Goal: Task Accomplishment & Management: Manage account settings

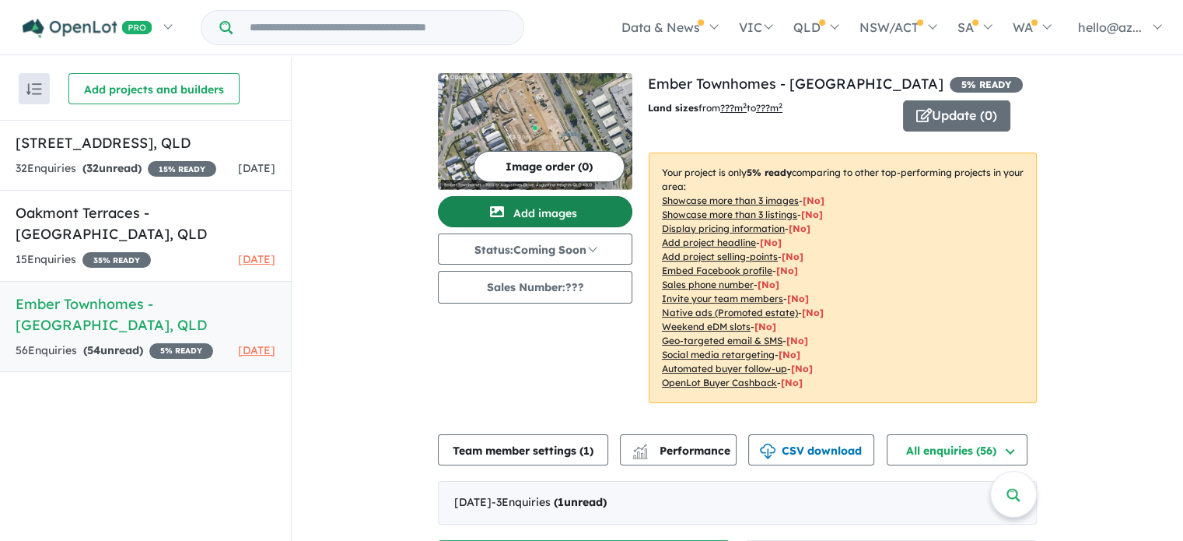
click at [529, 201] on button "Add images" at bounding box center [535, 211] width 194 height 31
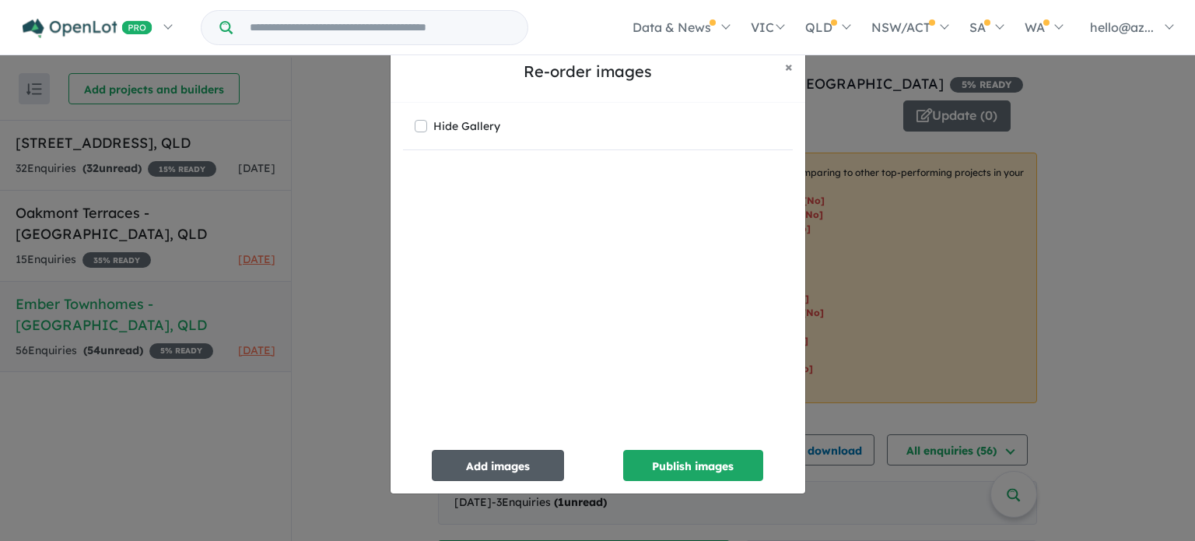
click at [505, 457] on button "Add images" at bounding box center [498, 465] width 132 height 31
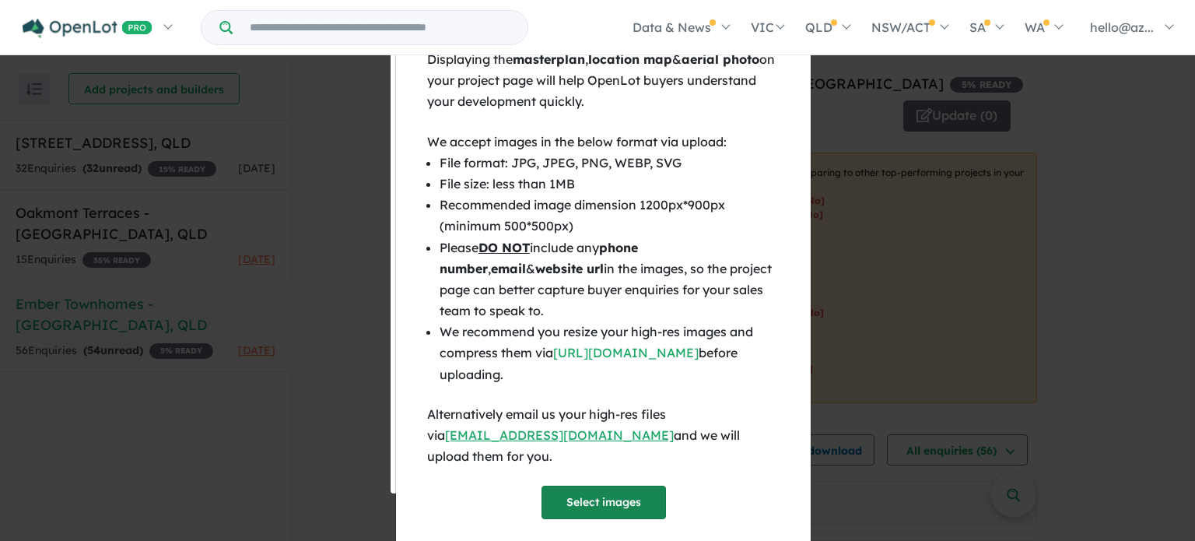
click at [610, 485] on button "Select images" at bounding box center [603, 501] width 124 height 33
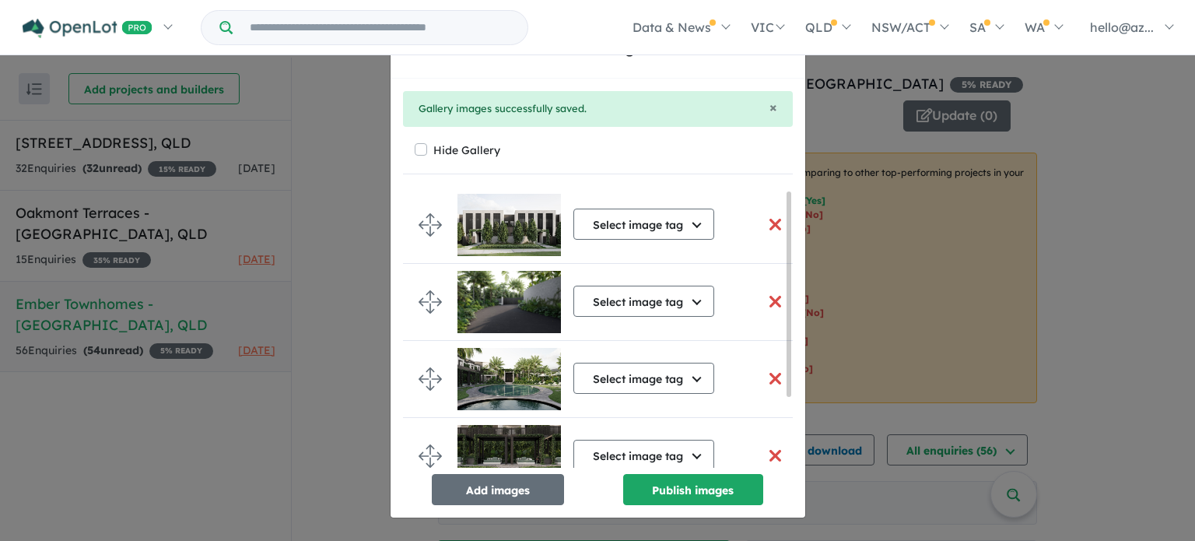
scroll to position [96, 0]
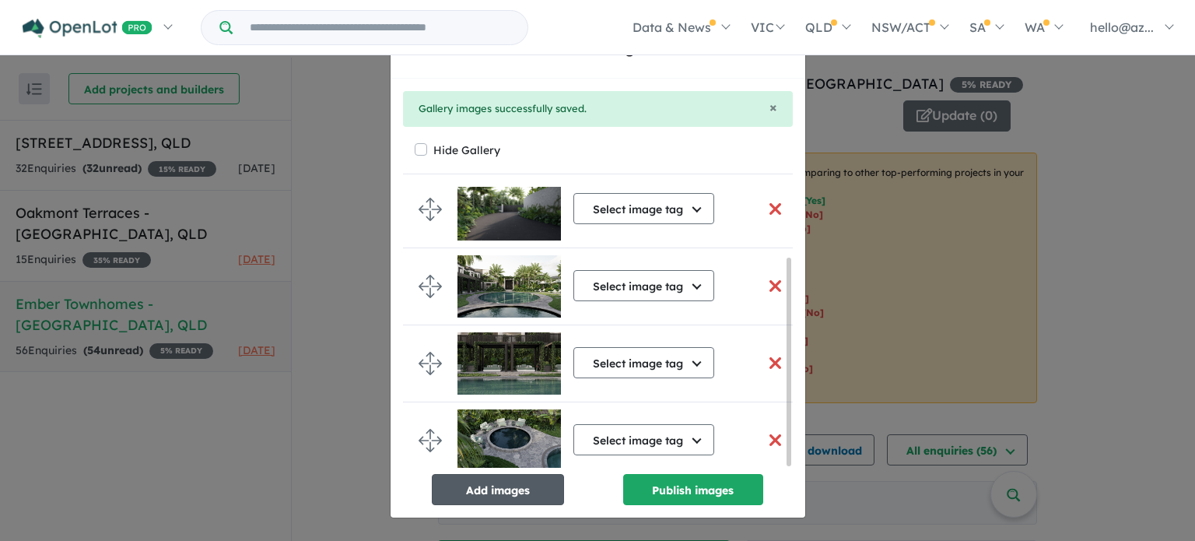
click at [554, 492] on button "Add images" at bounding box center [498, 489] width 132 height 31
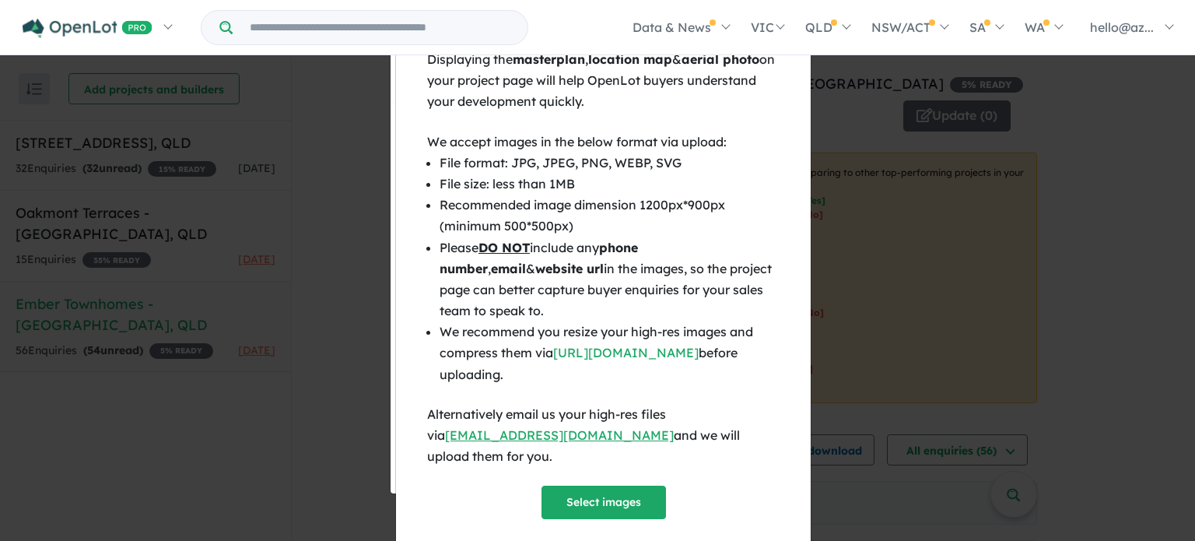
scroll to position [93, 0]
click at [604, 461] on div "Displaying the masterplan , location map & aerial photo on your project page wi…" at bounding box center [603, 284] width 352 height 470
click at [603, 485] on button "Select images" at bounding box center [603, 501] width 124 height 33
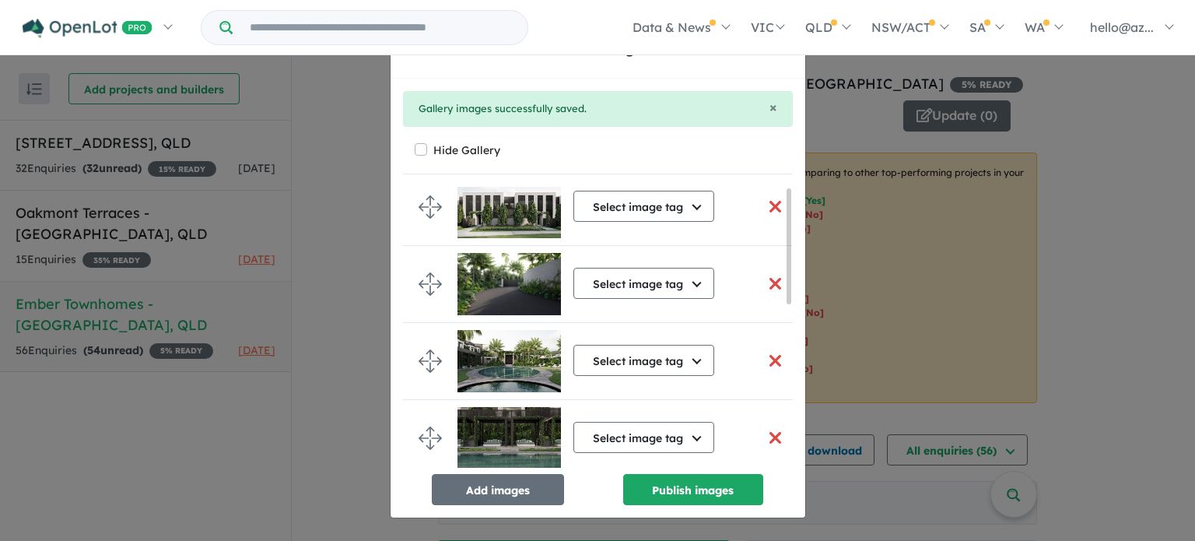
scroll to position [0, 0]
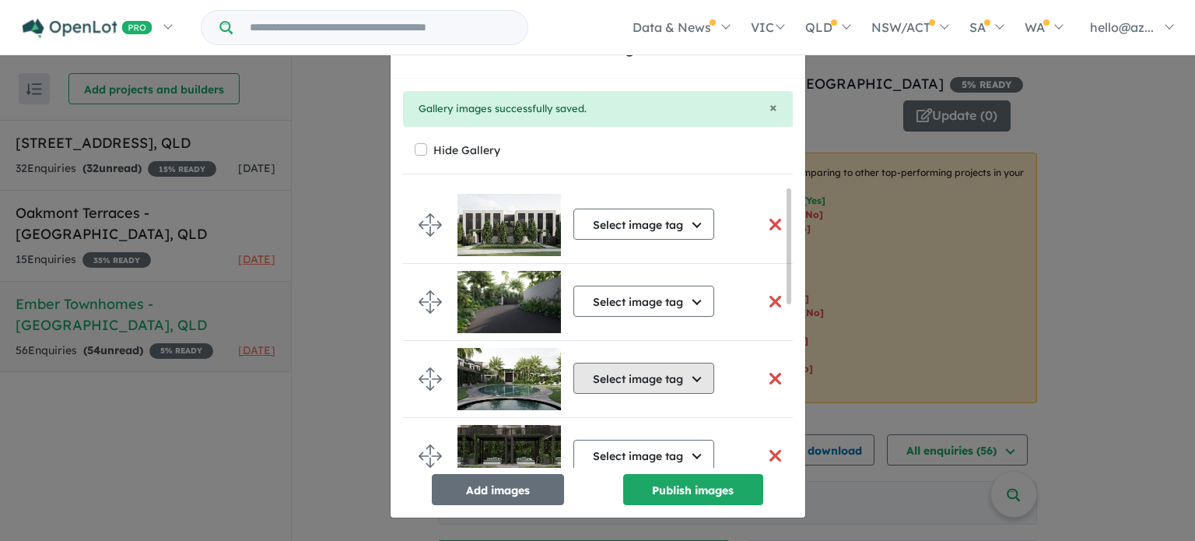
click at [656, 381] on button "Select image tag" at bounding box center [643, 378] width 141 height 31
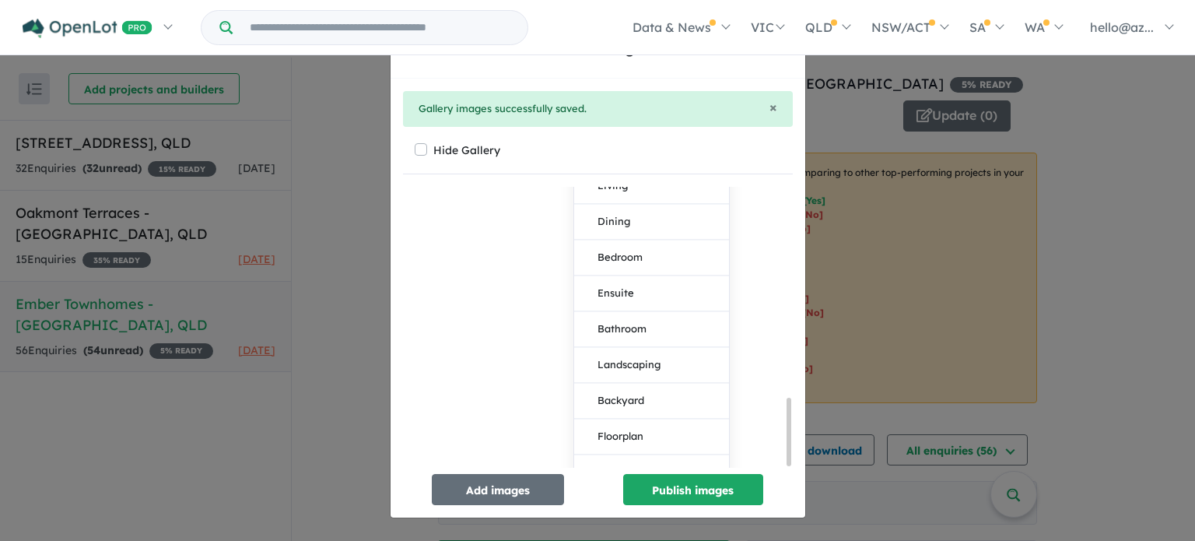
scroll to position [883, 0]
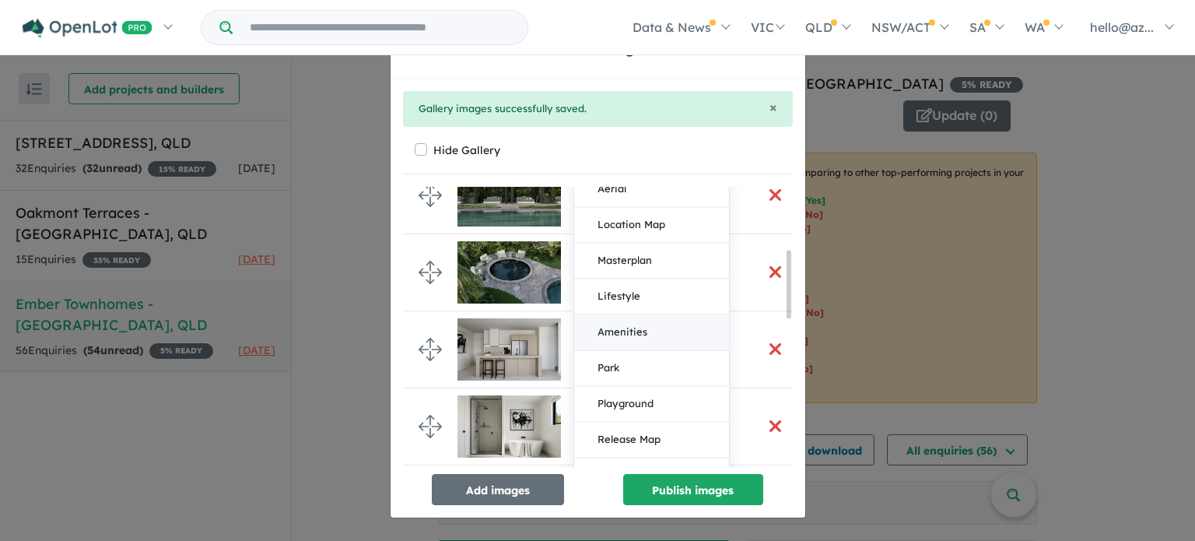
click at [616, 323] on button "Amenities" at bounding box center [651, 332] width 155 height 36
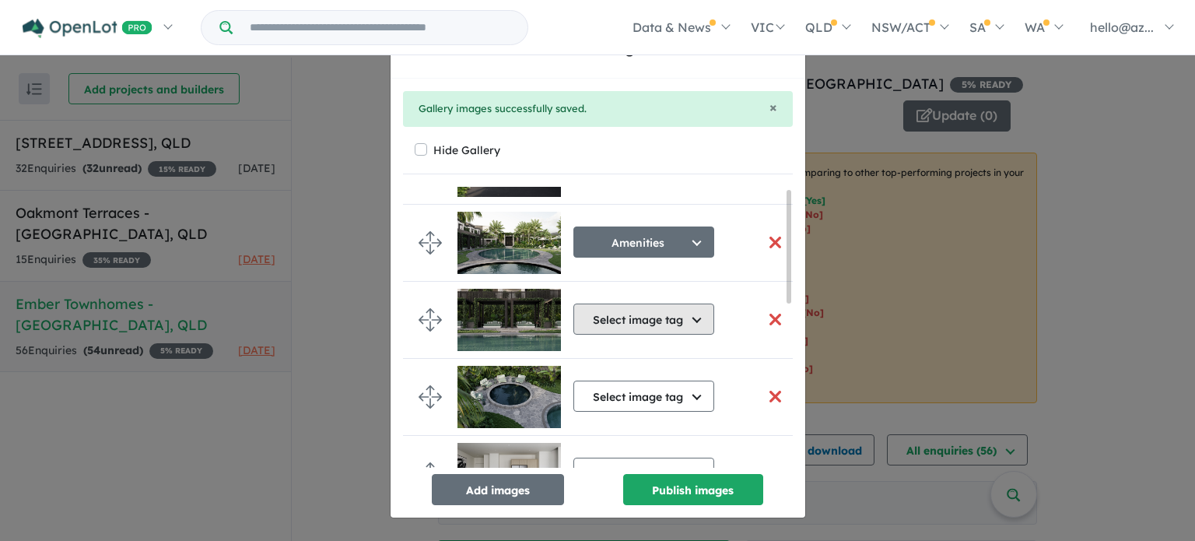
scroll to position [0, 0]
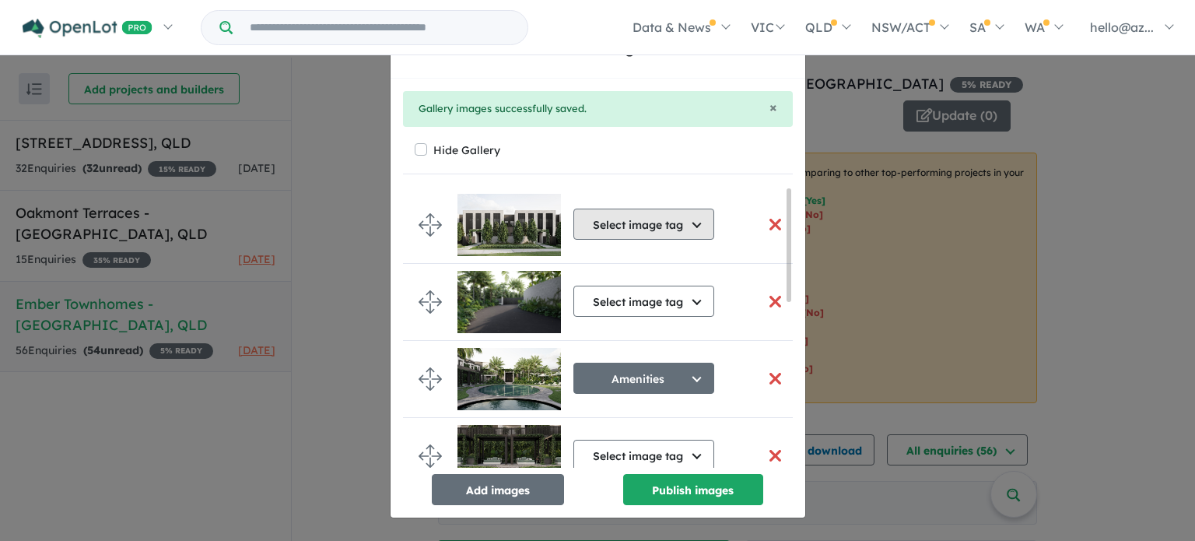
click at [697, 220] on button "Select image tag" at bounding box center [643, 223] width 141 height 31
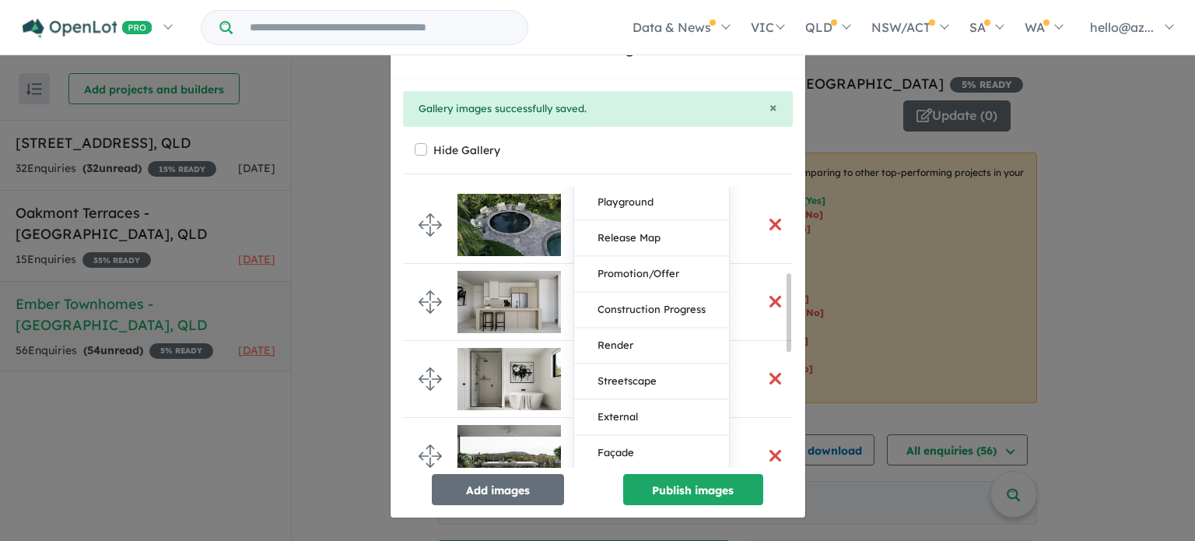
scroll to position [311, 0]
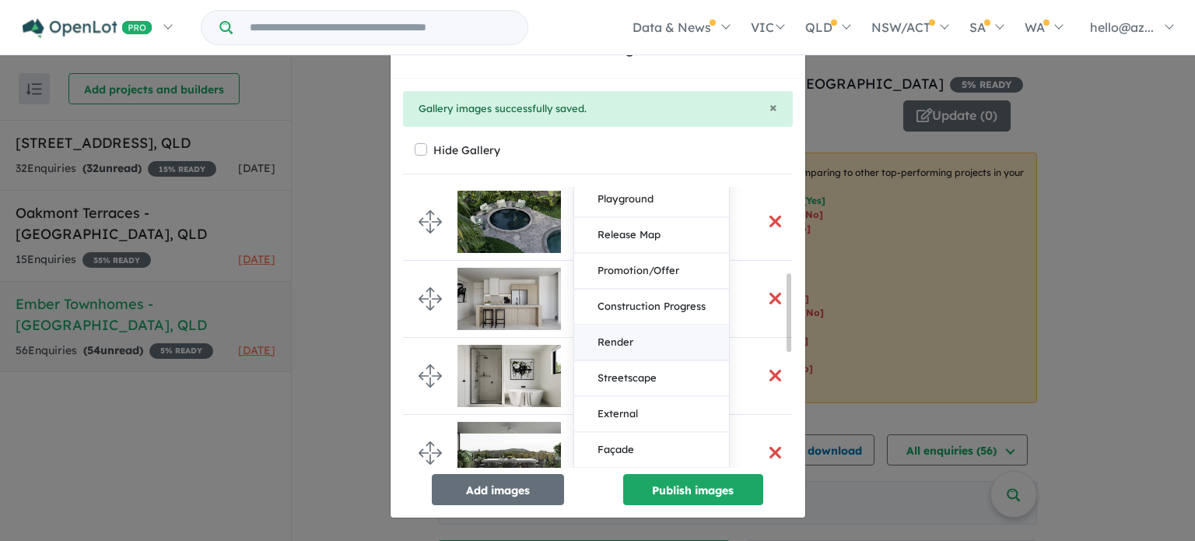
click at [616, 338] on button "Render" at bounding box center [651, 342] width 155 height 36
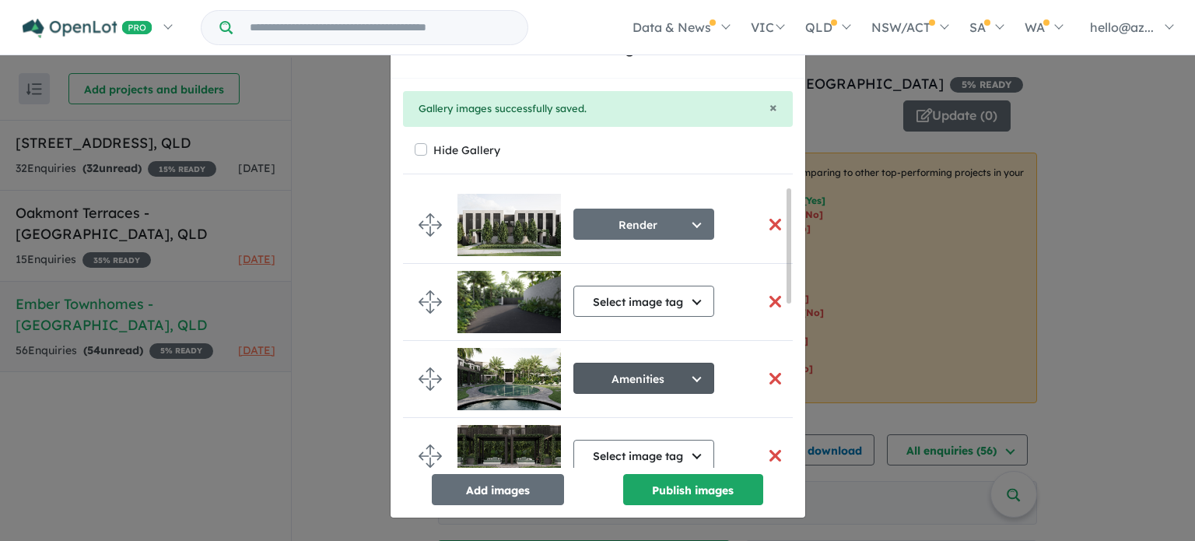
click at [699, 373] on button "Amenities" at bounding box center [643, 378] width 141 height 31
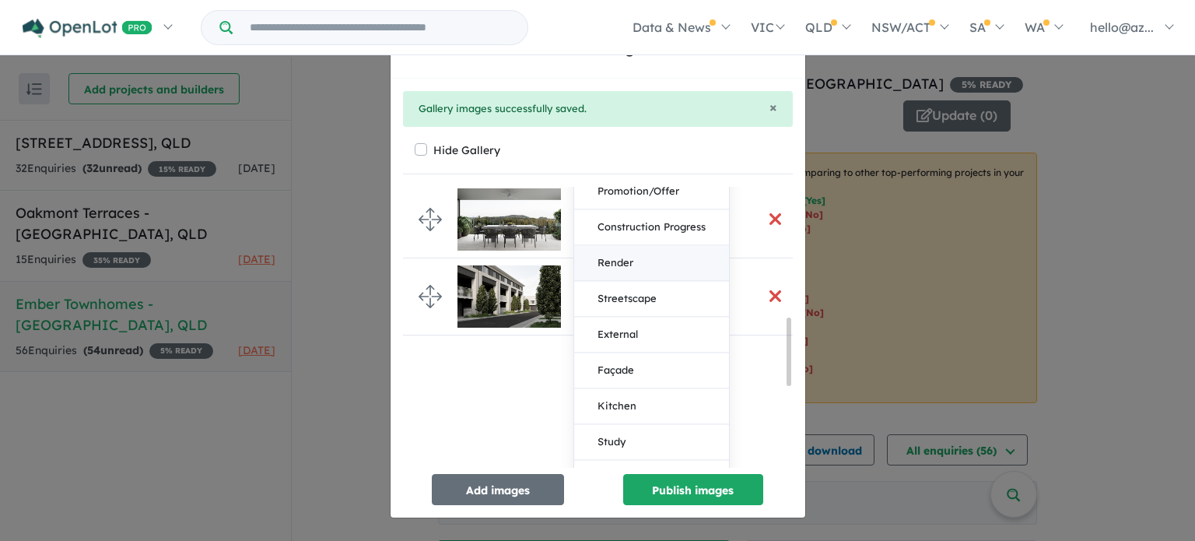
click at [638, 259] on button "Render" at bounding box center [651, 263] width 155 height 36
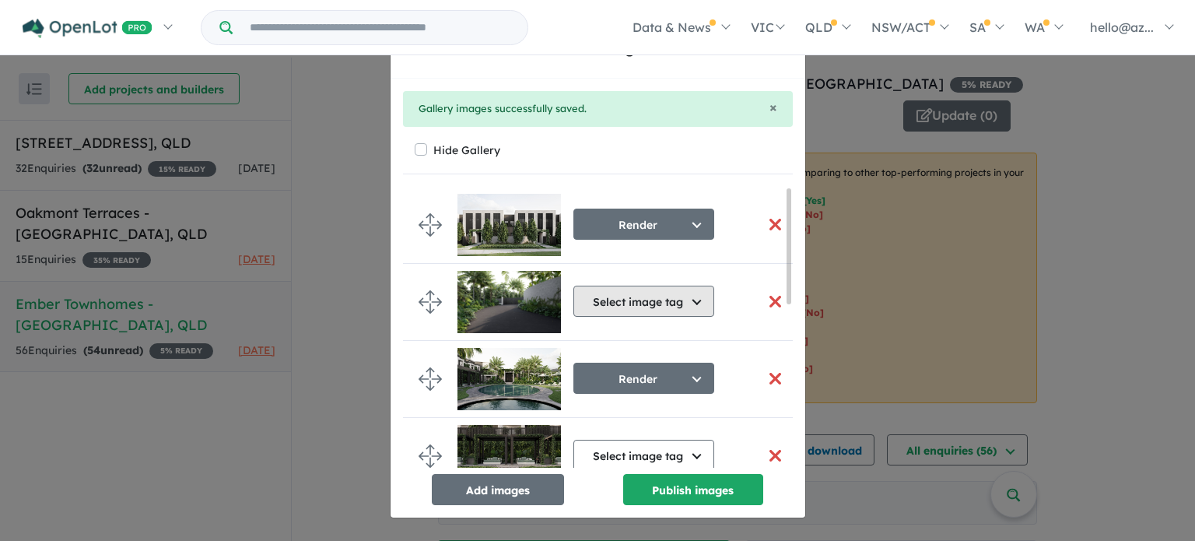
click at [692, 303] on button "Select image tag" at bounding box center [643, 300] width 141 height 31
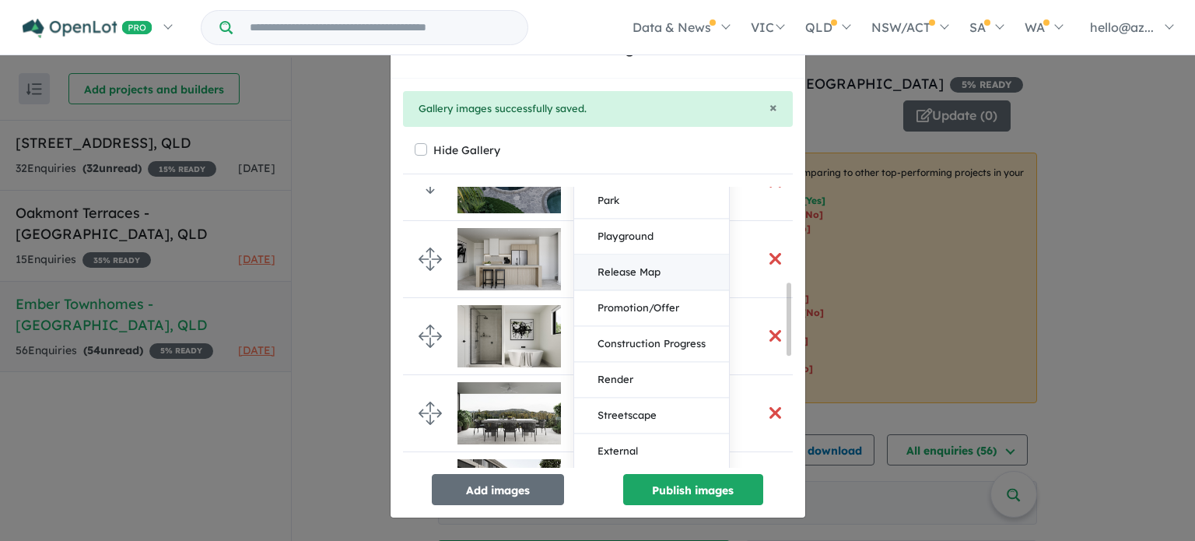
scroll to position [389, 0]
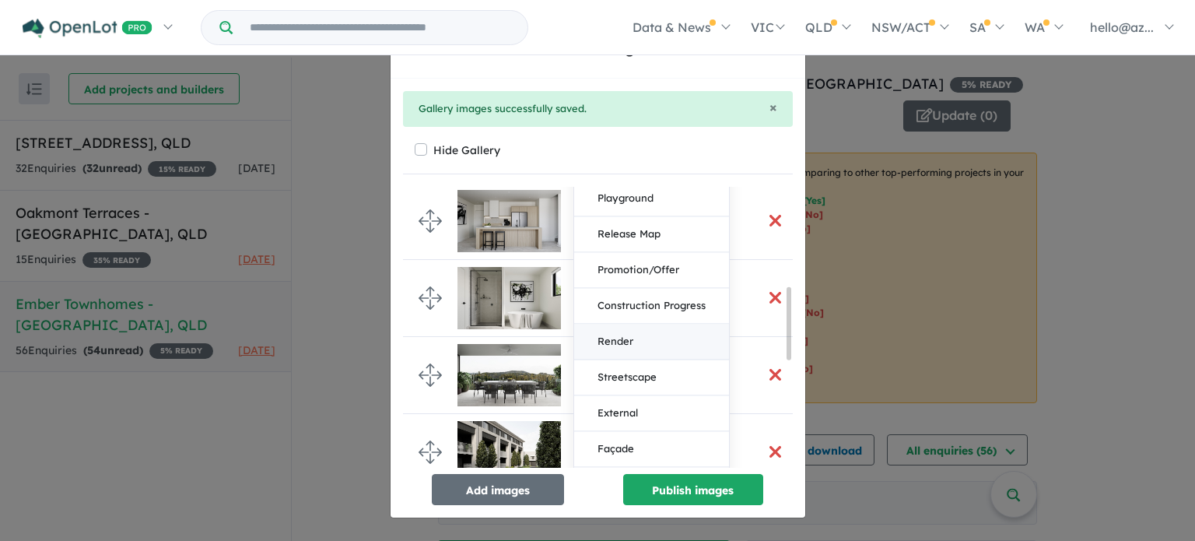
click at [634, 341] on button "Render" at bounding box center [651, 342] width 155 height 36
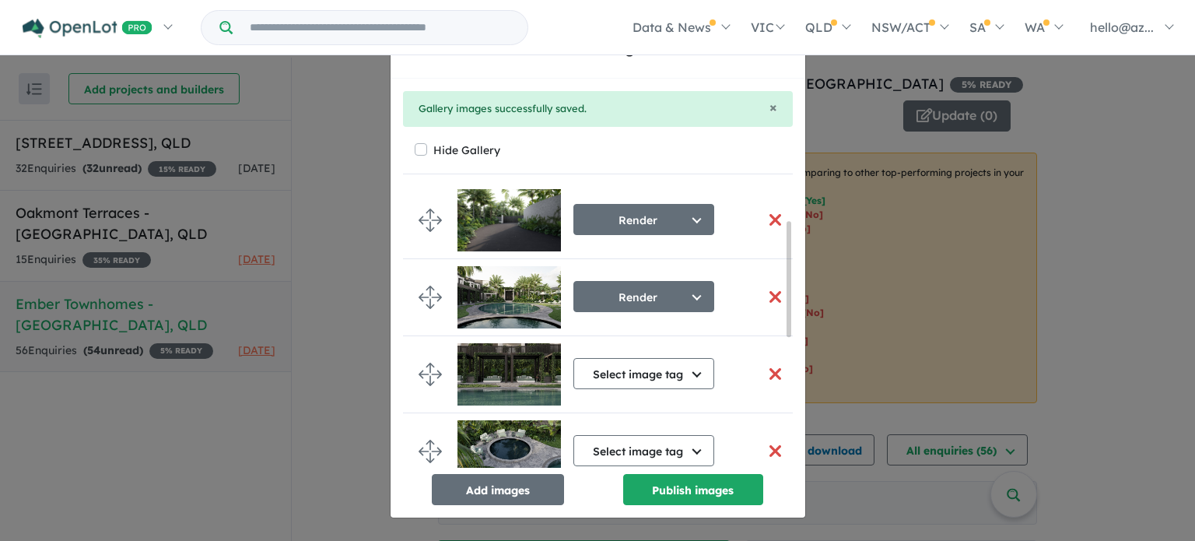
scroll to position [156, 0]
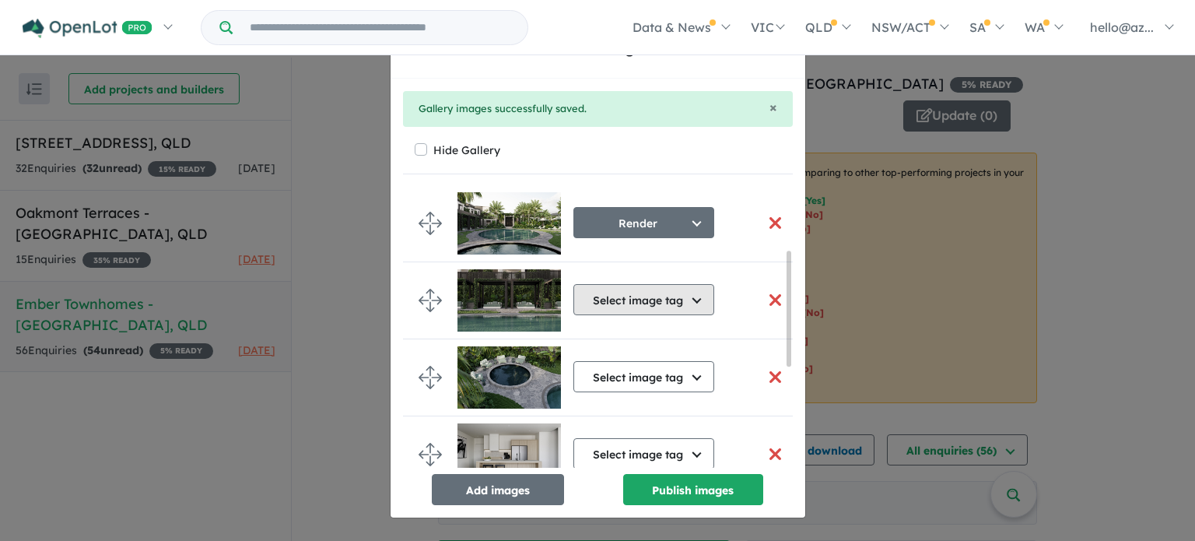
click at [692, 304] on button "Select image tag" at bounding box center [643, 299] width 141 height 31
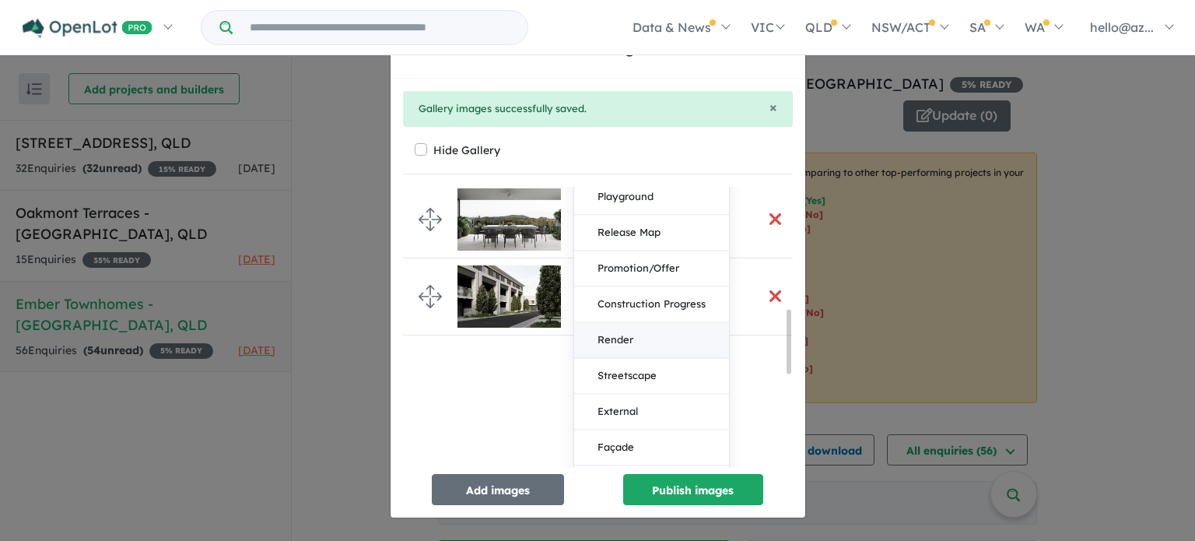
click at [630, 338] on button "Render" at bounding box center [651, 340] width 155 height 36
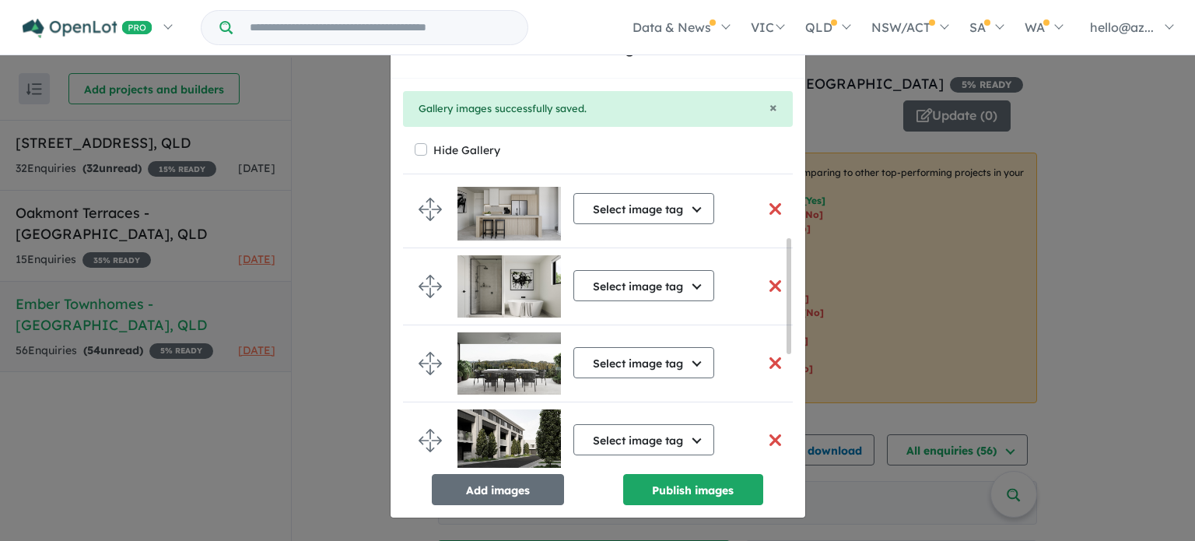
scroll to position [124, 0]
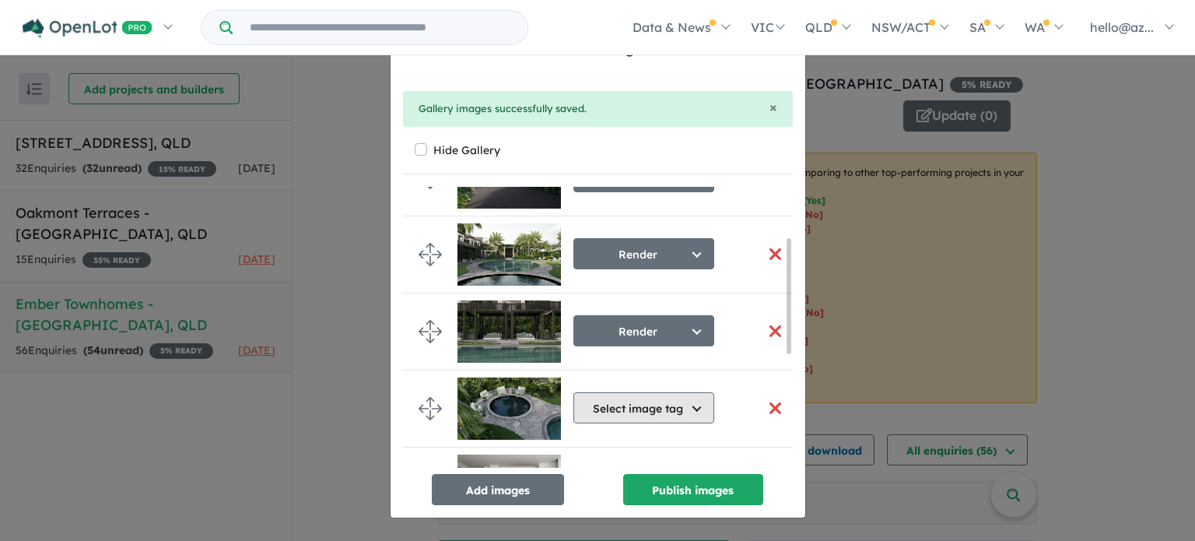
click at [702, 406] on button "Select image tag" at bounding box center [643, 407] width 141 height 31
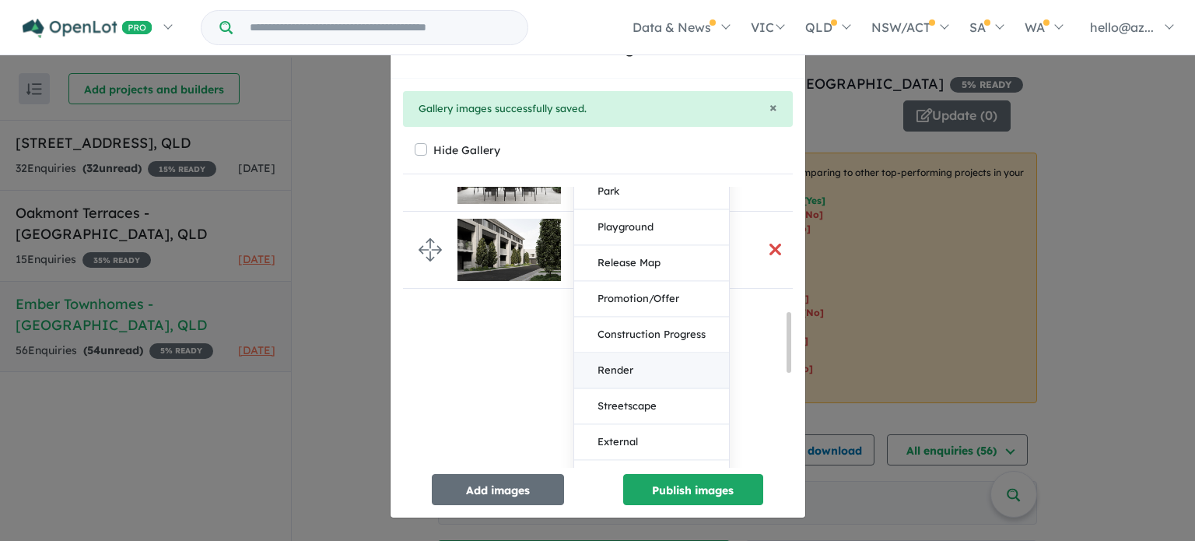
click at [622, 363] on button "Render" at bounding box center [651, 370] width 155 height 36
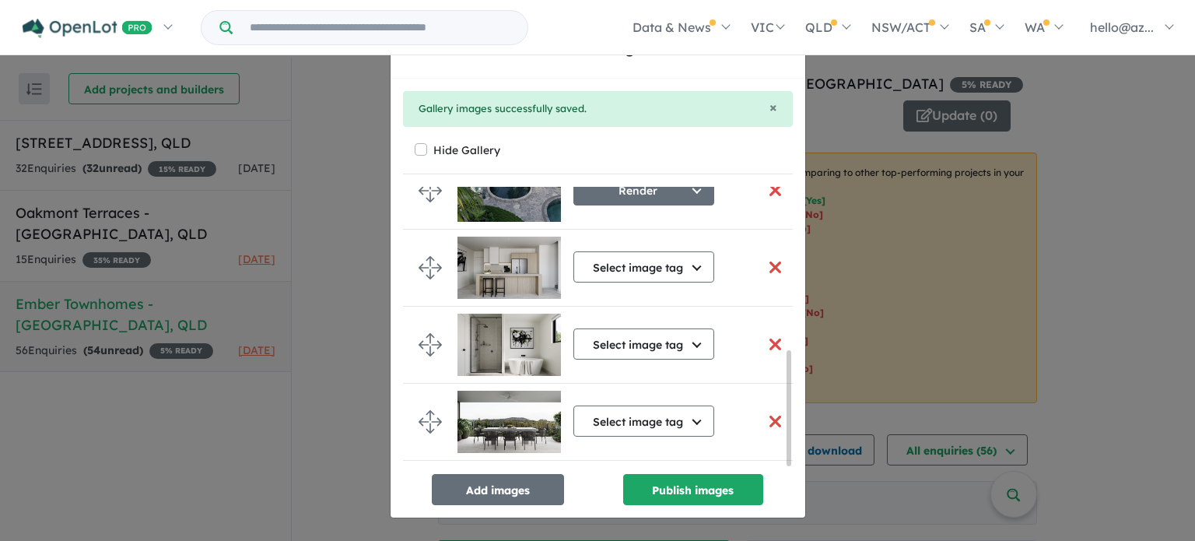
scroll to position [404, 0]
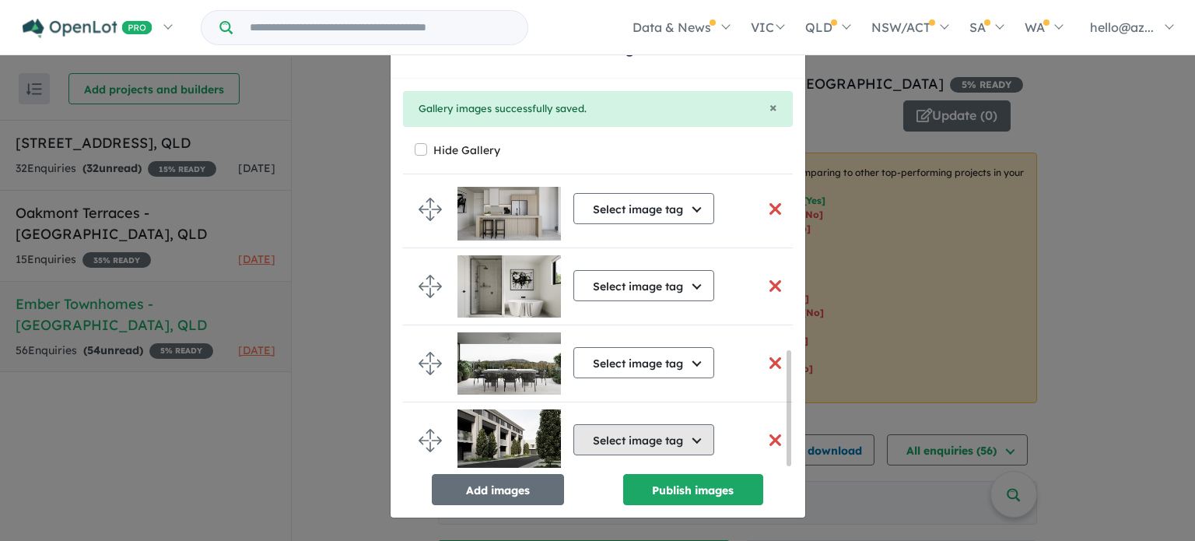
click at [689, 429] on button "Select image tag" at bounding box center [643, 439] width 141 height 31
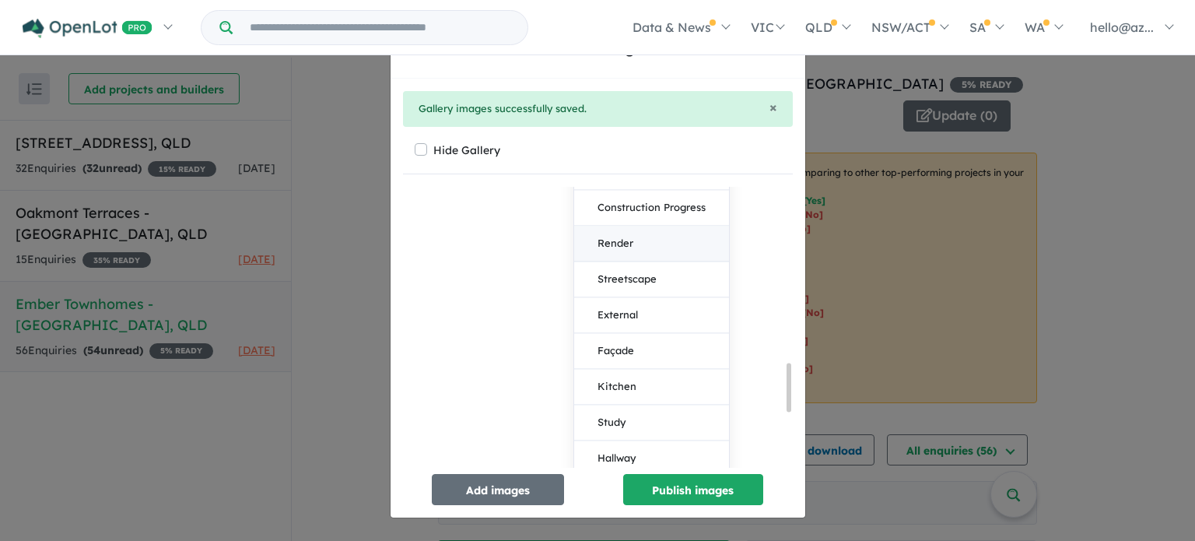
click at [635, 243] on button "Render" at bounding box center [651, 244] width 155 height 36
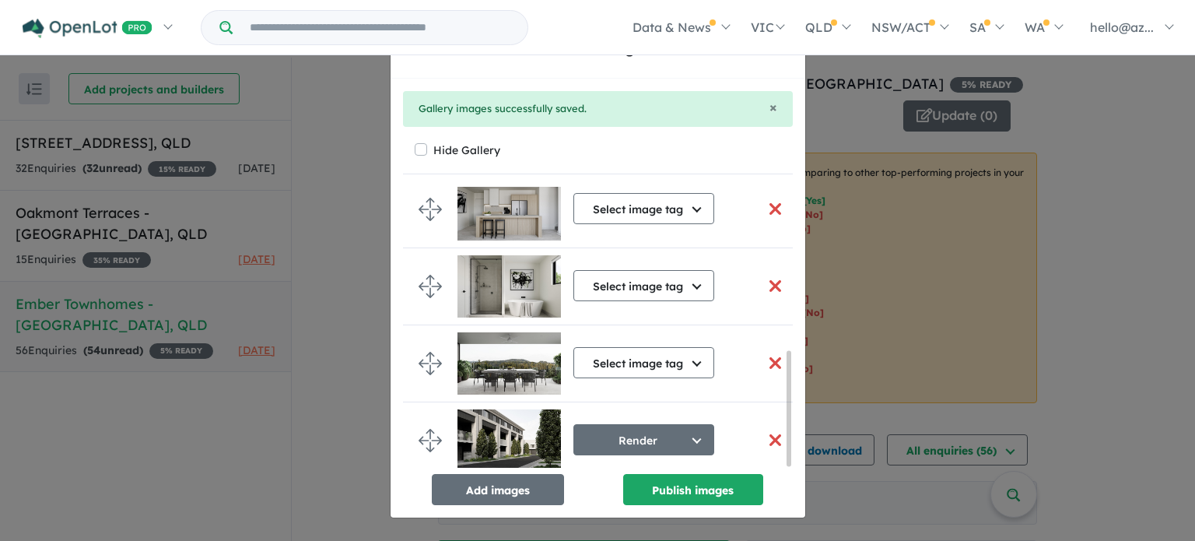
scroll to position [405, 0]
click at [686, 360] on button "Select image tag" at bounding box center [643, 362] width 141 height 31
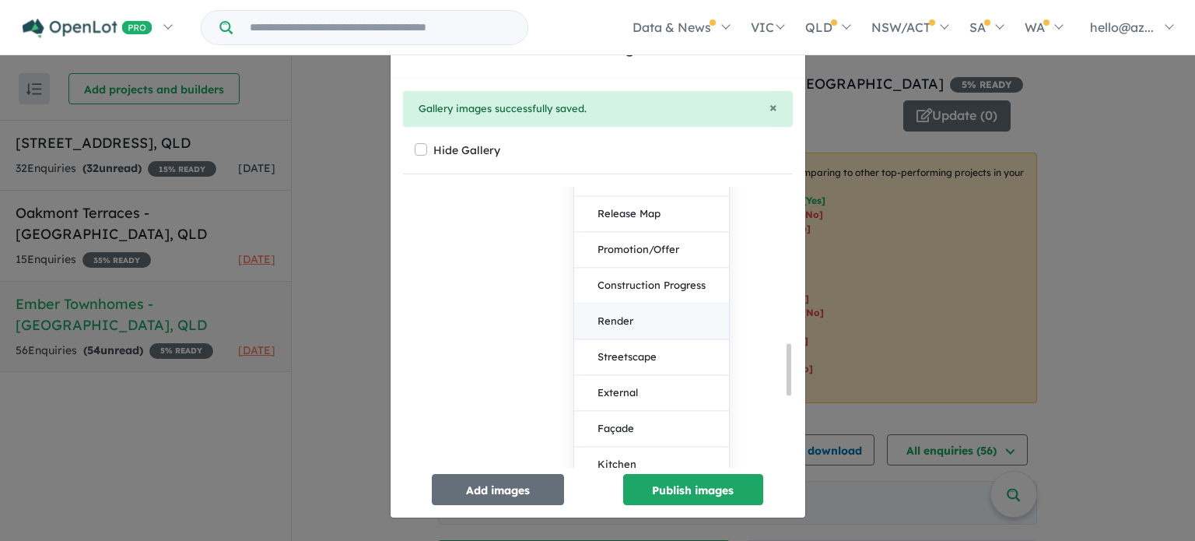
click at [620, 318] on button "Render" at bounding box center [651, 321] width 155 height 36
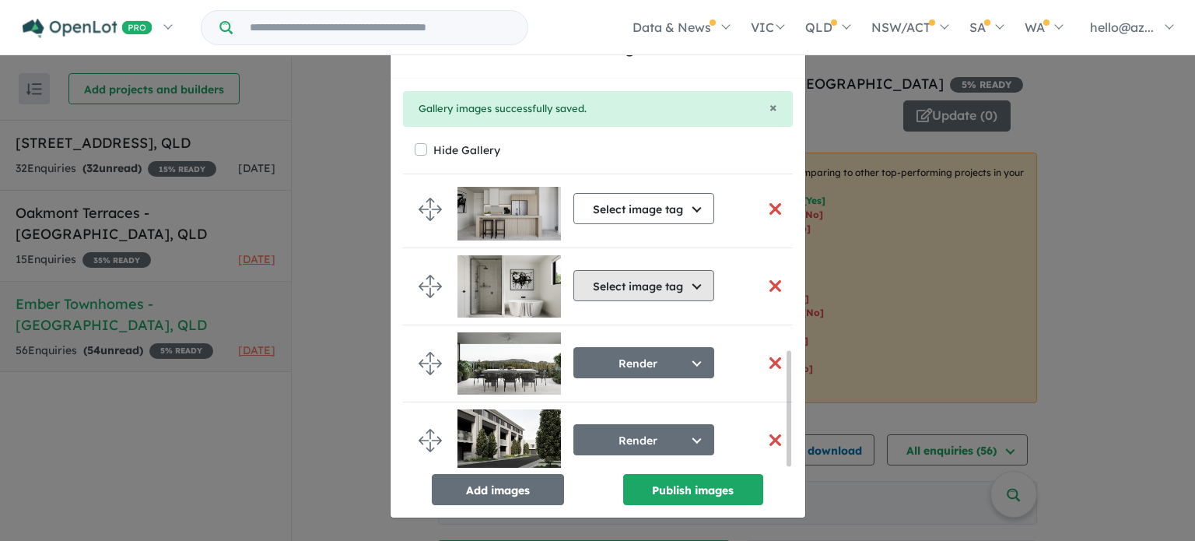
click at [688, 289] on button "Select image tag" at bounding box center [643, 285] width 141 height 31
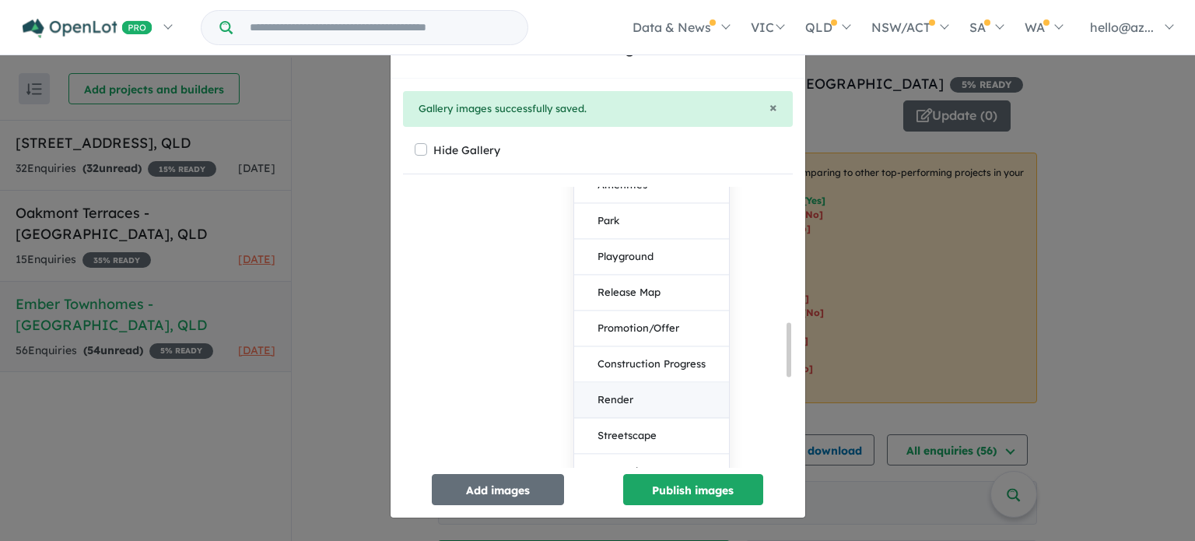
click at [623, 389] on button "Render" at bounding box center [651, 400] width 155 height 36
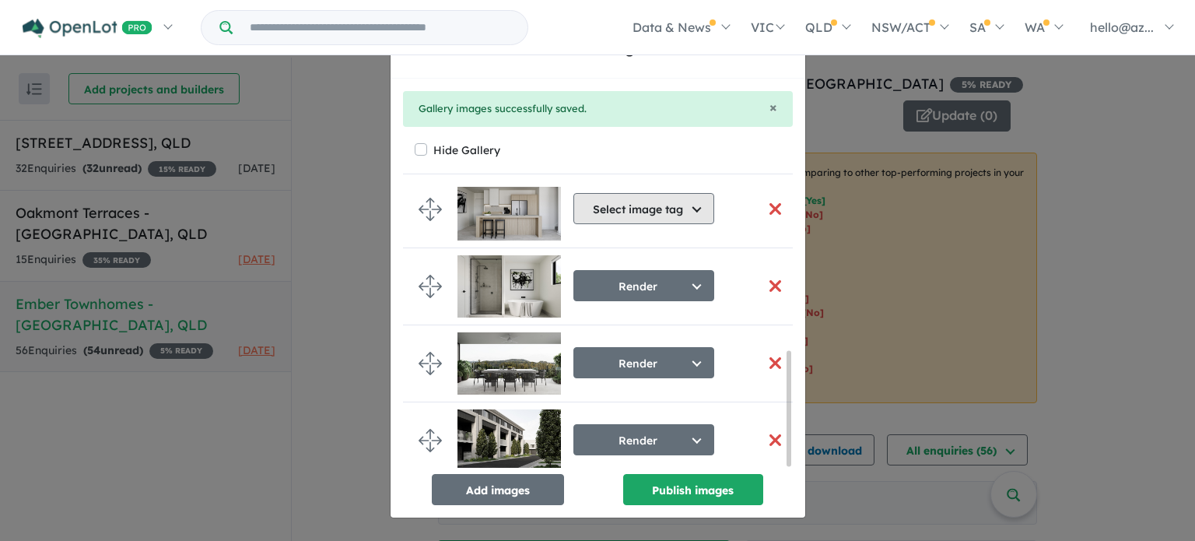
click at [672, 206] on button "Select image tag" at bounding box center [643, 208] width 141 height 31
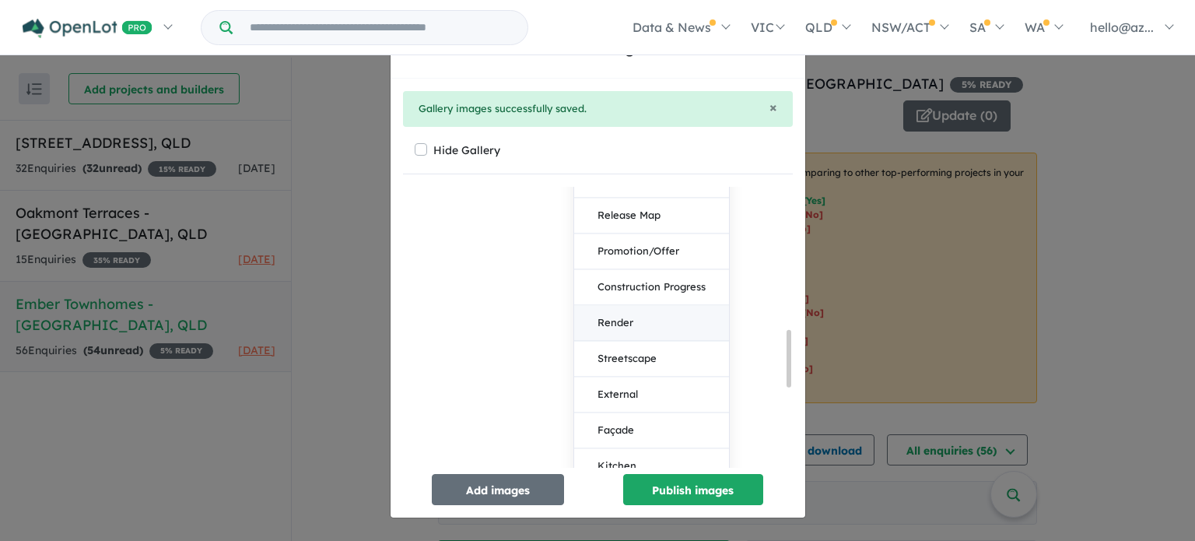
click at [625, 316] on button "Render" at bounding box center [651, 323] width 155 height 36
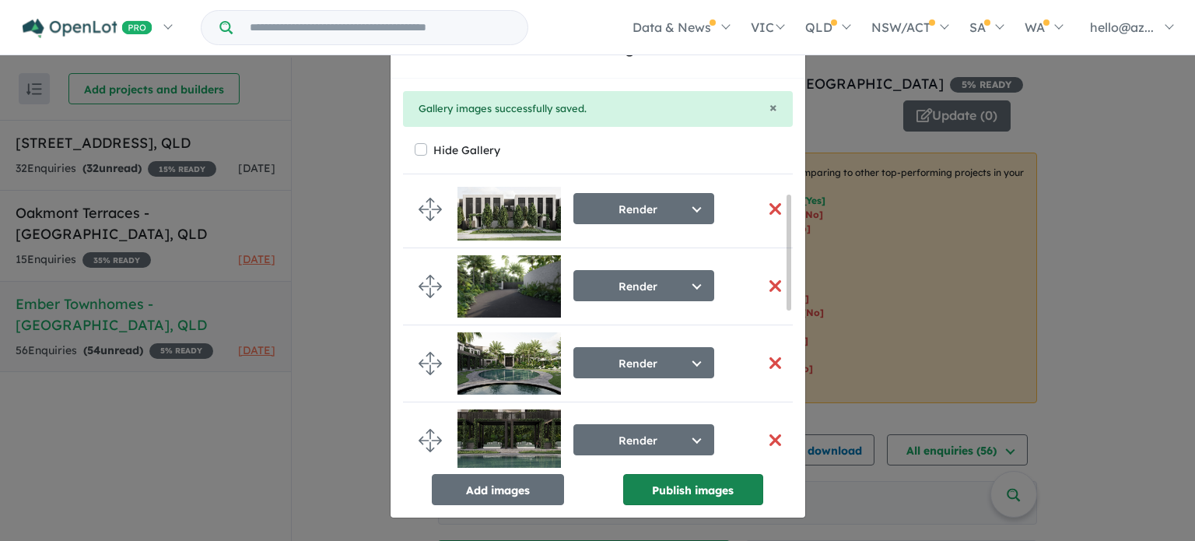
click at [699, 492] on button "Publish images" at bounding box center [693, 489] width 140 height 31
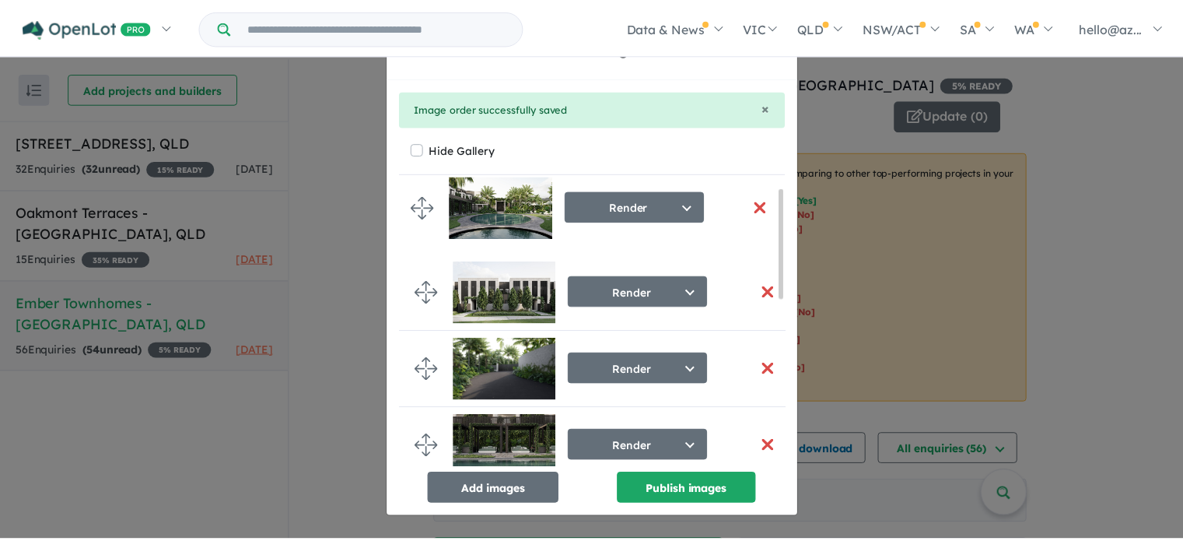
scroll to position [0, 0]
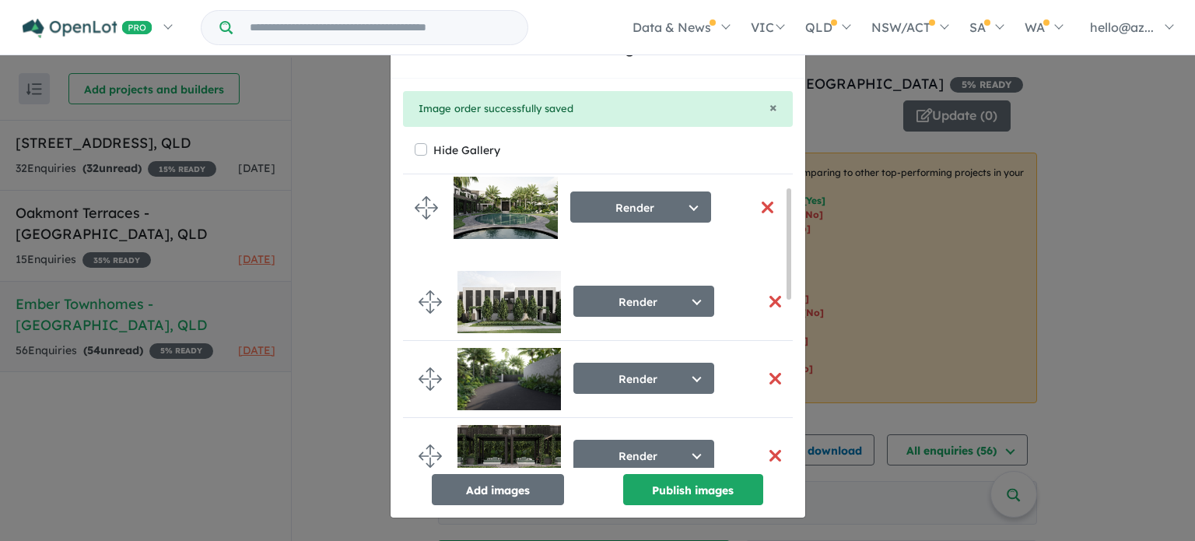
drag, startPoint x: 429, startPoint y: 366, endPoint x: 426, endPoint y: 204, distance: 161.8
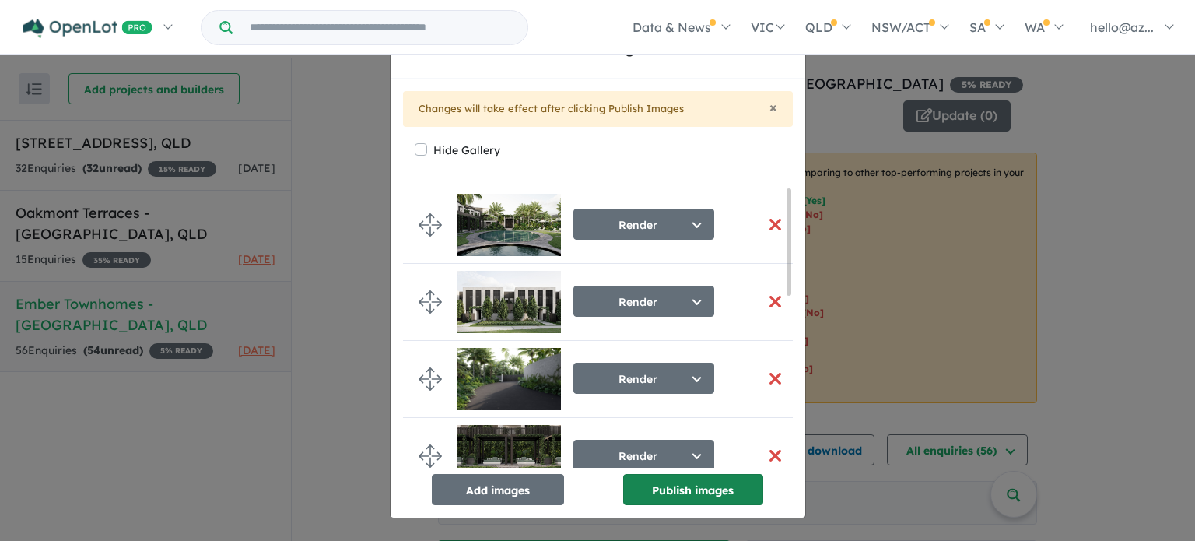
click at [709, 491] on button "Publish images" at bounding box center [693, 489] width 140 height 31
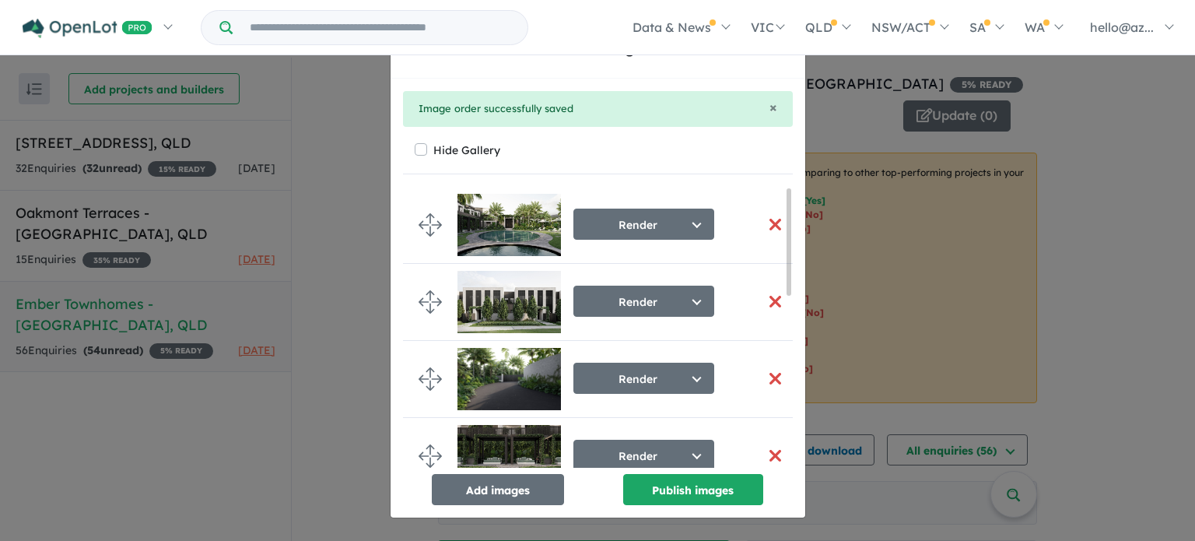
click at [1052, 236] on div "Re-order images × Close × Image order successfully saved Hide Gallery Render Se…" at bounding box center [597, 270] width 1195 height 541
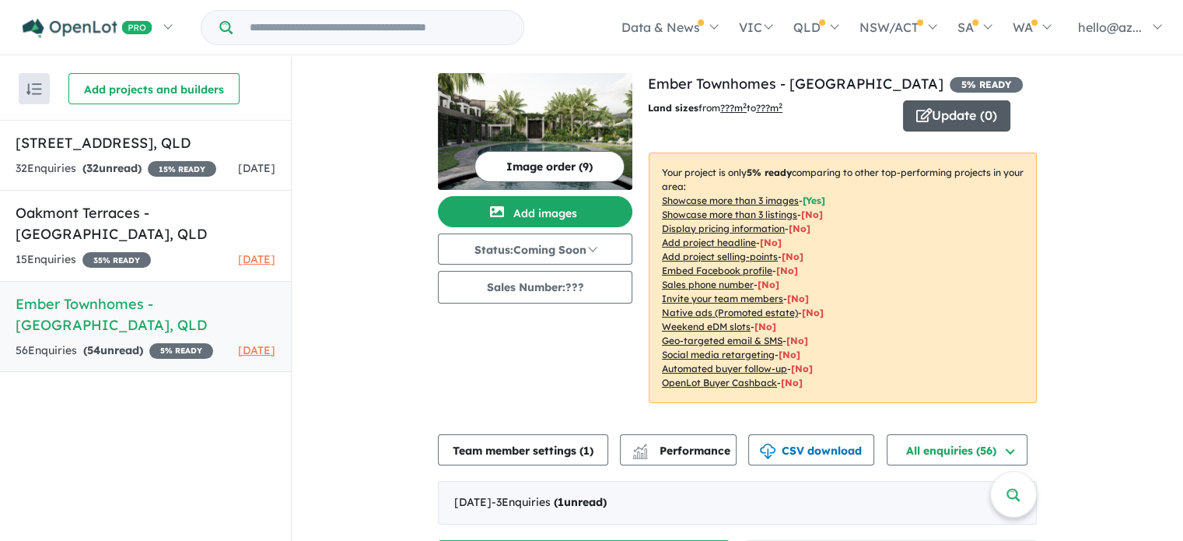
click at [969, 114] on button "Update ( 0 )" at bounding box center [956, 115] width 107 height 31
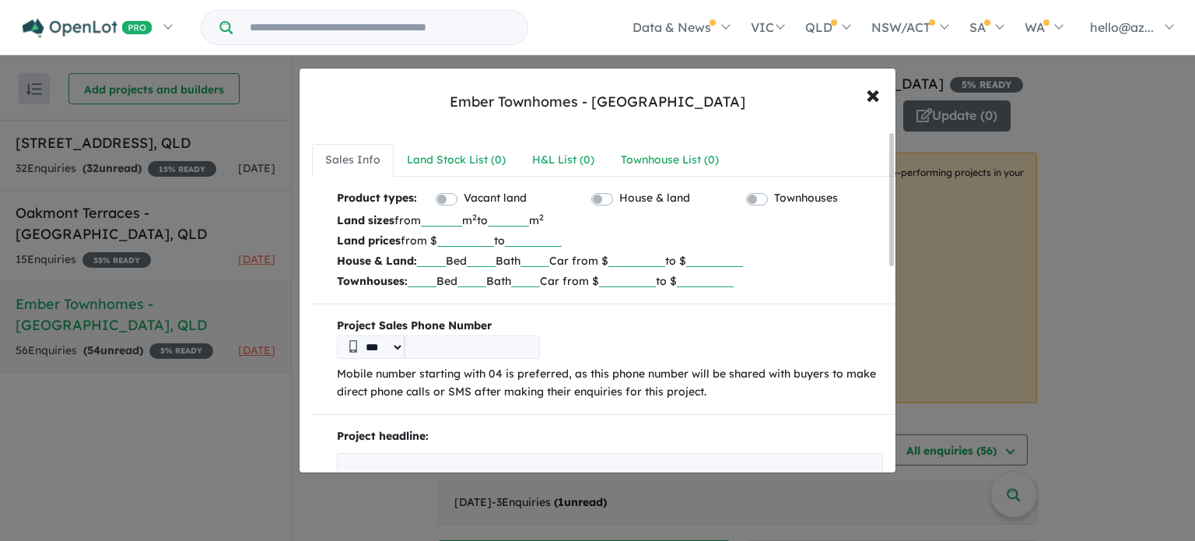
click at [423, 280] on input "text" at bounding box center [422, 279] width 29 height 16
type input "*"
click at [486, 278] on input "text" at bounding box center [471, 279] width 29 height 16
type input "*"
click at [540, 273] on input "text" at bounding box center [525, 279] width 29 height 16
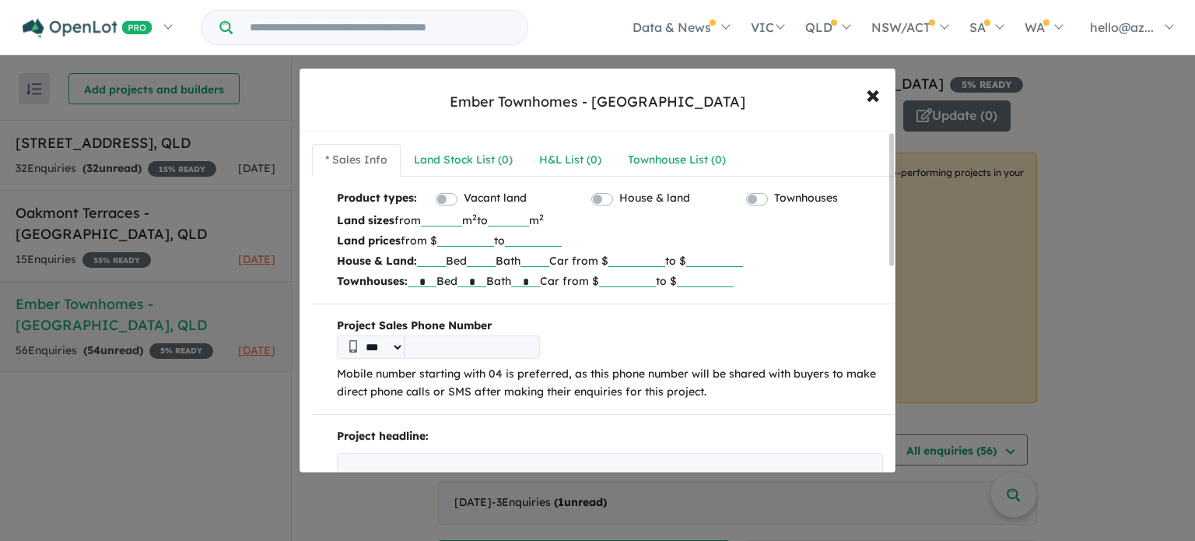
type input "*"
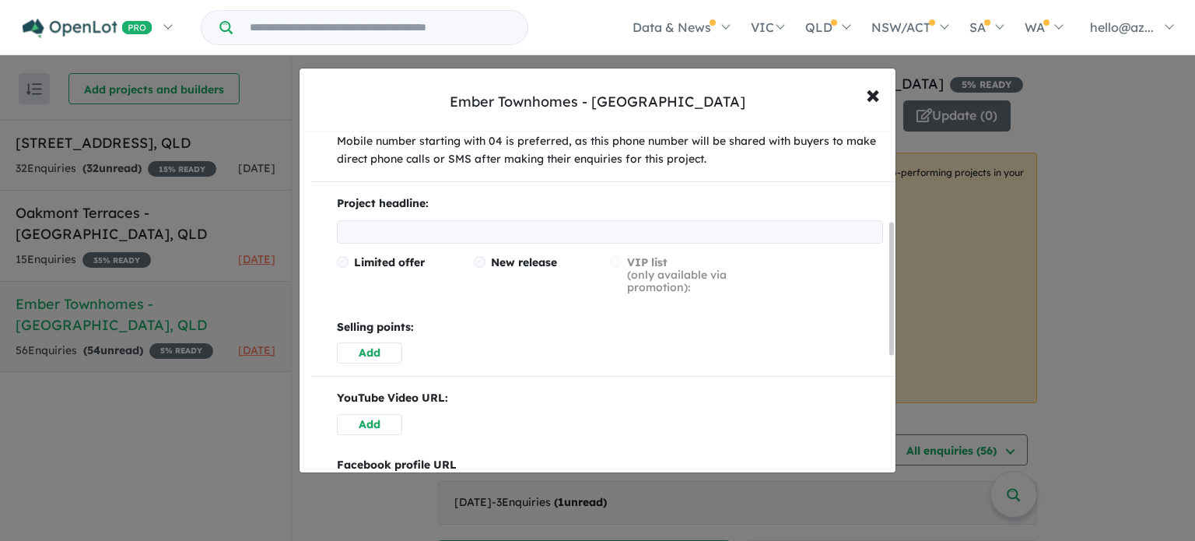
scroll to position [233, 0]
click at [397, 230] on input "text" at bounding box center [610, 230] width 546 height 23
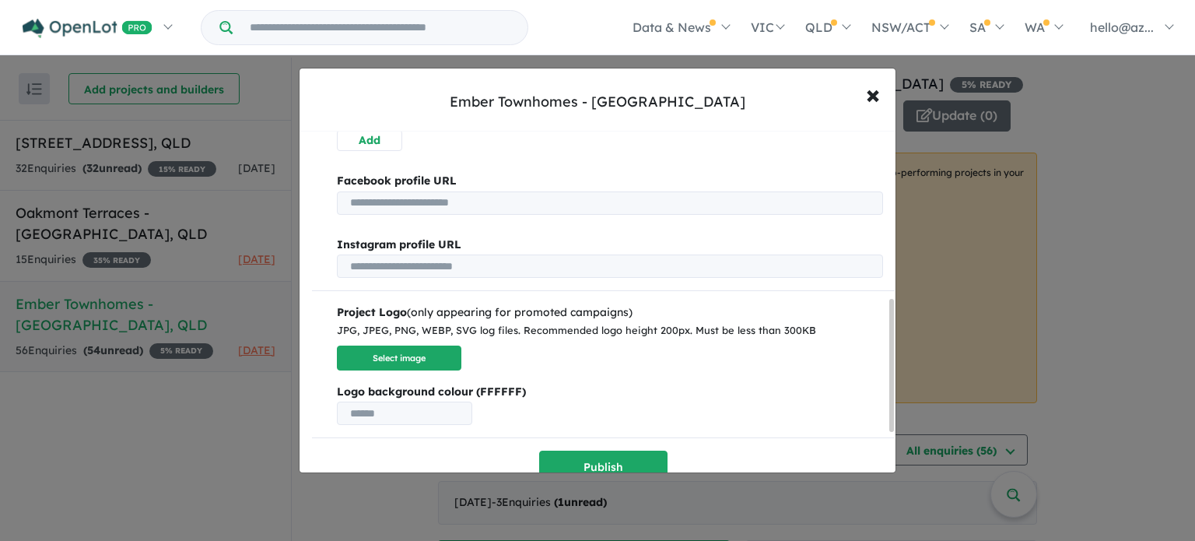
scroll to position [538, 0]
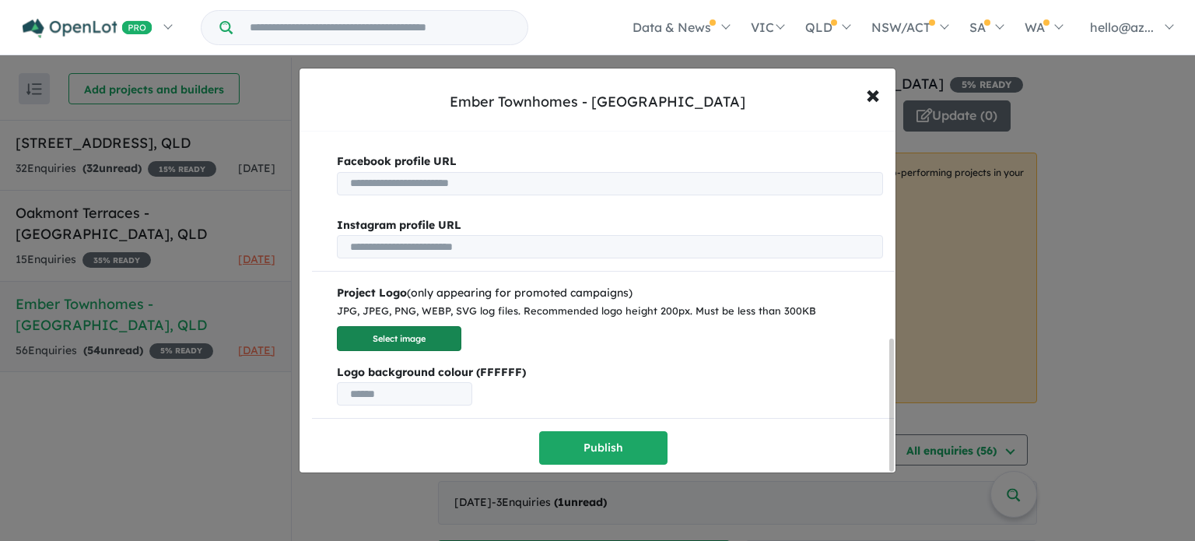
type input "**********"
click at [379, 327] on button "Select image" at bounding box center [399, 339] width 124 height 26
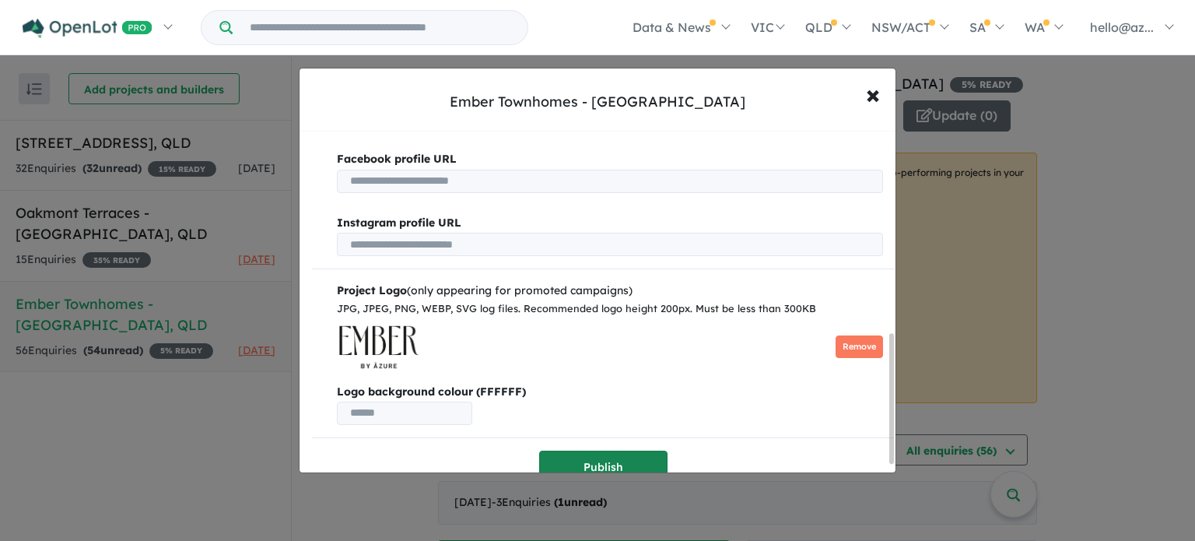
click at [603, 461] on button "Publish" at bounding box center [603, 466] width 128 height 33
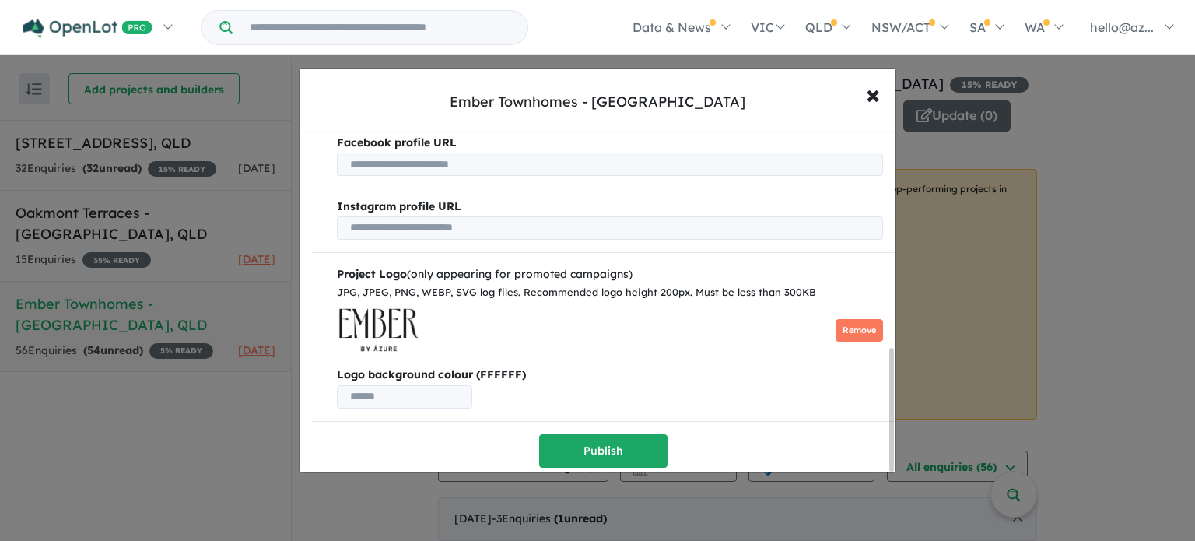
scroll to position [607, 0]
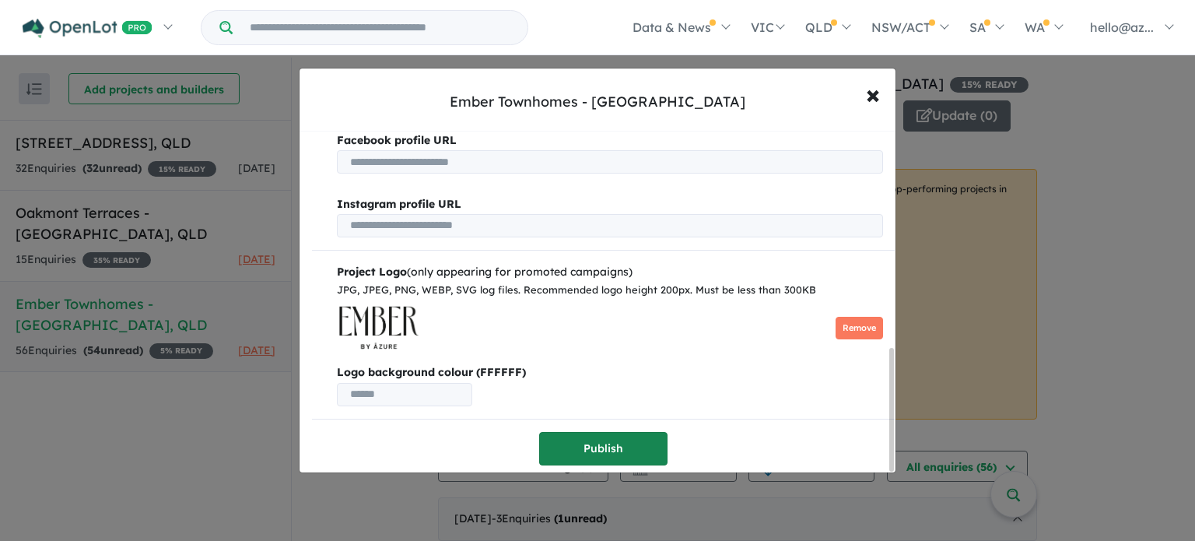
click at [632, 437] on button "Publish" at bounding box center [603, 448] width 128 height 33
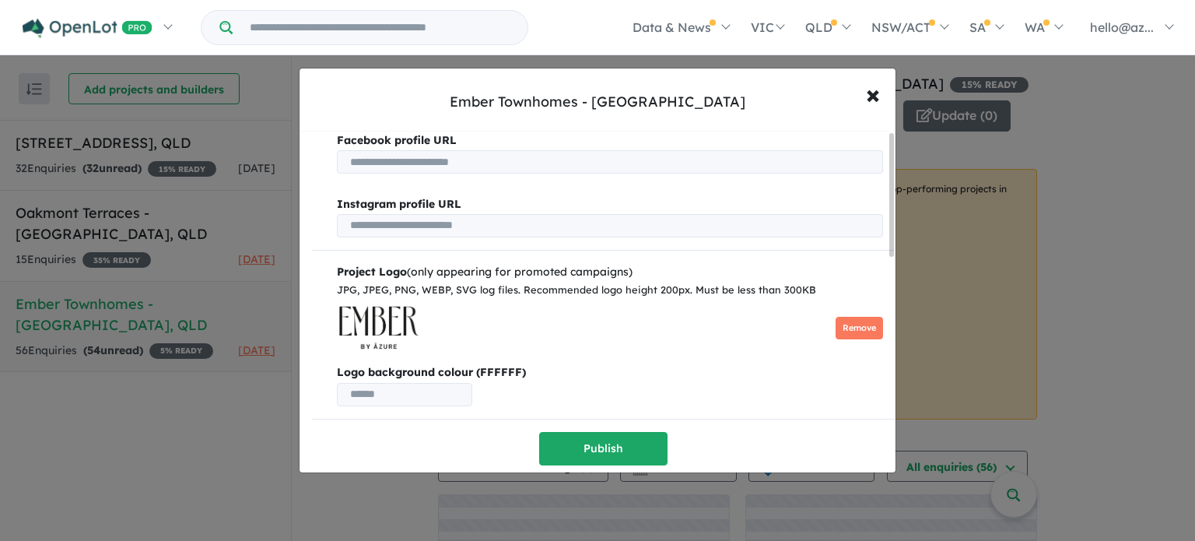
scroll to position [0, 0]
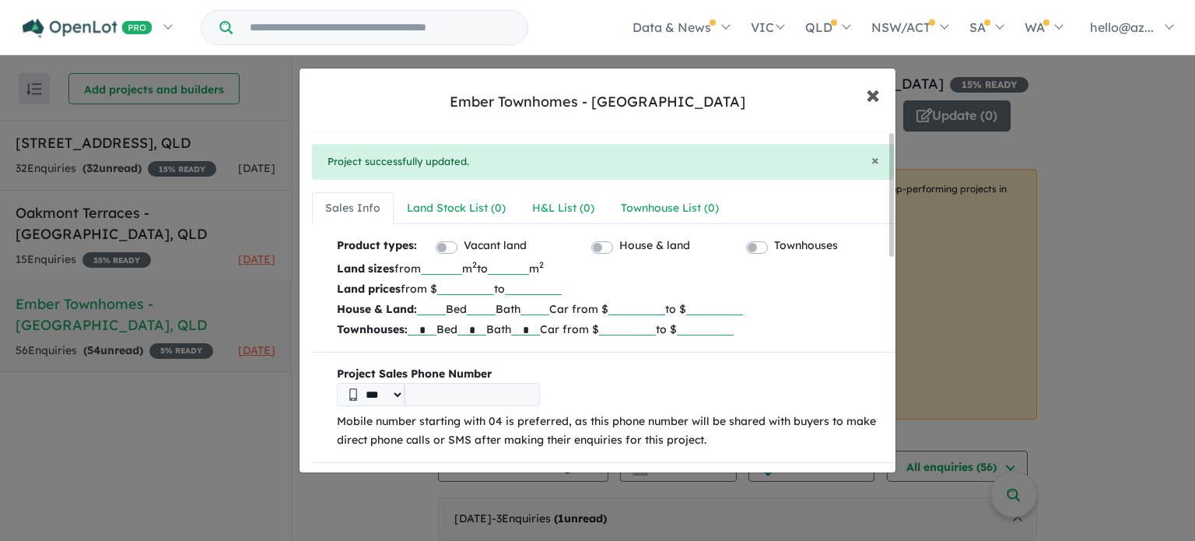
click at [871, 92] on span "×" at bounding box center [873, 93] width 14 height 33
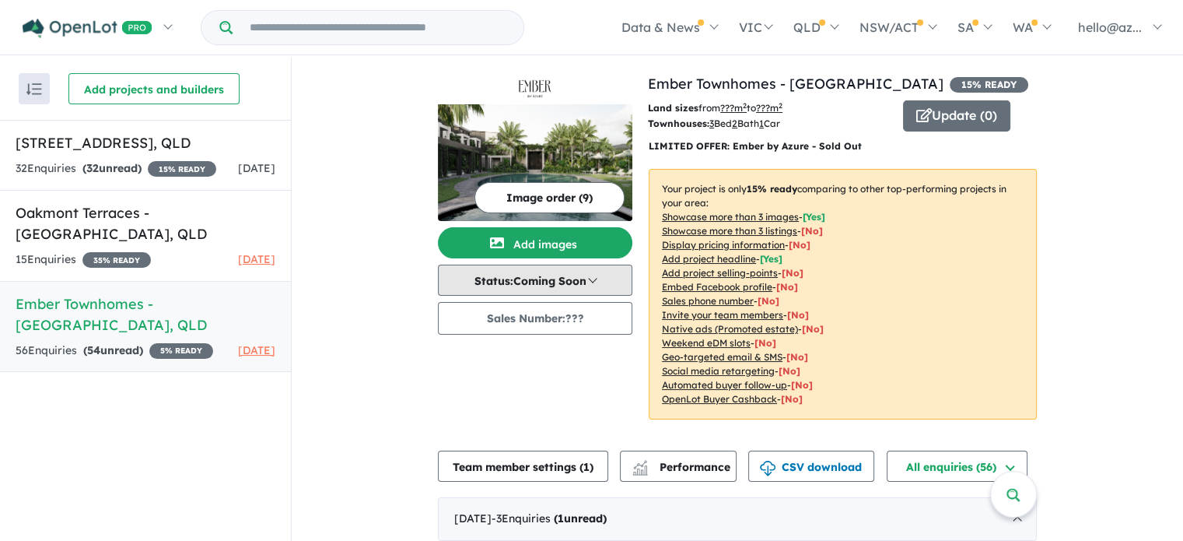
click at [582, 278] on button "Status: Coming Soon" at bounding box center [535, 279] width 194 height 31
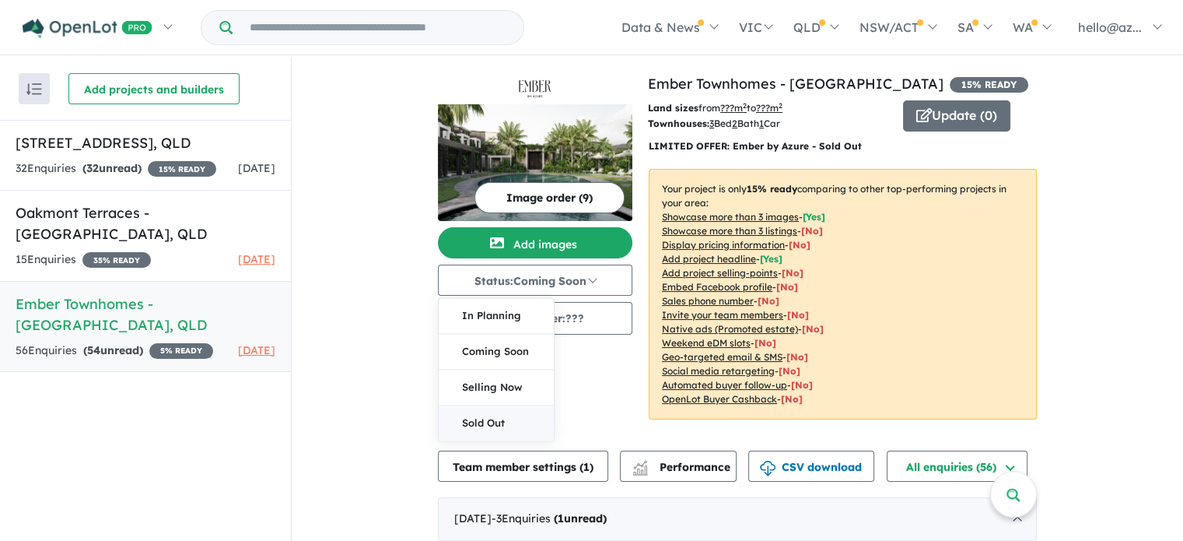
click at [501, 421] on button "Sold Out" at bounding box center [496, 422] width 115 height 35
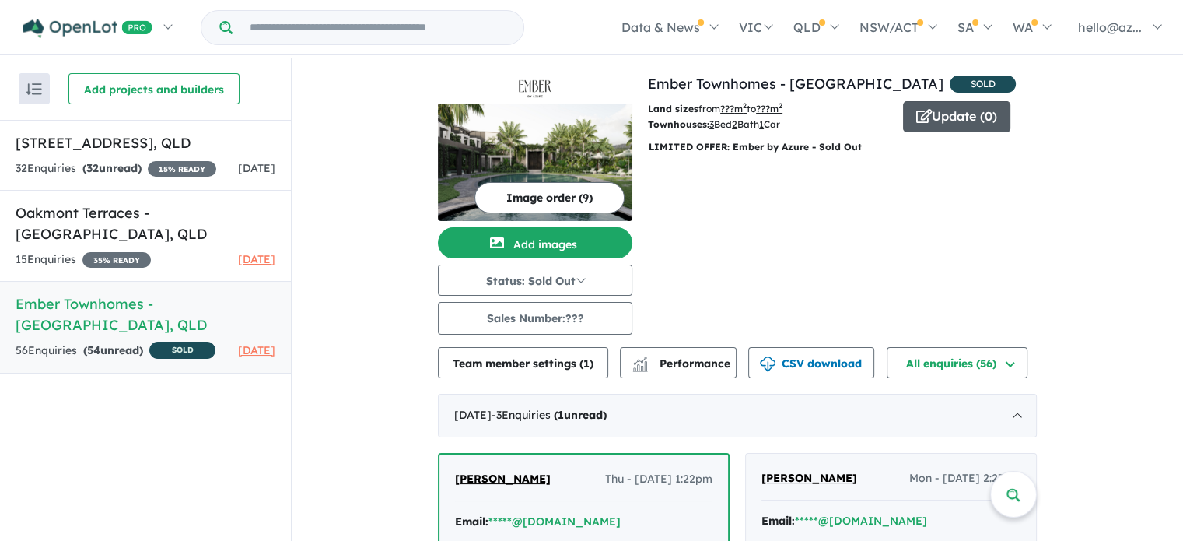
click at [961, 115] on button "Update ( 0 )" at bounding box center [956, 116] width 107 height 31
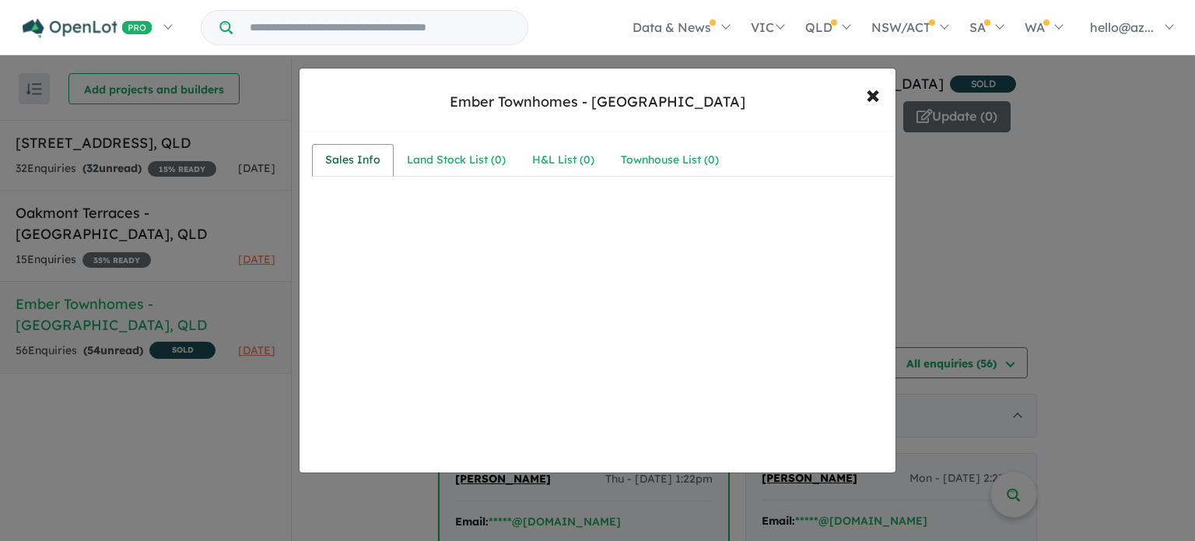
click at [345, 146] on link "Sales Info" at bounding box center [353, 160] width 82 height 33
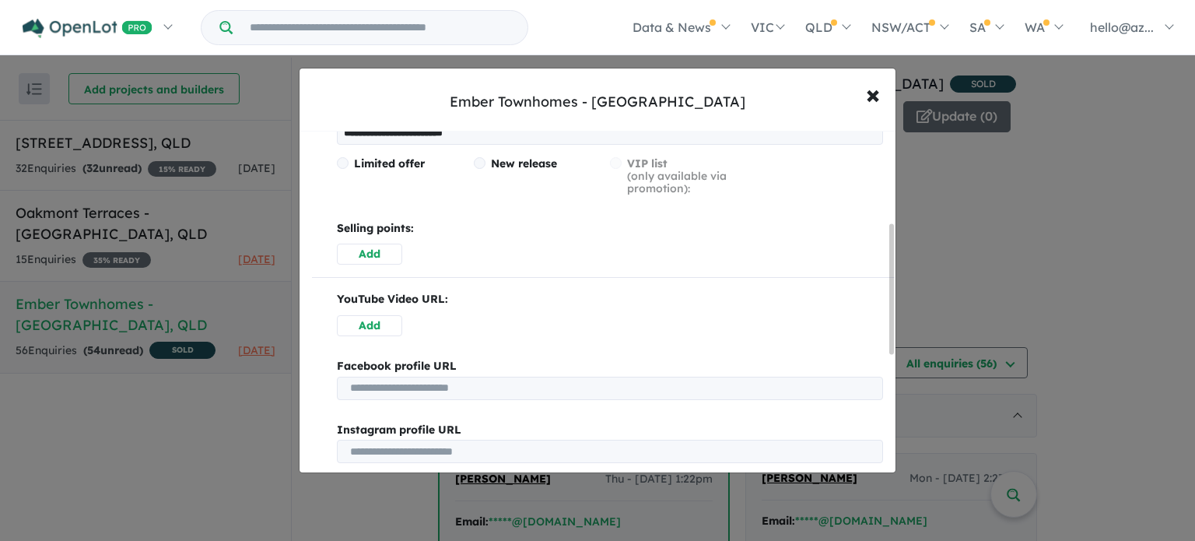
scroll to position [156, 0]
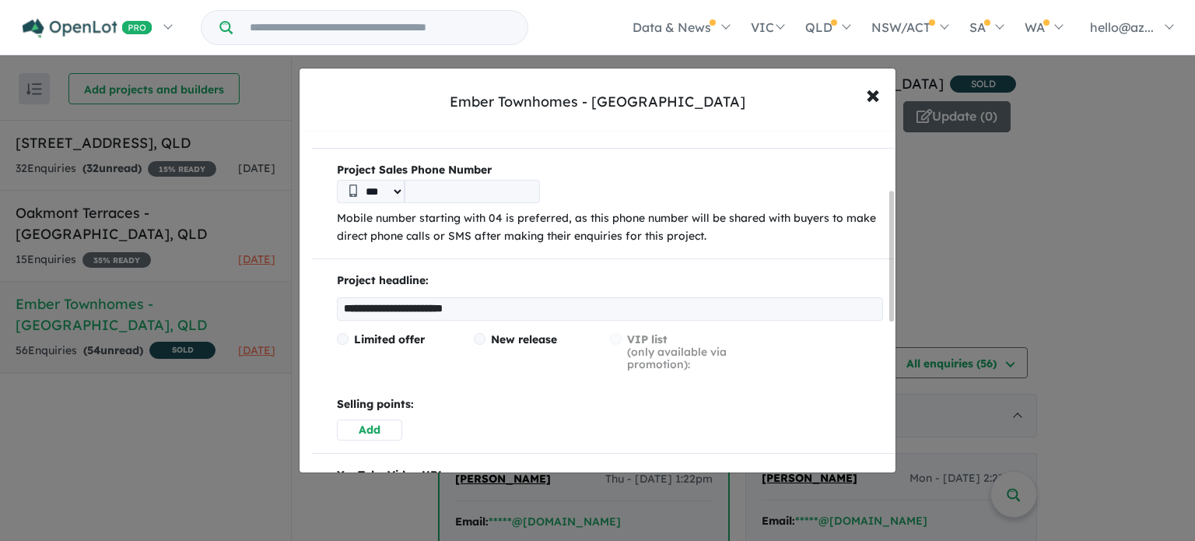
click at [342, 338] on span at bounding box center [343, 339] width 12 height 12
drag, startPoint x: 505, startPoint y: 307, endPoint x: 267, endPoint y: 279, distance: 239.7
click at [267, 279] on div "**********" at bounding box center [597, 270] width 1195 height 541
click at [615, 338] on div "Limited offer New release VIP list (only available via promotion):" at bounding box center [610, 358] width 546 height 50
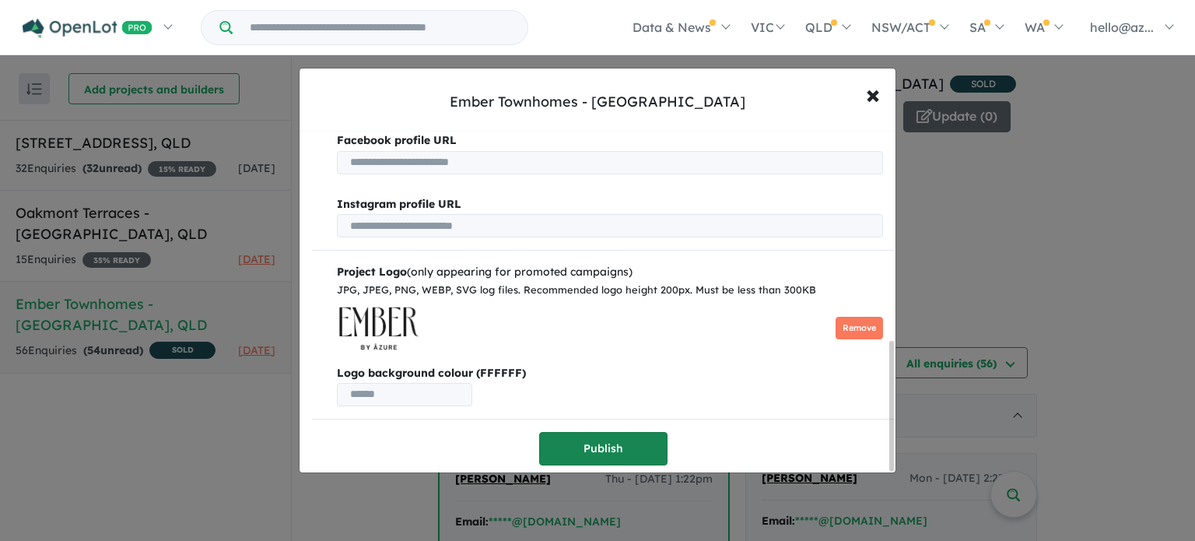
click at [604, 452] on button "Publish" at bounding box center [603, 448] width 128 height 33
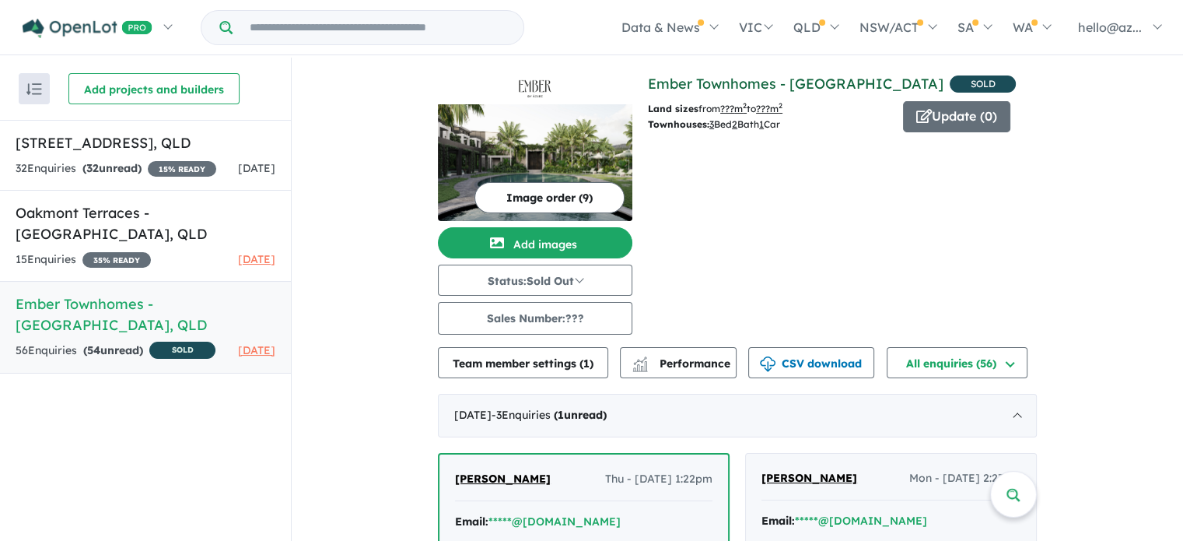
click at [758, 75] on link "Ember Townhomes - [GEOGRAPHIC_DATA]" at bounding box center [796, 84] width 296 height 18
click at [954, 112] on button "Update ( 0 )" at bounding box center [956, 116] width 107 height 31
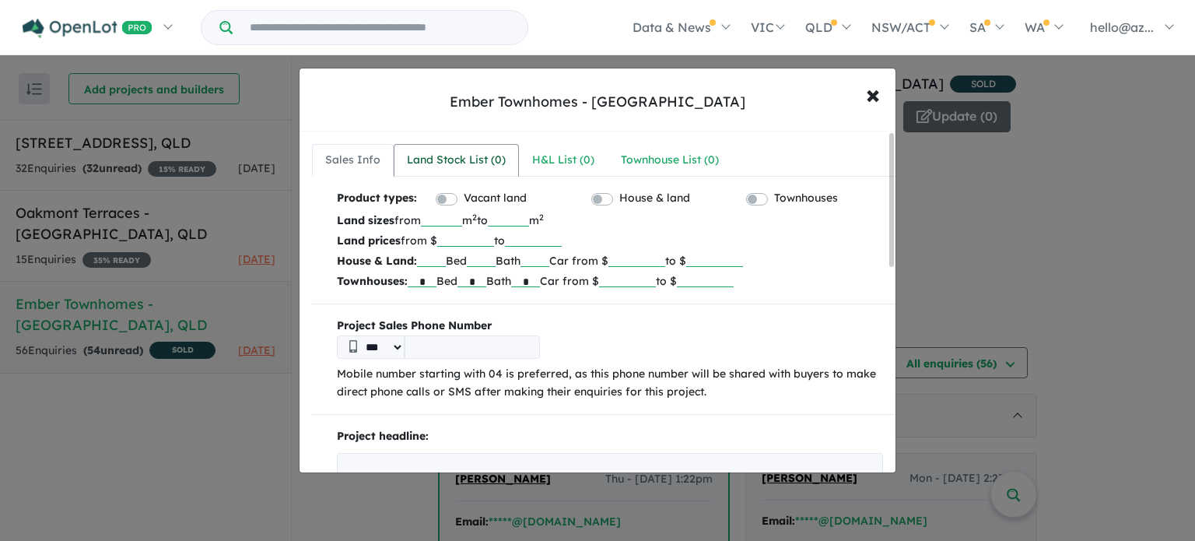
click at [452, 163] on div "Land Stock List ( 0 )" at bounding box center [456, 160] width 99 height 19
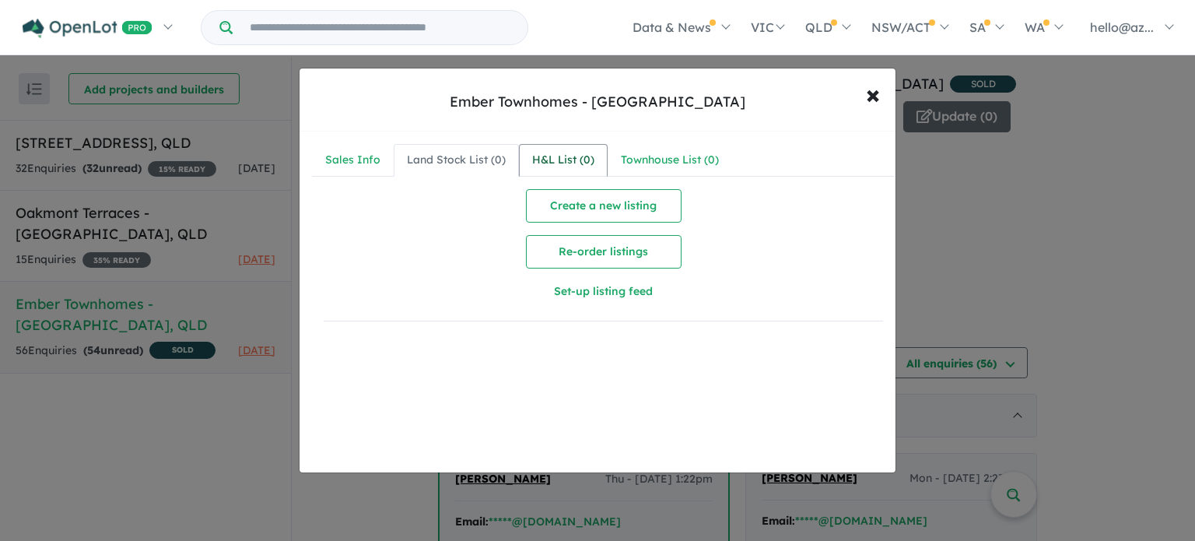
click at [566, 156] on div "H&L List ( 0 )" at bounding box center [563, 160] width 62 height 19
click at [681, 152] on div "Townhouse List ( 0 )" at bounding box center [670, 160] width 98 height 19
click at [362, 155] on div "Sales Info" at bounding box center [352, 160] width 55 height 19
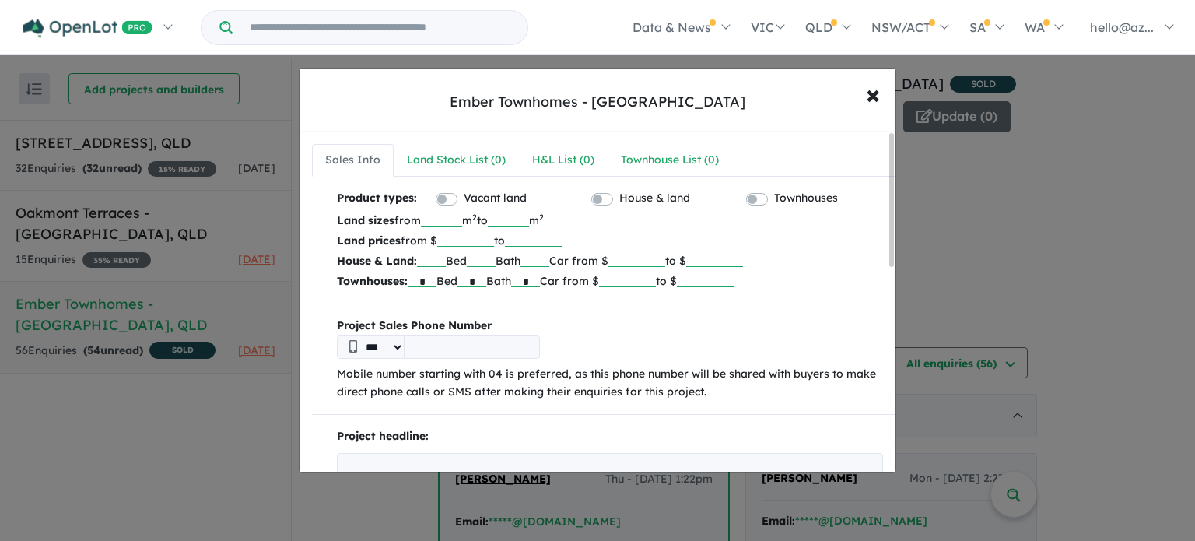
click at [713, 106] on div "Ember Townhomes - [GEOGRAPHIC_DATA]" at bounding box center [598, 102] width 296 height 20
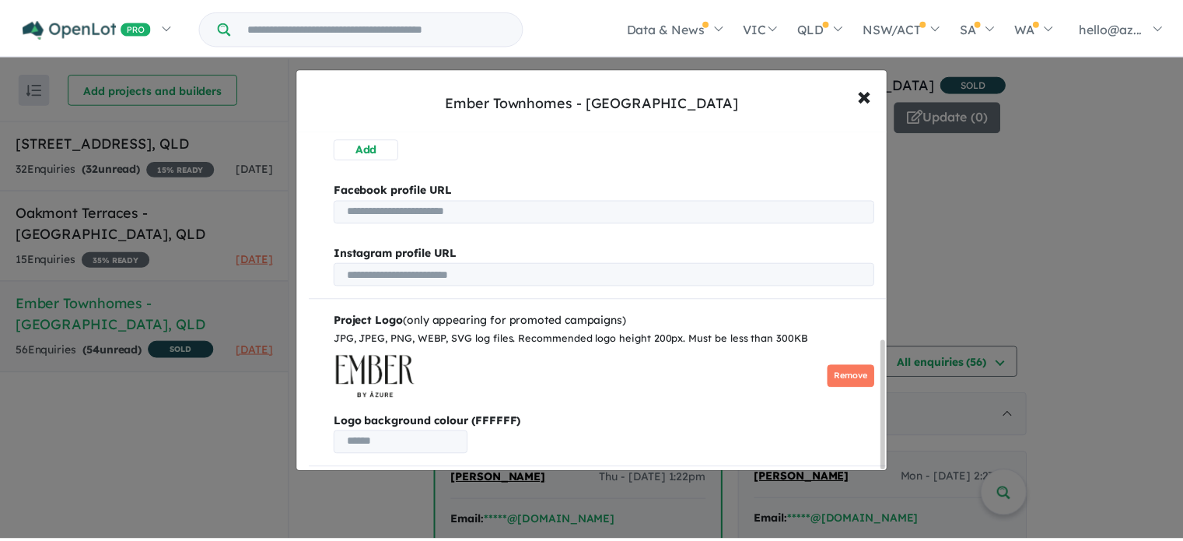
scroll to position [558, 0]
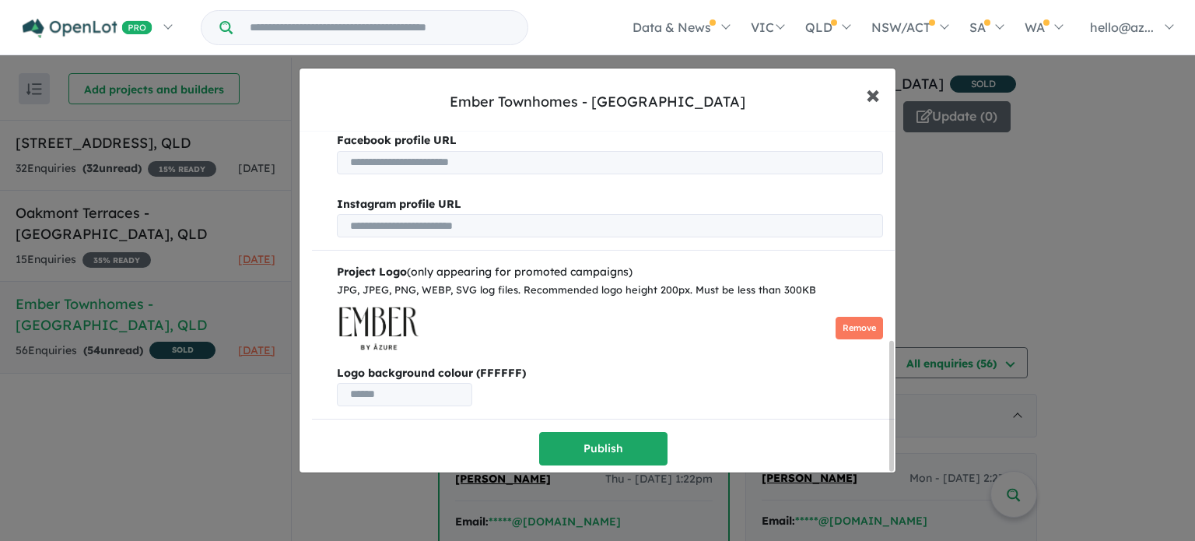
click at [878, 94] on span "×" at bounding box center [873, 93] width 14 height 33
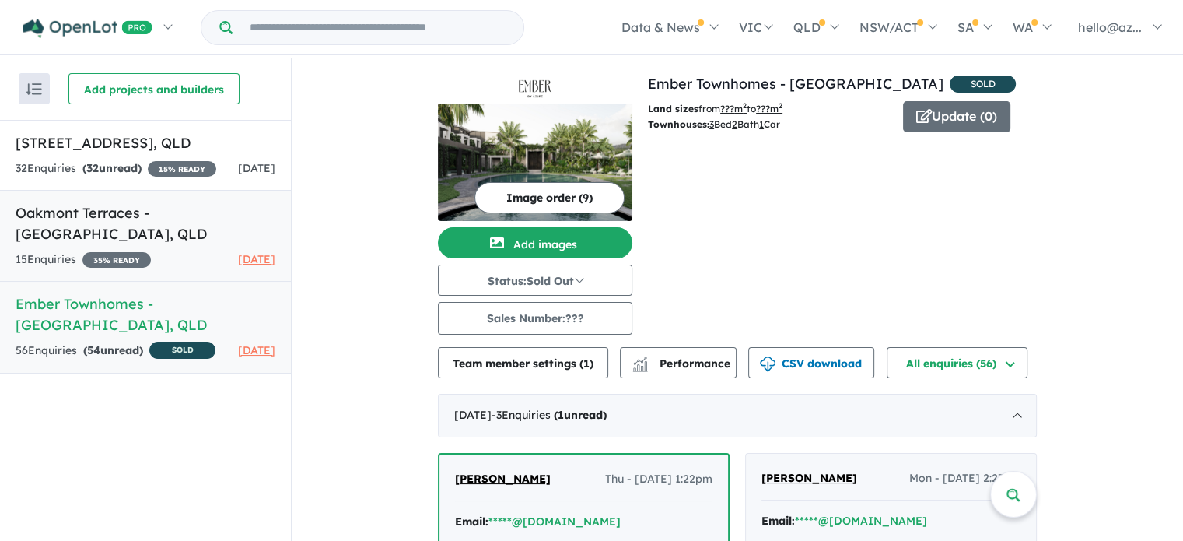
click at [142, 244] on h5 "Oakmont Terraces - Brookwater , QLD" at bounding box center [146, 223] width 260 height 42
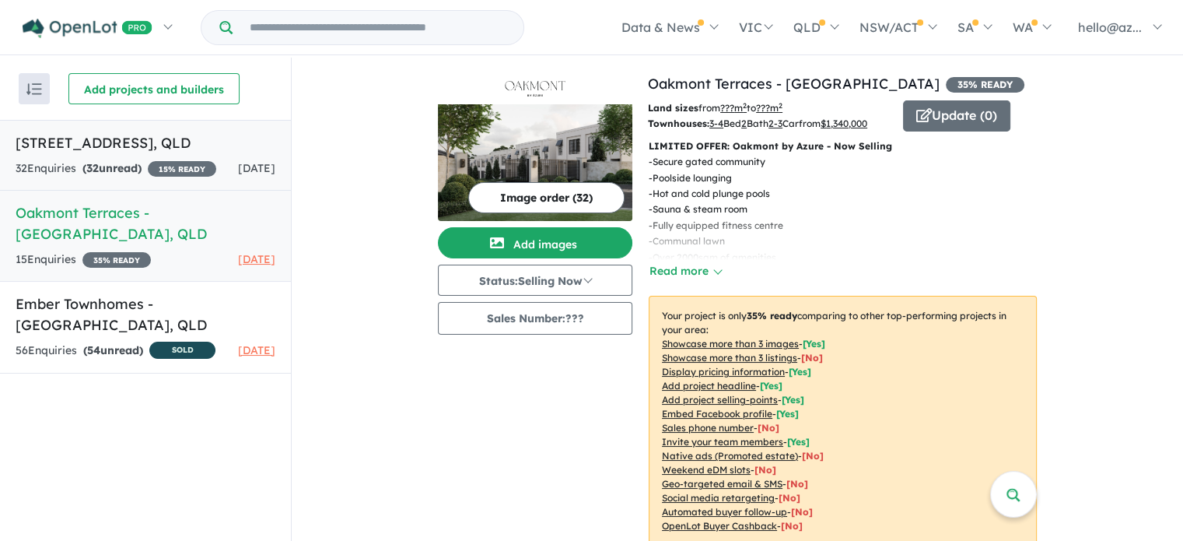
click at [152, 152] on h5 "499-507 Anzac Avenue - Rothwell , QLD" at bounding box center [146, 142] width 260 height 21
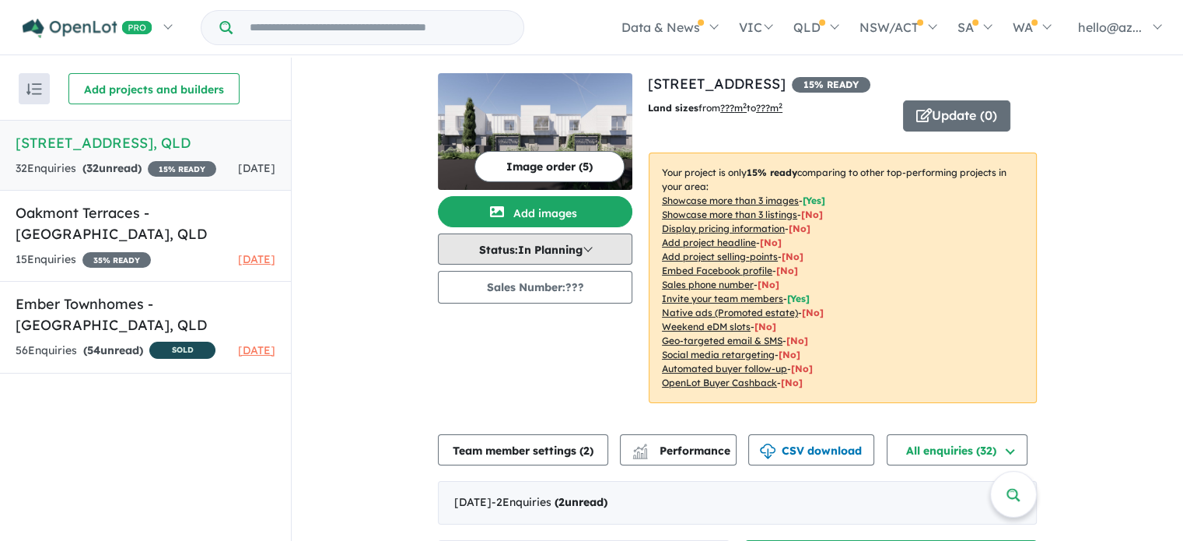
click at [573, 243] on button "Status: In Planning" at bounding box center [535, 248] width 194 height 31
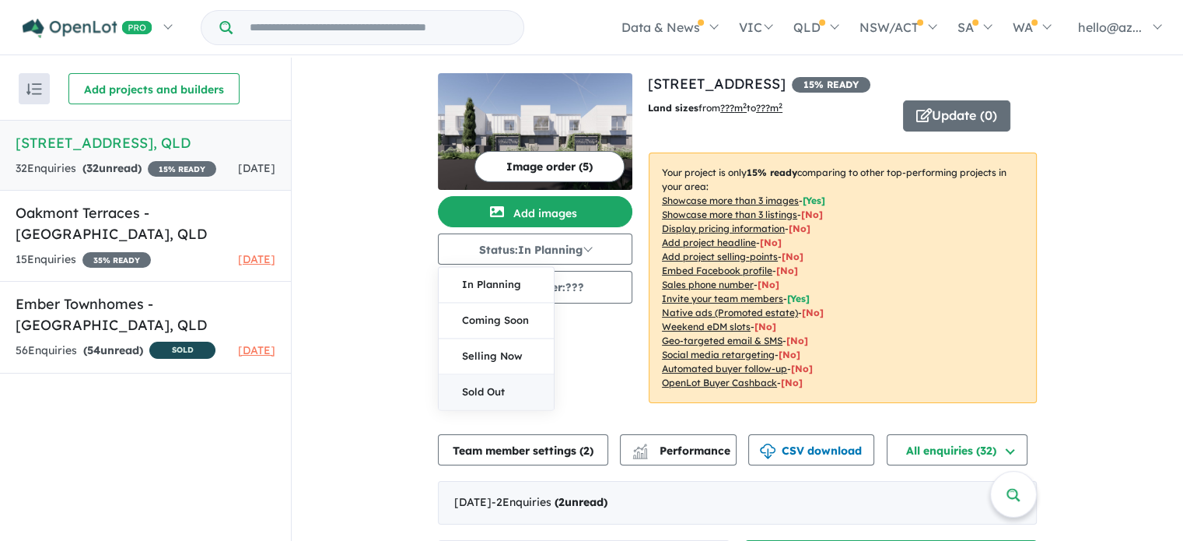
click at [485, 388] on button "Sold Out" at bounding box center [496, 391] width 115 height 35
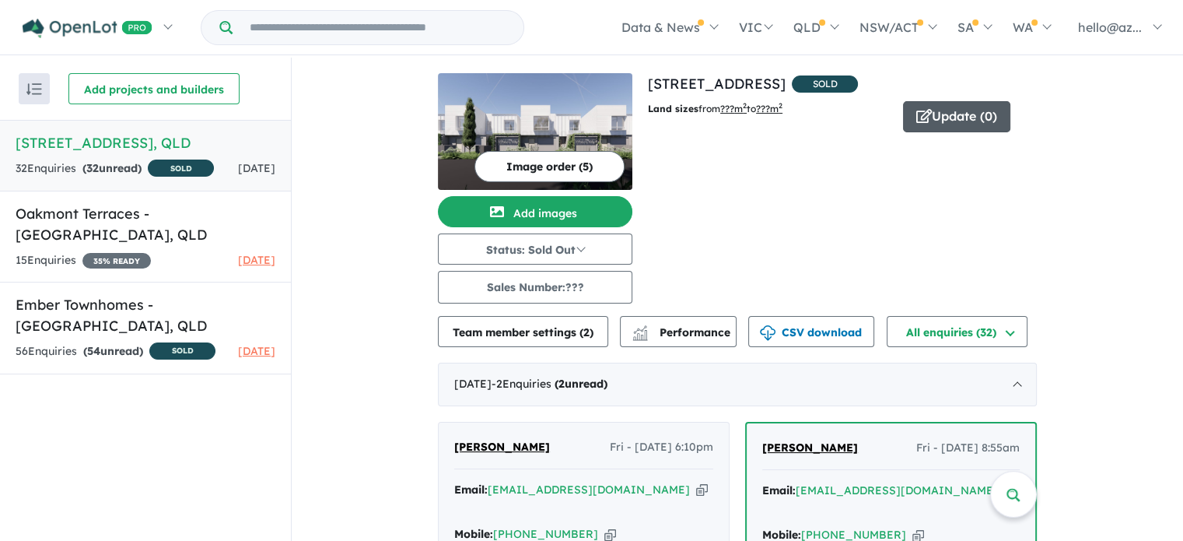
click at [940, 110] on button "Update ( 0 )" at bounding box center [956, 116] width 107 height 31
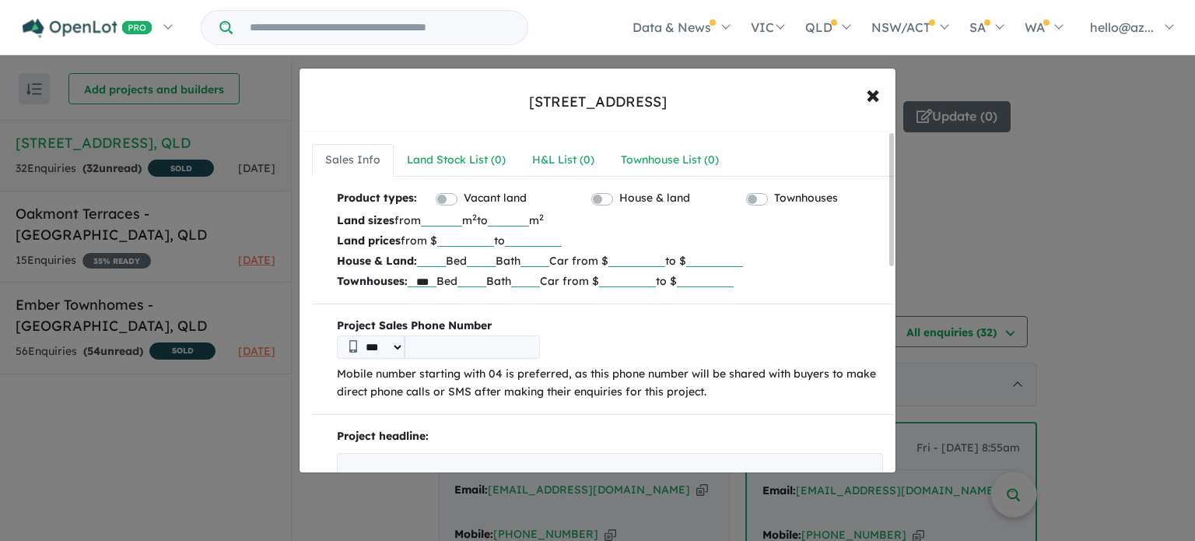
click at [468, 277] on input "text" at bounding box center [471, 279] width 29 height 16
type input "*"
click at [540, 279] on input "text" at bounding box center [525, 279] width 29 height 16
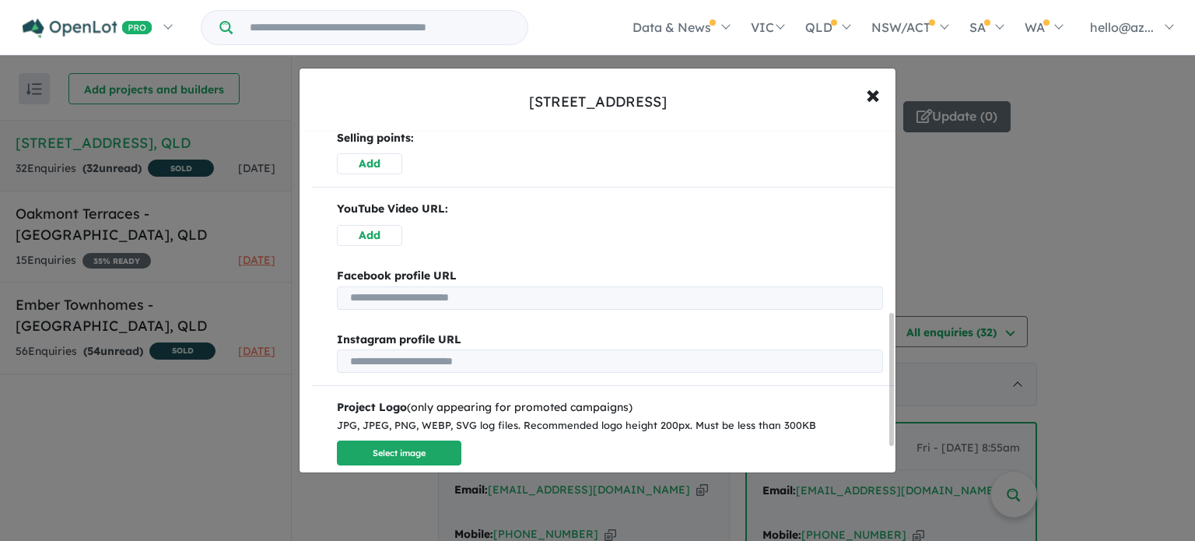
scroll to position [538, 0]
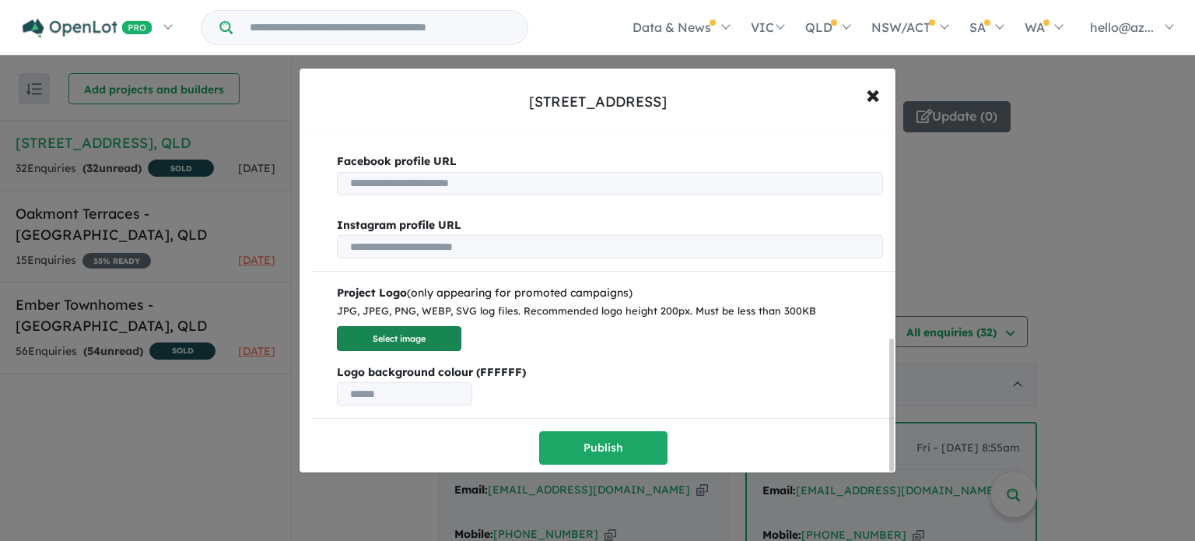
type input "***"
click at [408, 331] on button "Select image" at bounding box center [399, 339] width 124 height 26
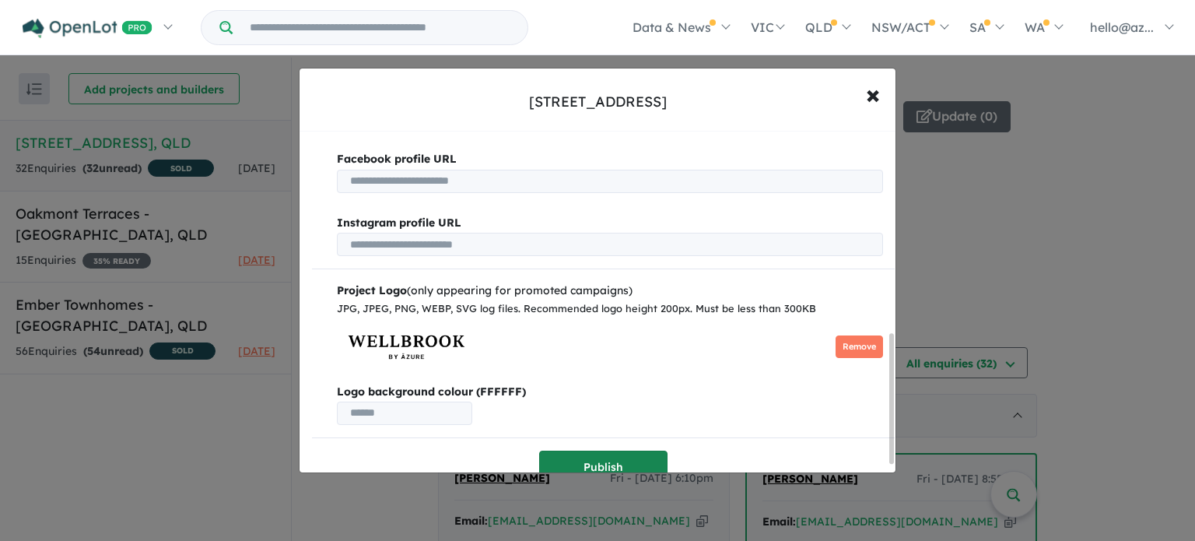
click at [611, 450] on button "Publish" at bounding box center [603, 466] width 128 height 33
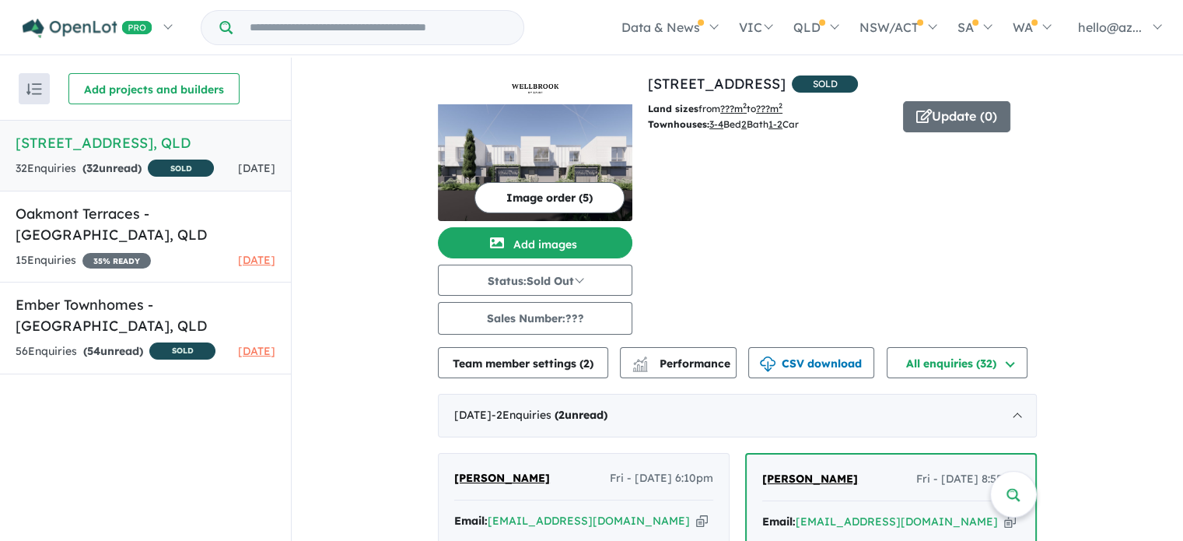
click at [538, 195] on button "Image order ( 5 )" at bounding box center [550, 197] width 150 height 31
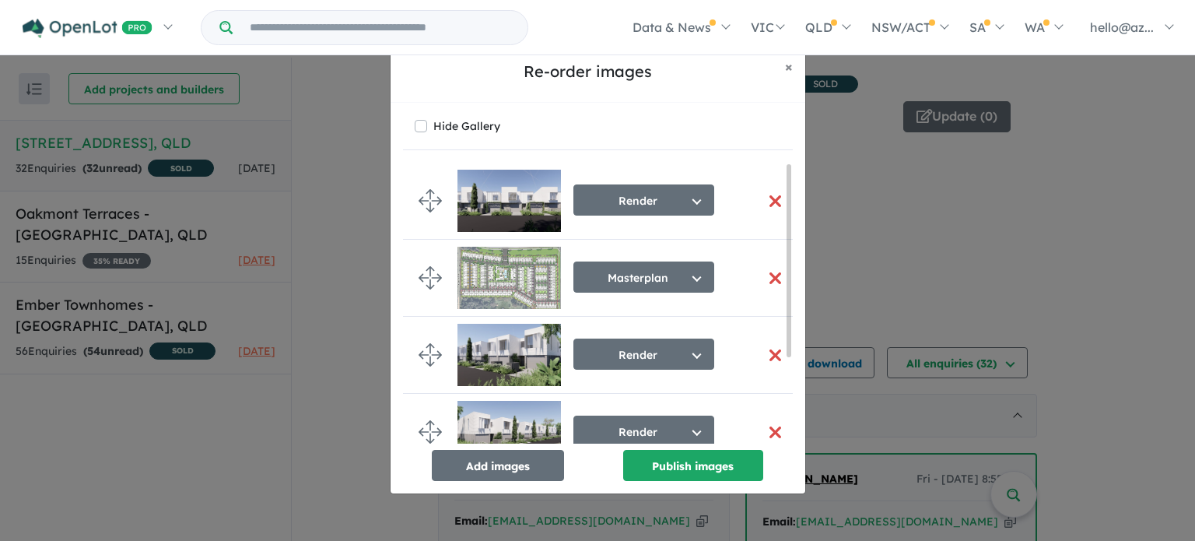
click at [770, 192] on button "button" at bounding box center [775, 200] width 33 height 33
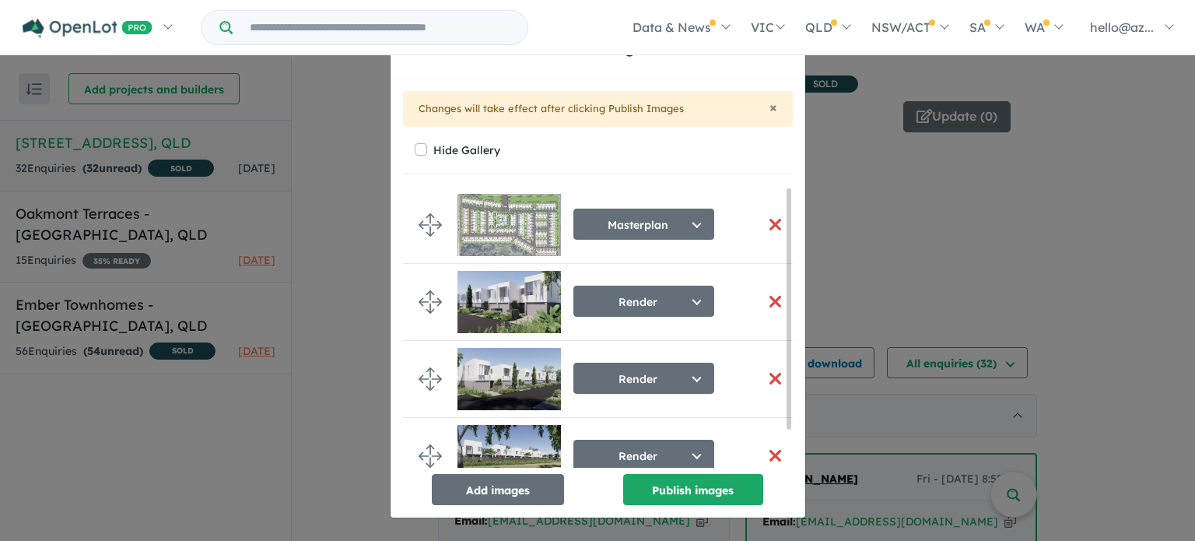
click at [771, 220] on button "button" at bounding box center [775, 224] width 33 height 33
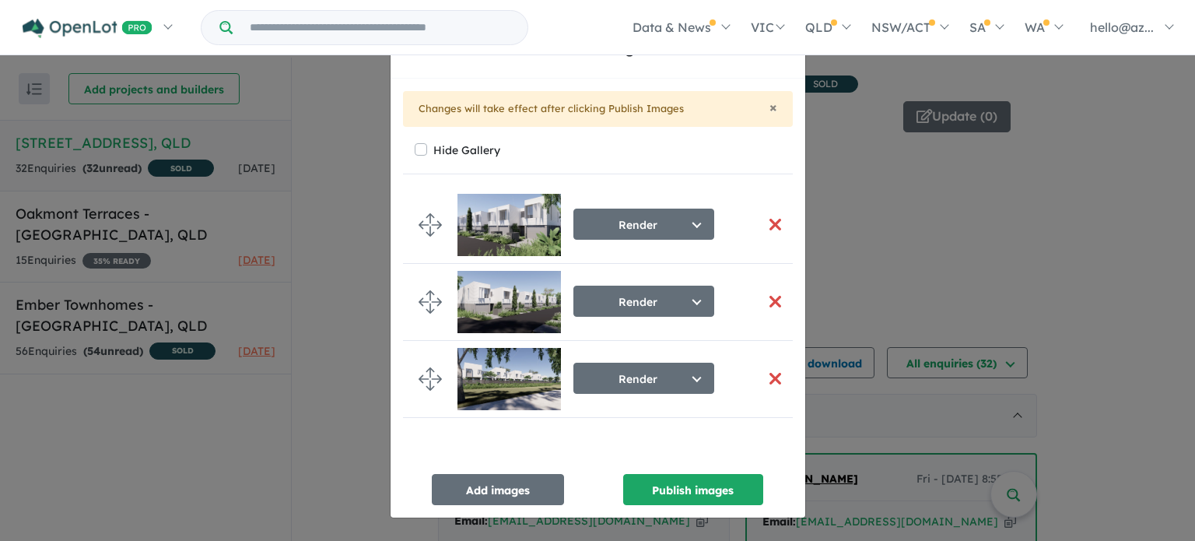
click at [772, 223] on button "button" at bounding box center [775, 224] width 33 height 33
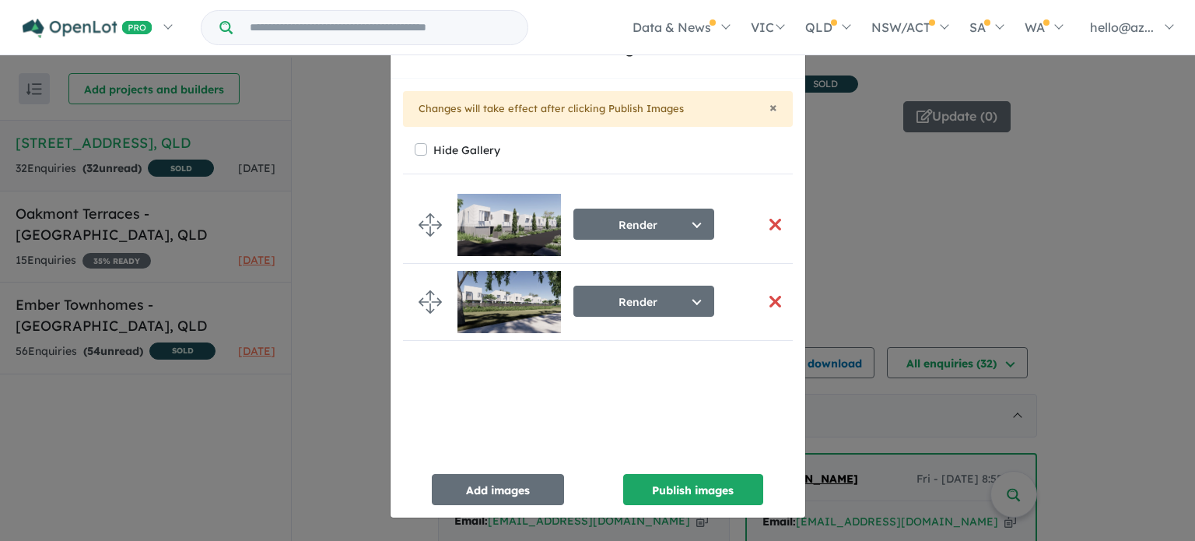
click at [772, 228] on button "button" at bounding box center [775, 224] width 33 height 33
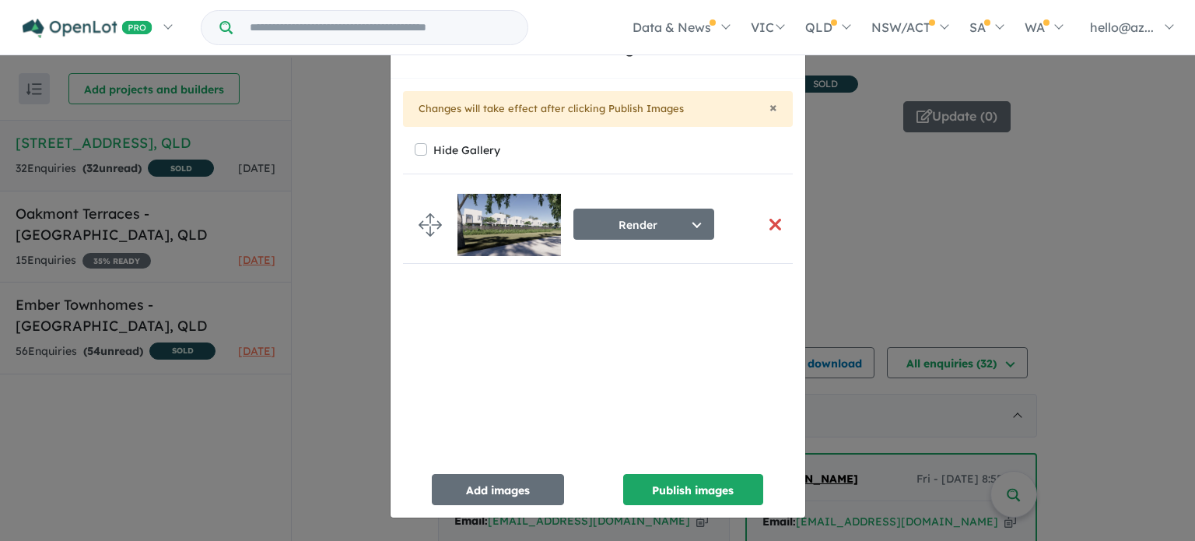
click at [772, 222] on button "button" at bounding box center [775, 224] width 33 height 33
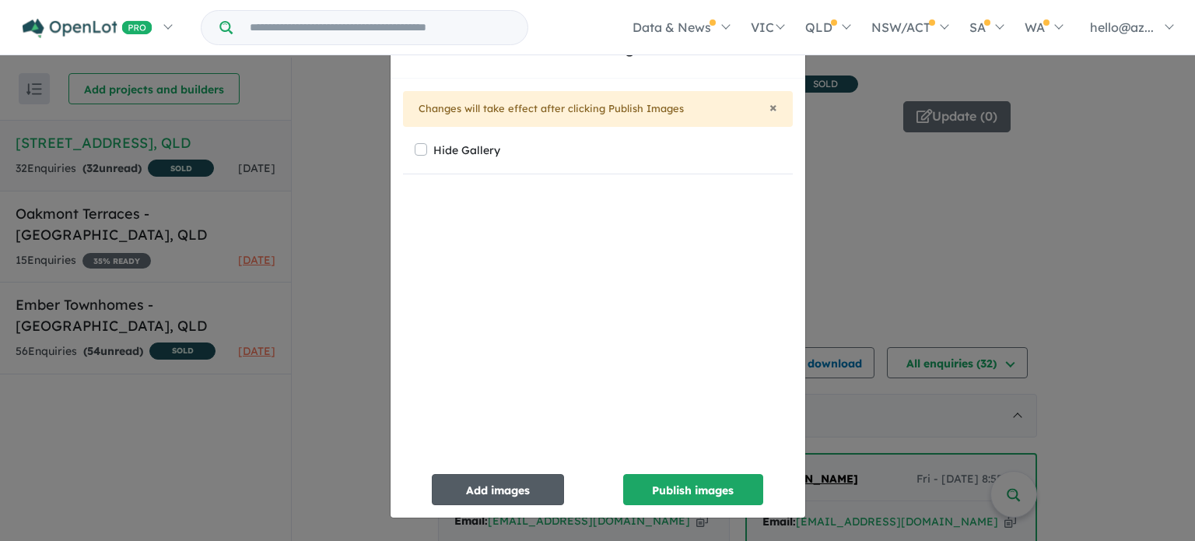
click at [492, 499] on button "Add images" at bounding box center [498, 489] width 132 height 31
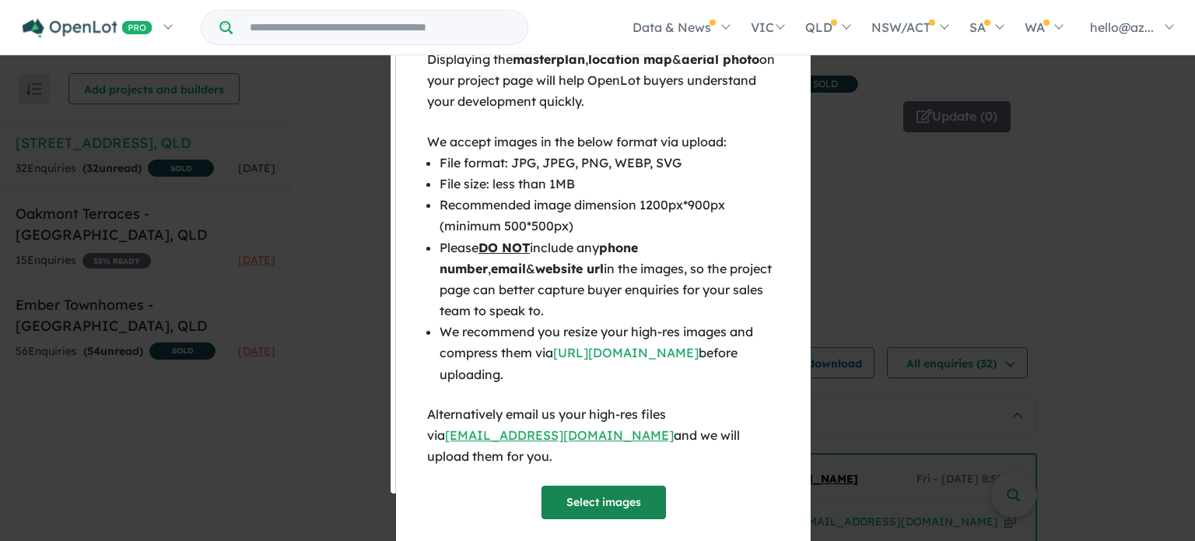
click at [583, 485] on button "Select images" at bounding box center [603, 501] width 124 height 33
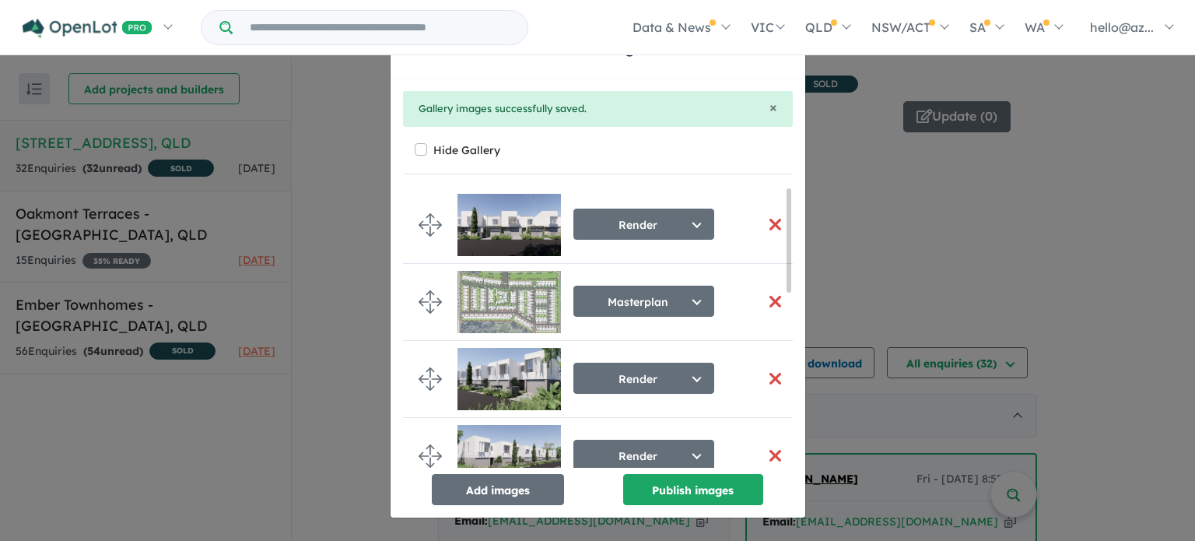
click at [769, 223] on button "button" at bounding box center [775, 224] width 33 height 33
click at [769, 219] on button "button" at bounding box center [775, 224] width 33 height 33
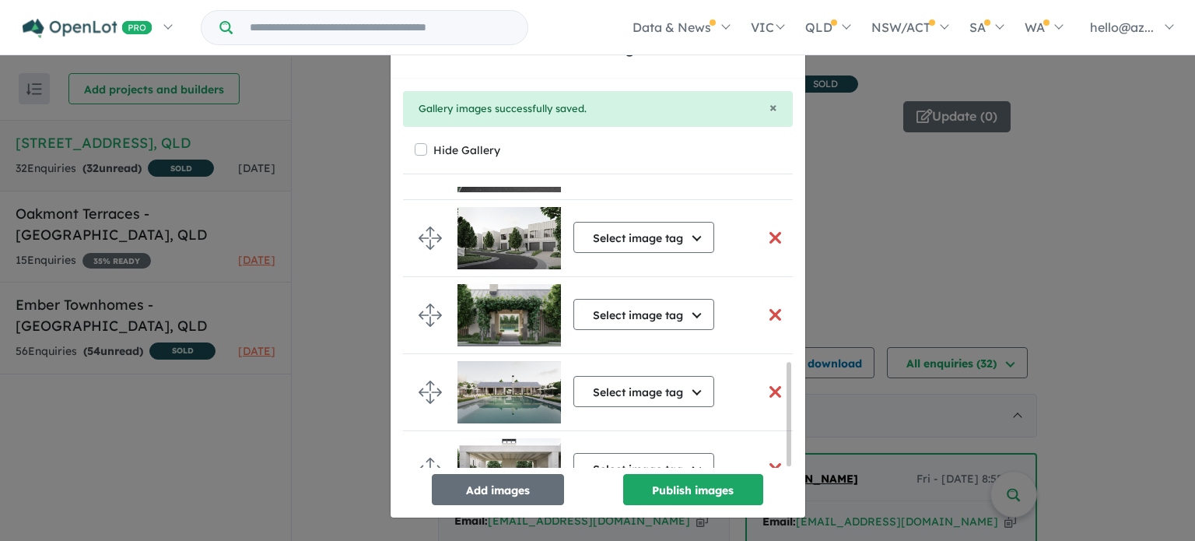
scroll to position [481, 0]
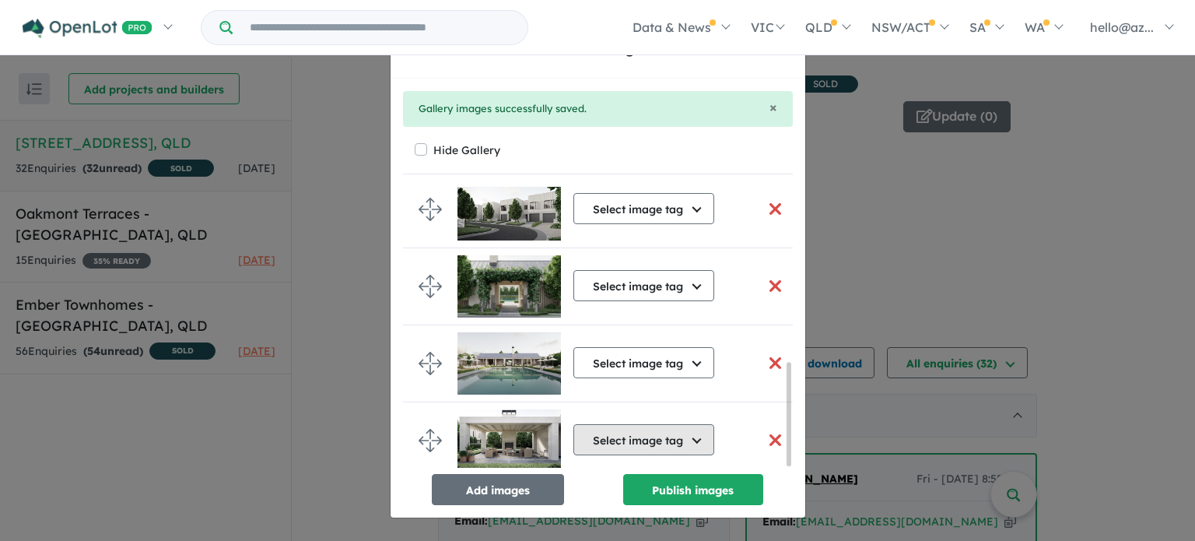
click at [691, 434] on button "Select image tag" at bounding box center [643, 439] width 141 height 31
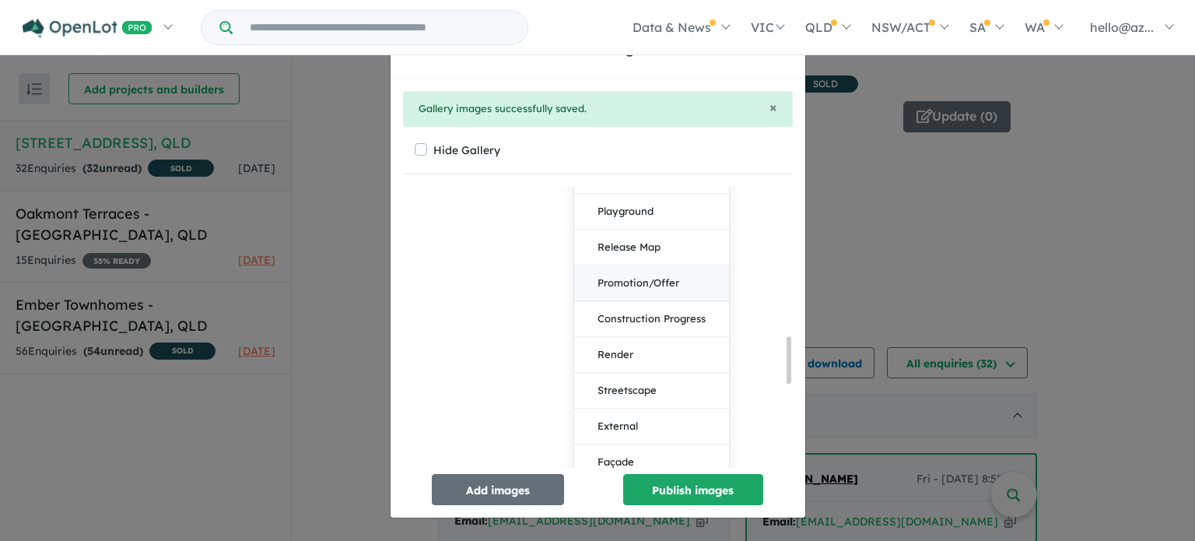
scroll to position [1103, 0]
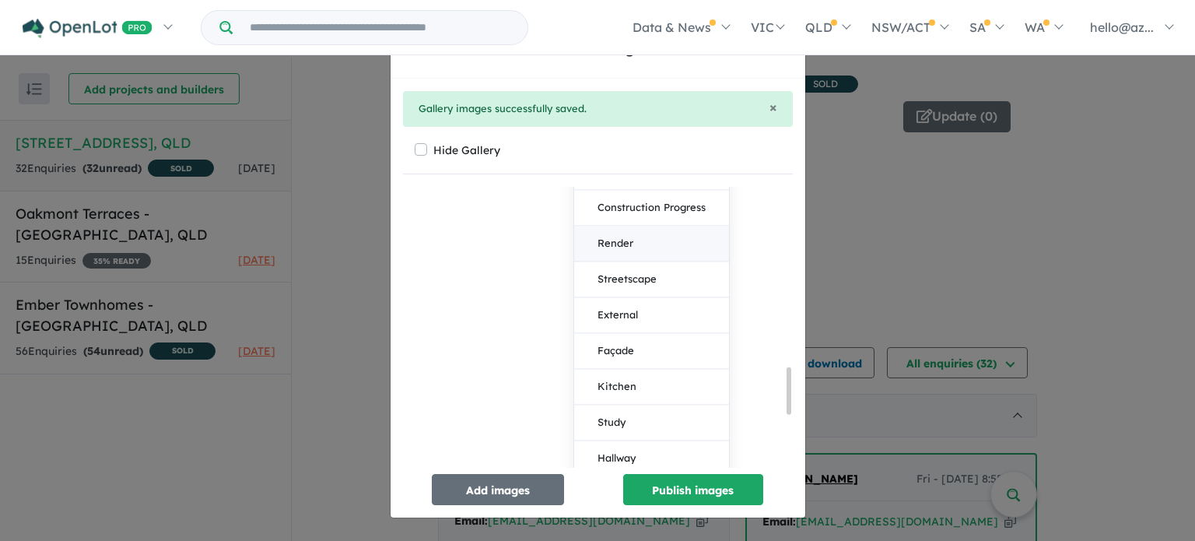
click at [629, 243] on button "Render" at bounding box center [651, 244] width 155 height 36
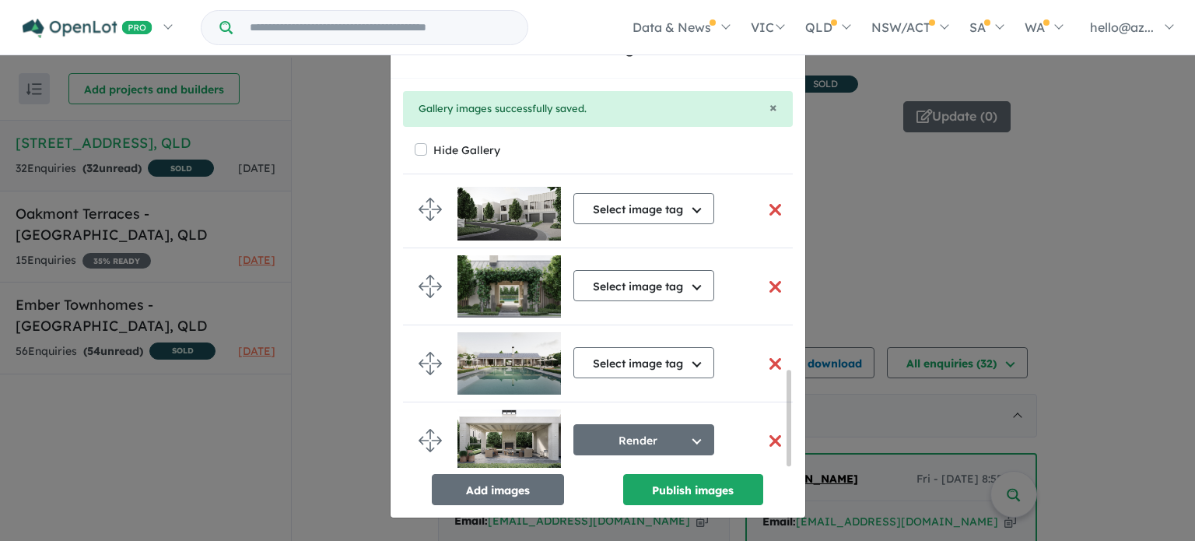
scroll to position [518, 0]
click at [666, 352] on button "Select image tag" at bounding box center [643, 362] width 141 height 31
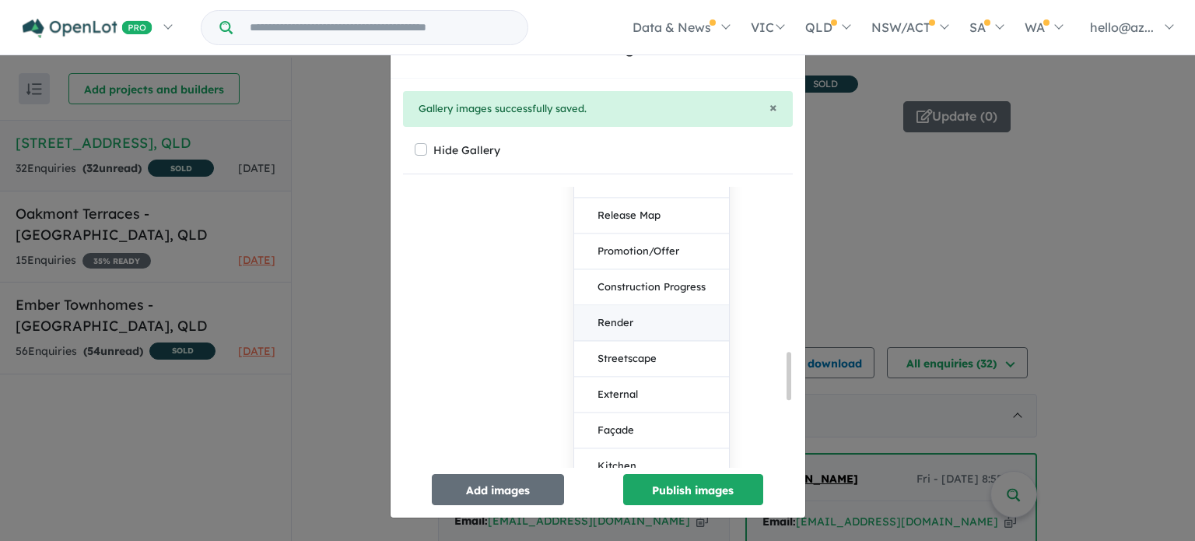
click at [643, 323] on button "Render" at bounding box center [651, 323] width 155 height 36
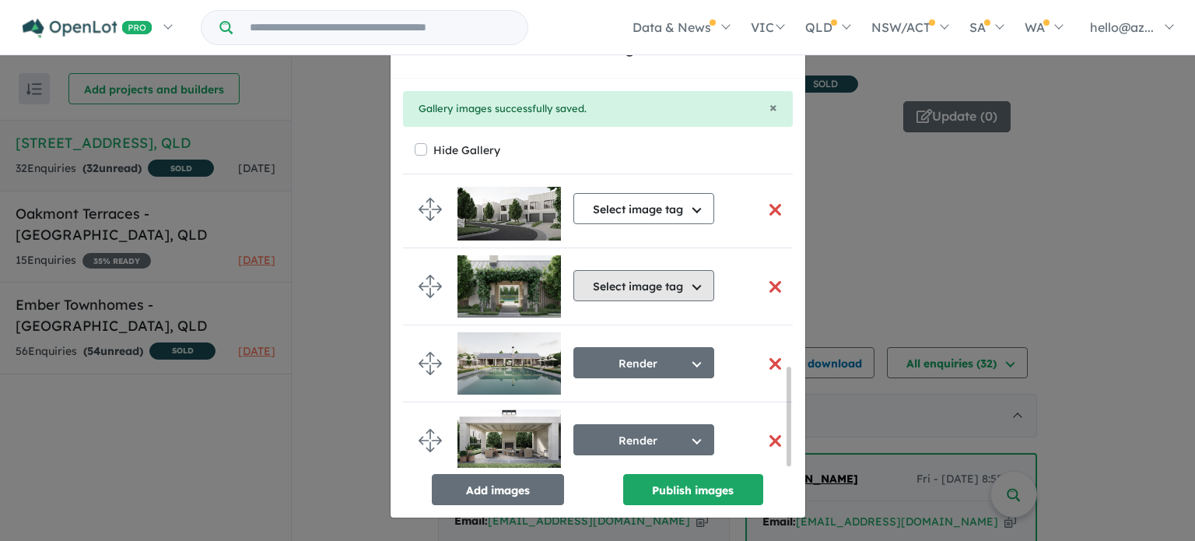
click at [668, 285] on button "Select image tag" at bounding box center [643, 285] width 141 height 31
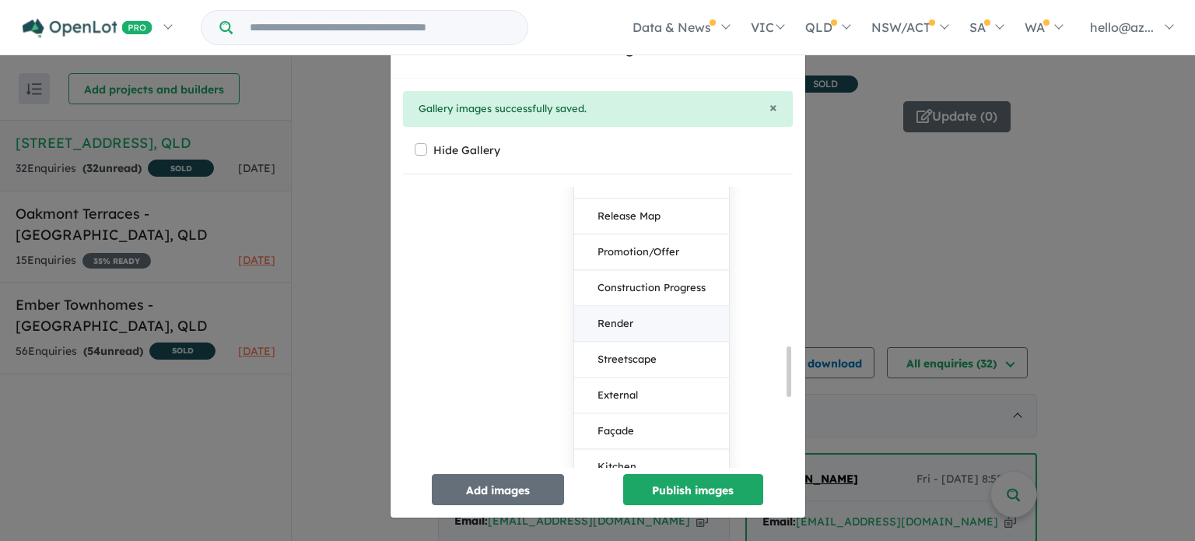
click at [648, 321] on button "Render" at bounding box center [651, 324] width 155 height 36
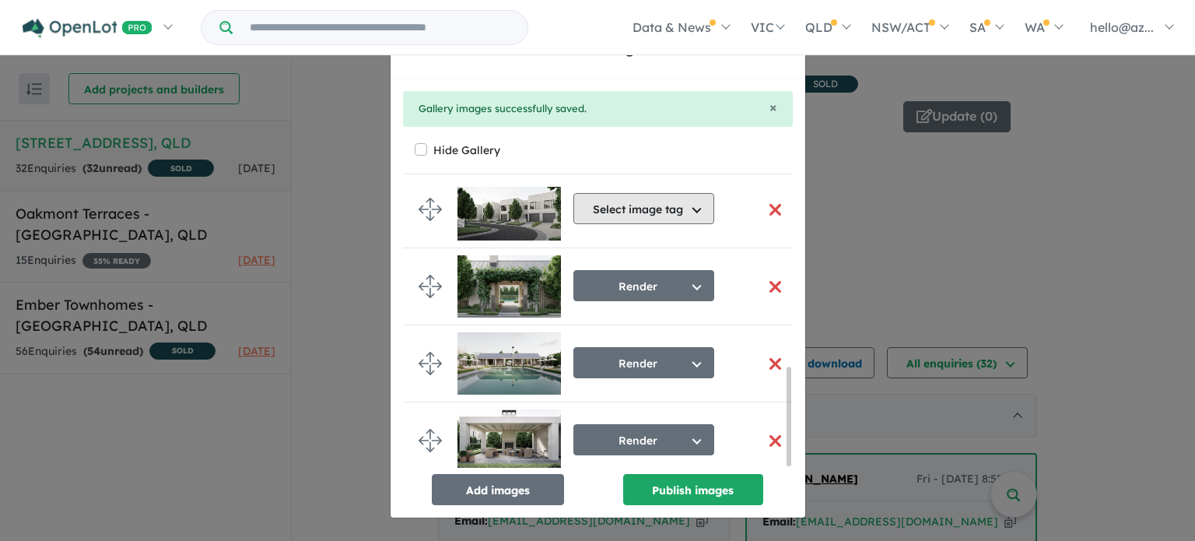
click at [656, 195] on button "Select image tag" at bounding box center [643, 208] width 141 height 31
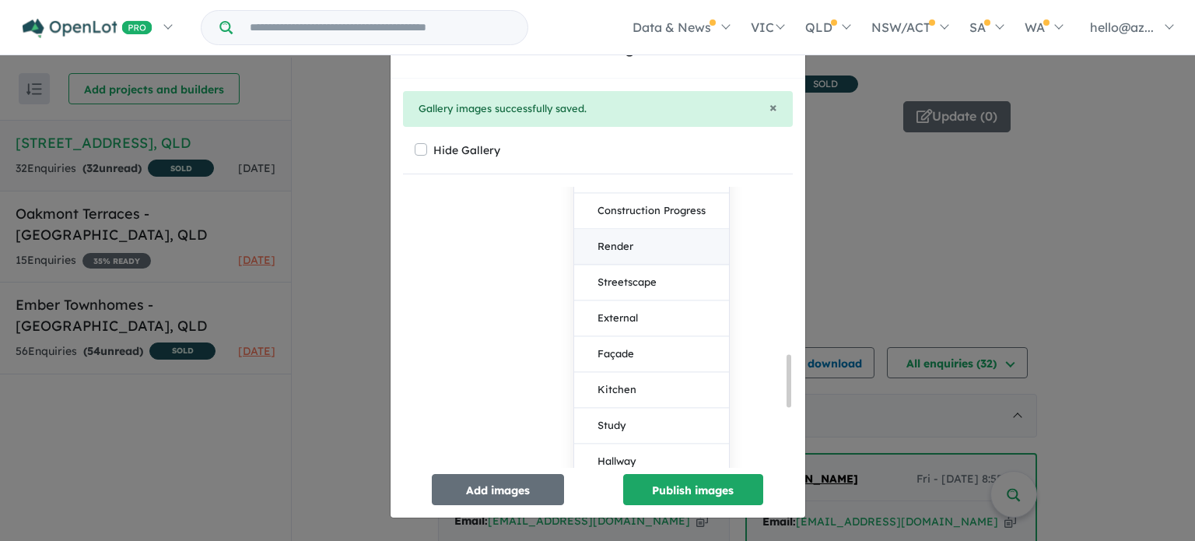
click at [639, 244] on button "Render" at bounding box center [651, 247] width 155 height 36
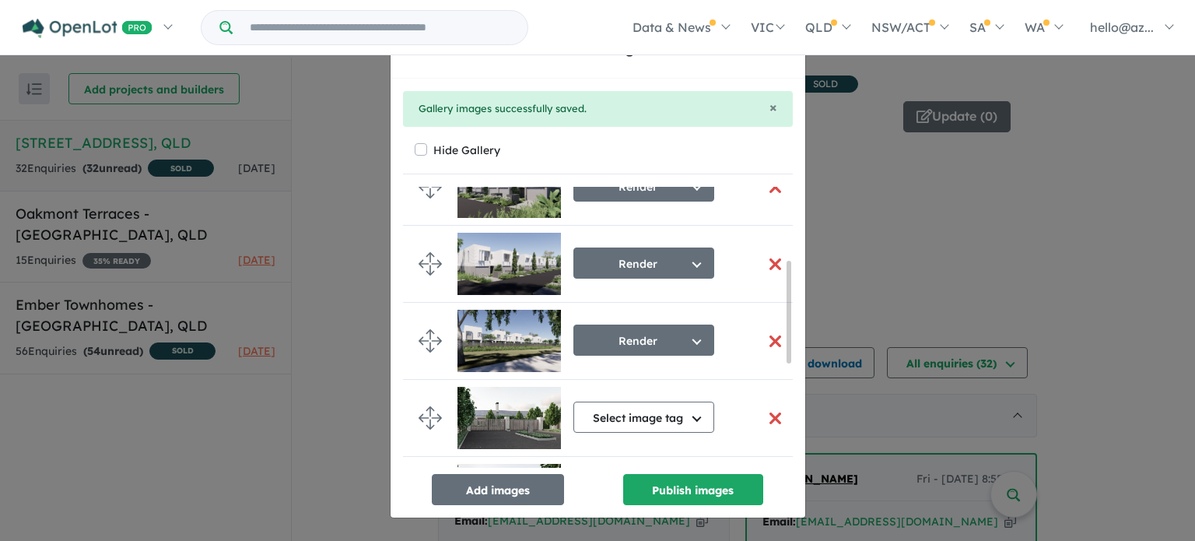
scroll to position [204, 0]
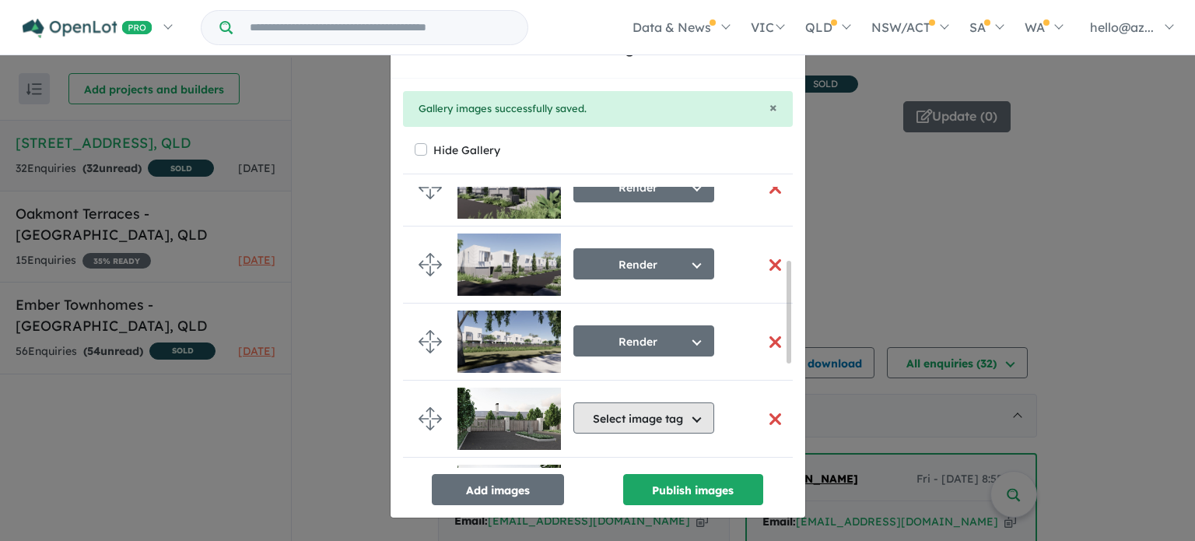
click at [653, 404] on button "Select image tag" at bounding box center [643, 417] width 141 height 31
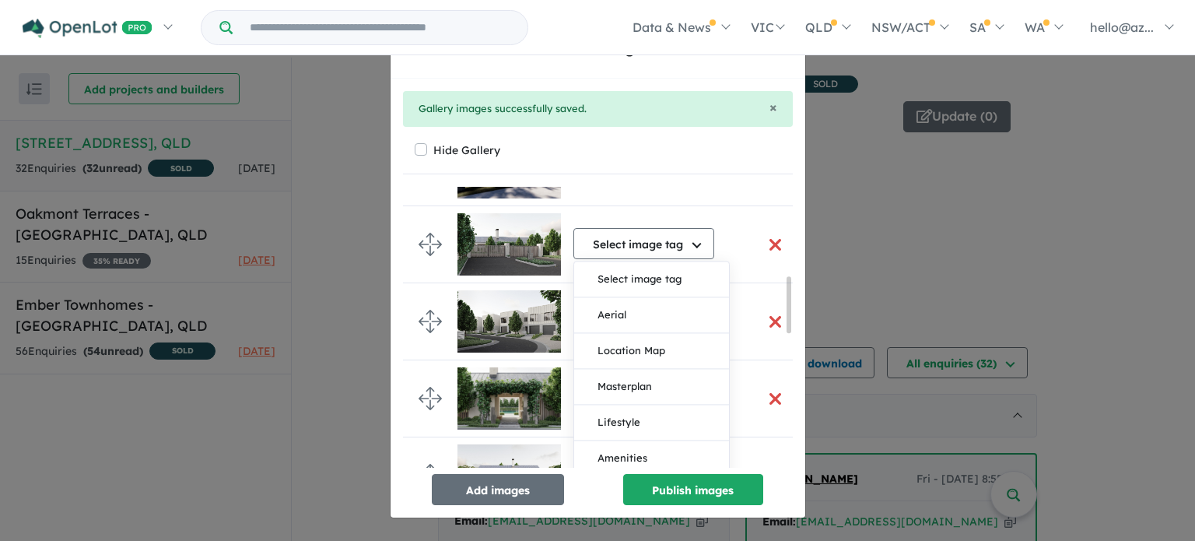
scroll to position [515, 0]
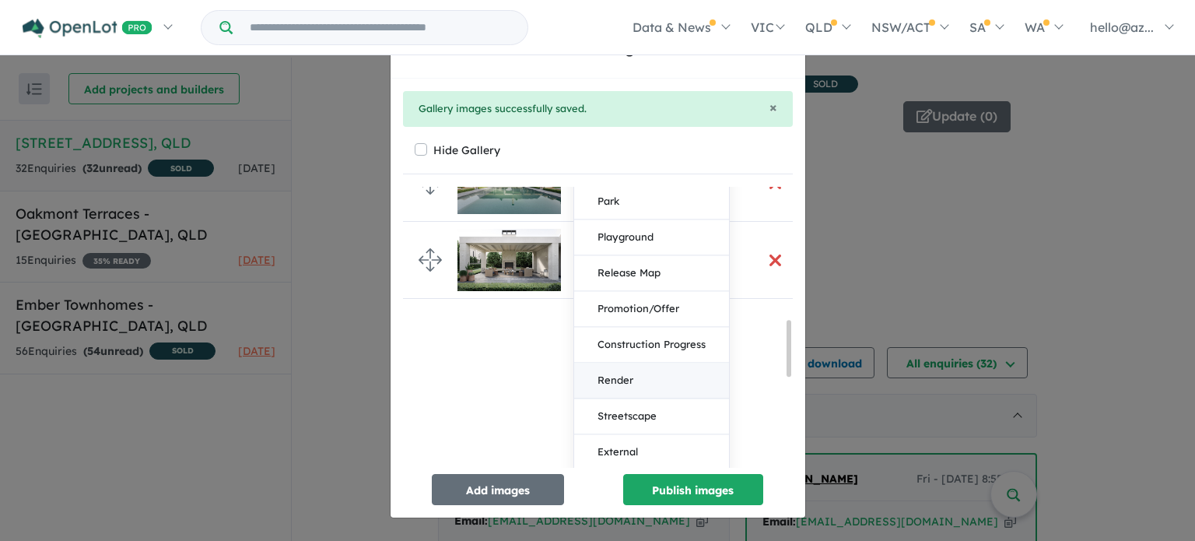
click at [619, 375] on button "Render" at bounding box center [651, 381] width 155 height 36
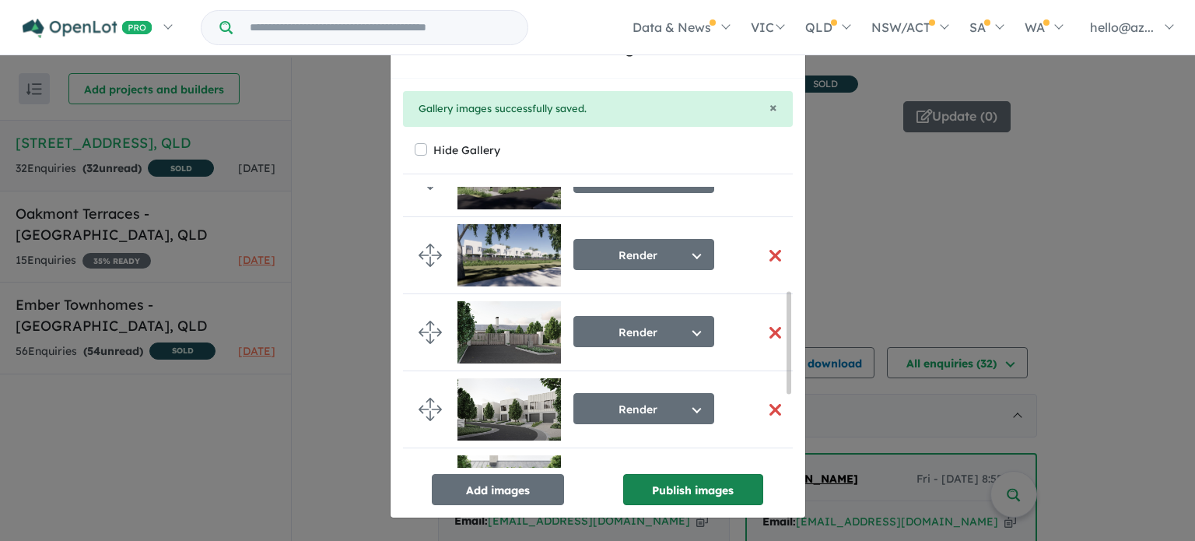
click at [703, 482] on button "Publish images" at bounding box center [693, 489] width 140 height 31
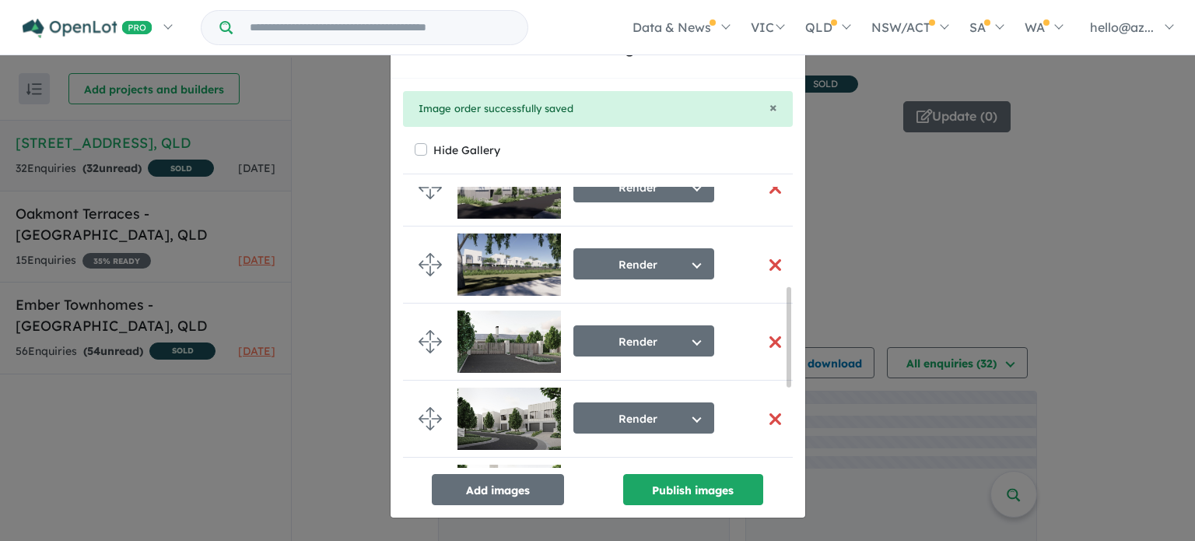
scroll to position [284, 0]
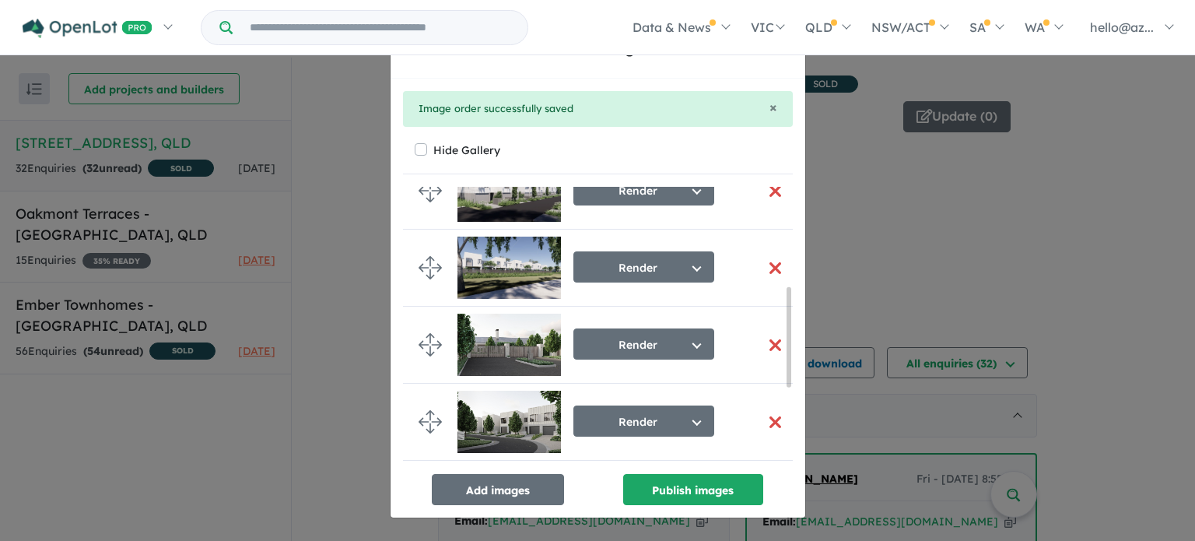
drag, startPoint x: 680, startPoint y: 217, endPoint x: 641, endPoint y: 149, distance: 78.7
click at [641, 149] on div "Hide Gallery" at bounding box center [598, 150] width 366 height 22
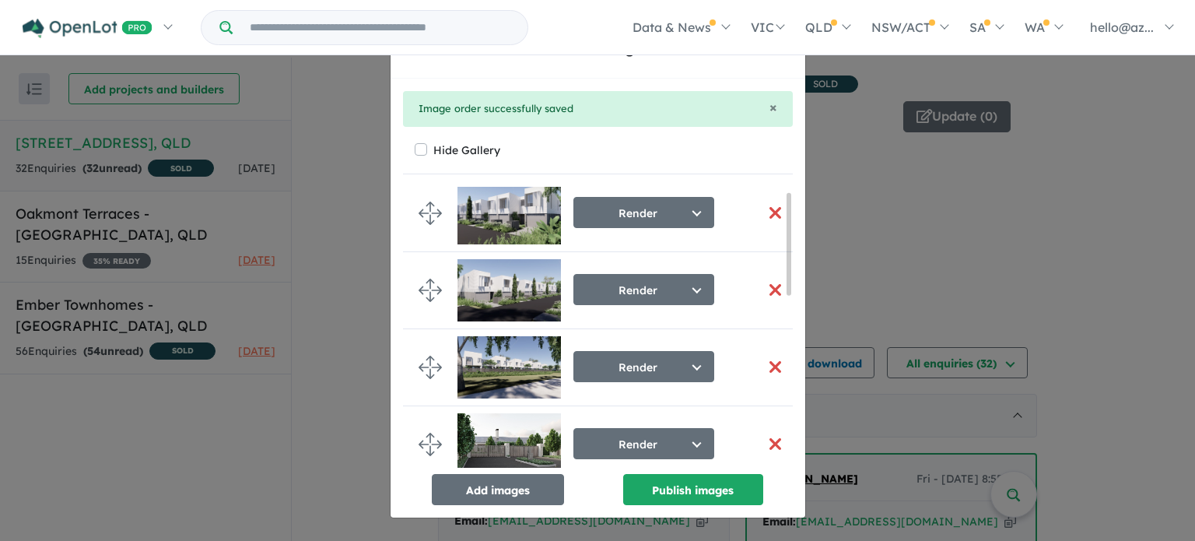
scroll to position [0, 0]
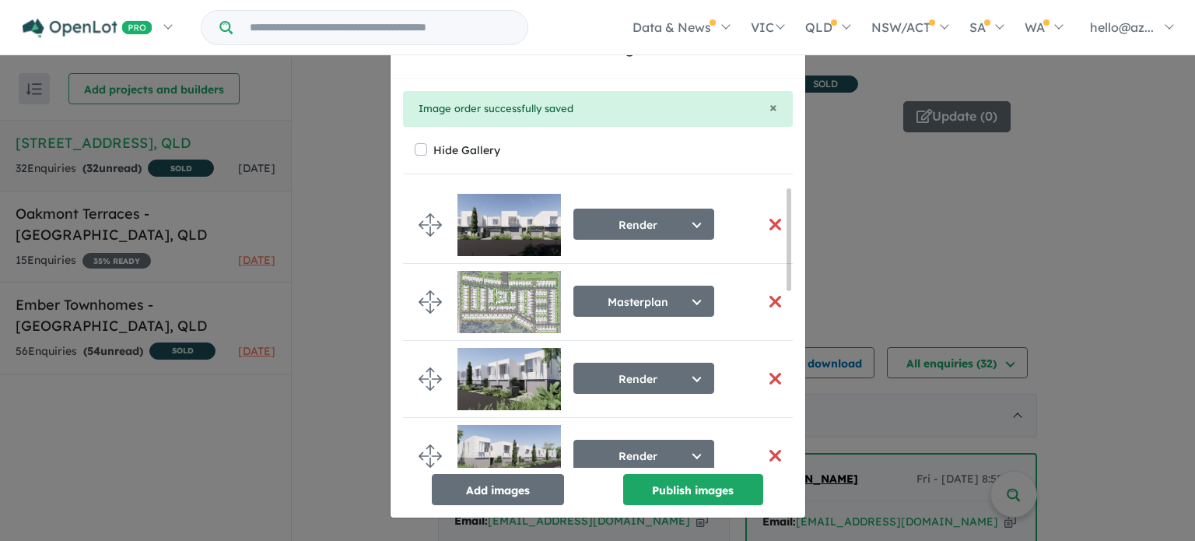
click at [772, 216] on button "button" at bounding box center [775, 224] width 33 height 33
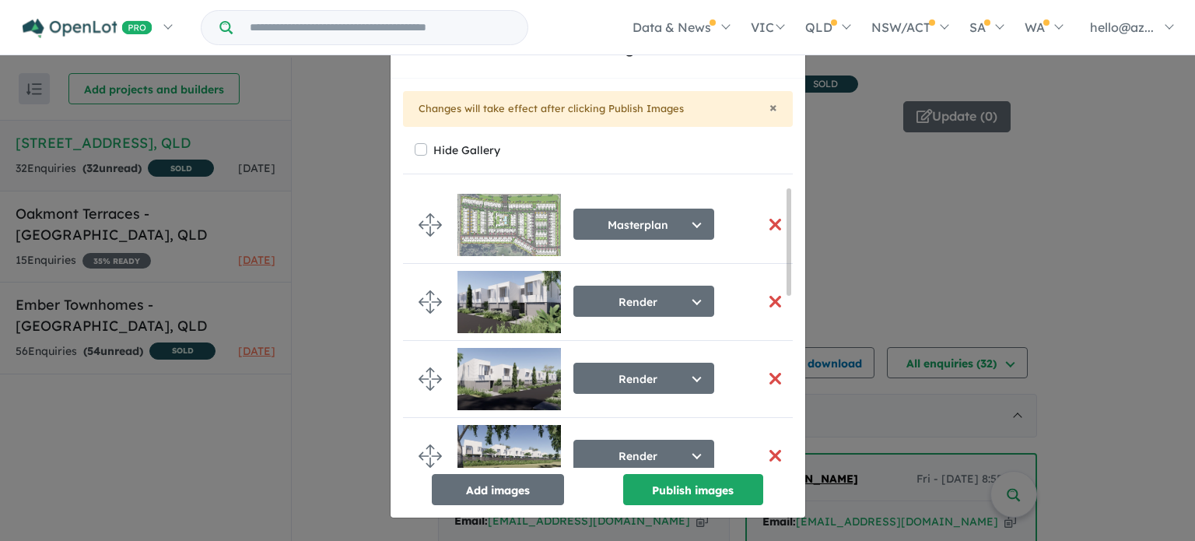
click at [773, 217] on button "button" at bounding box center [775, 224] width 33 height 33
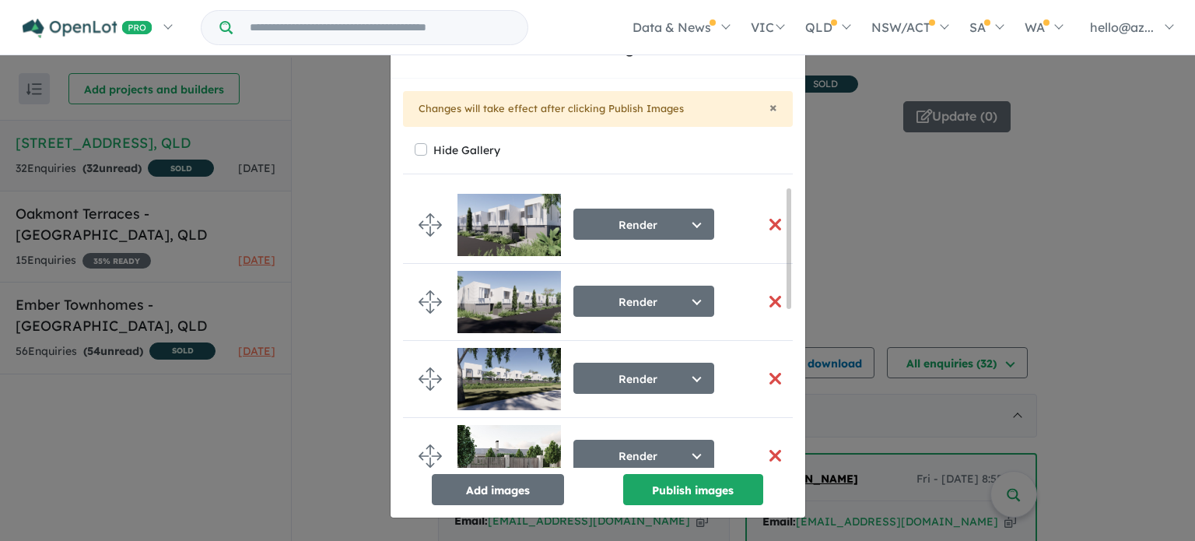
click at [772, 217] on button "button" at bounding box center [775, 224] width 33 height 33
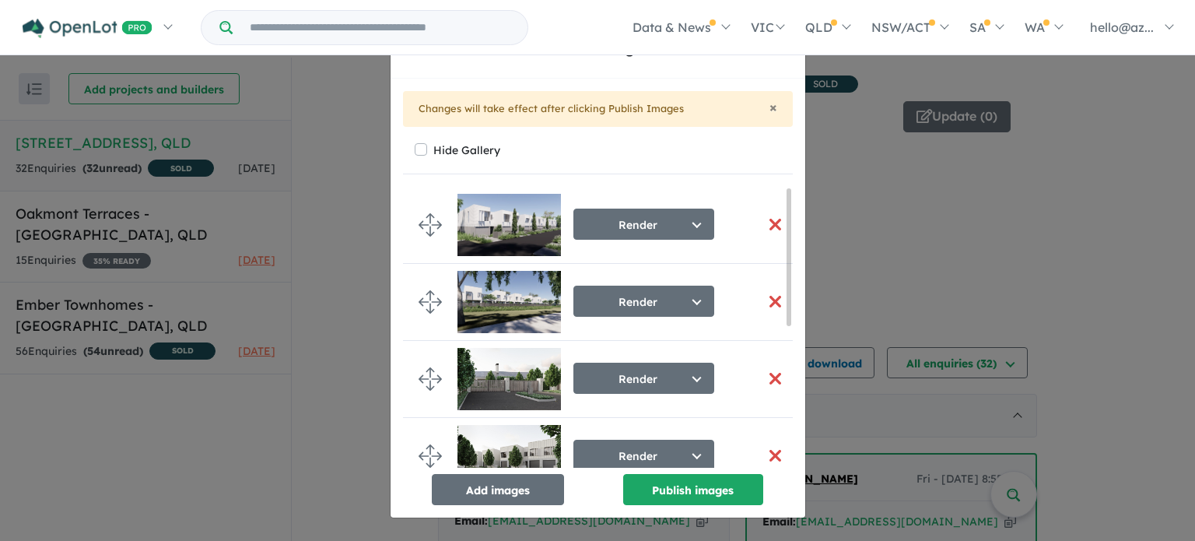
click at [772, 217] on button "button" at bounding box center [775, 224] width 33 height 33
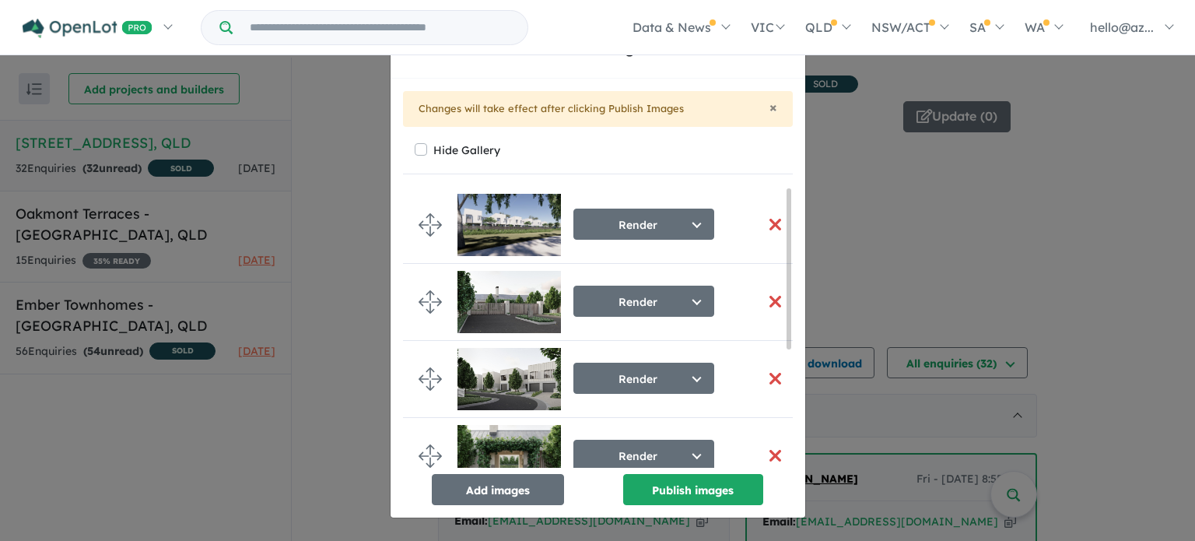
click at [772, 217] on button "button" at bounding box center [775, 224] width 33 height 33
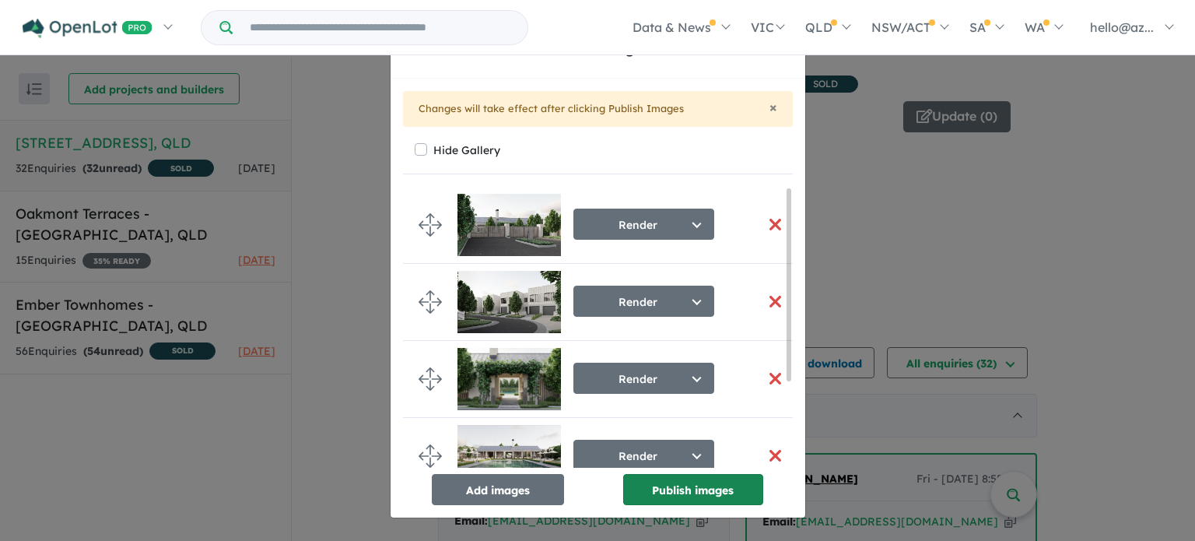
click at [700, 492] on button "Publish images" at bounding box center [693, 489] width 140 height 31
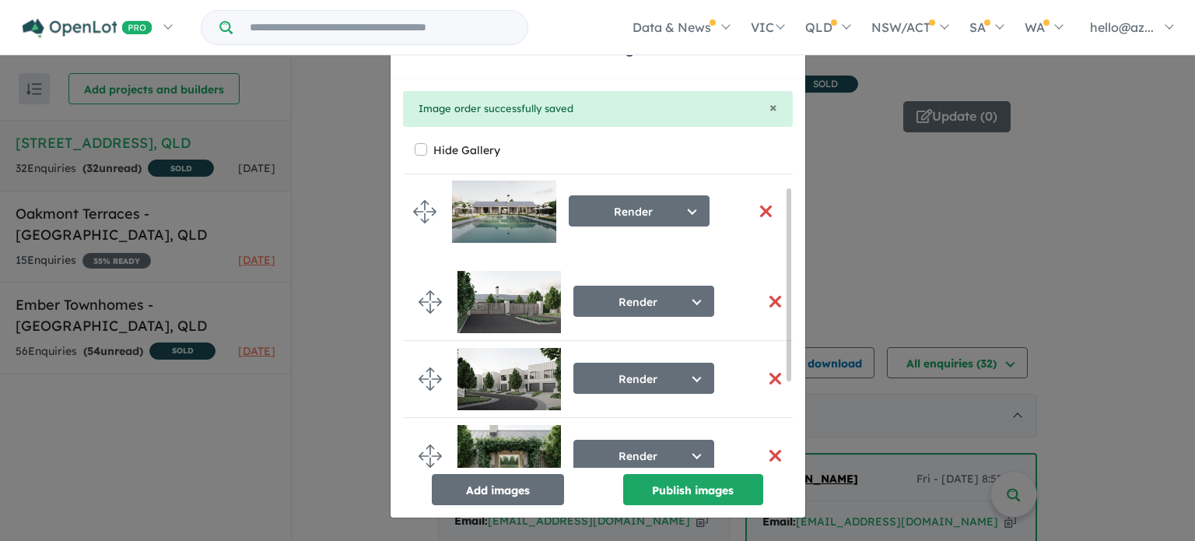
drag, startPoint x: 427, startPoint y: 447, endPoint x: 422, endPoint y: 203, distance: 244.3
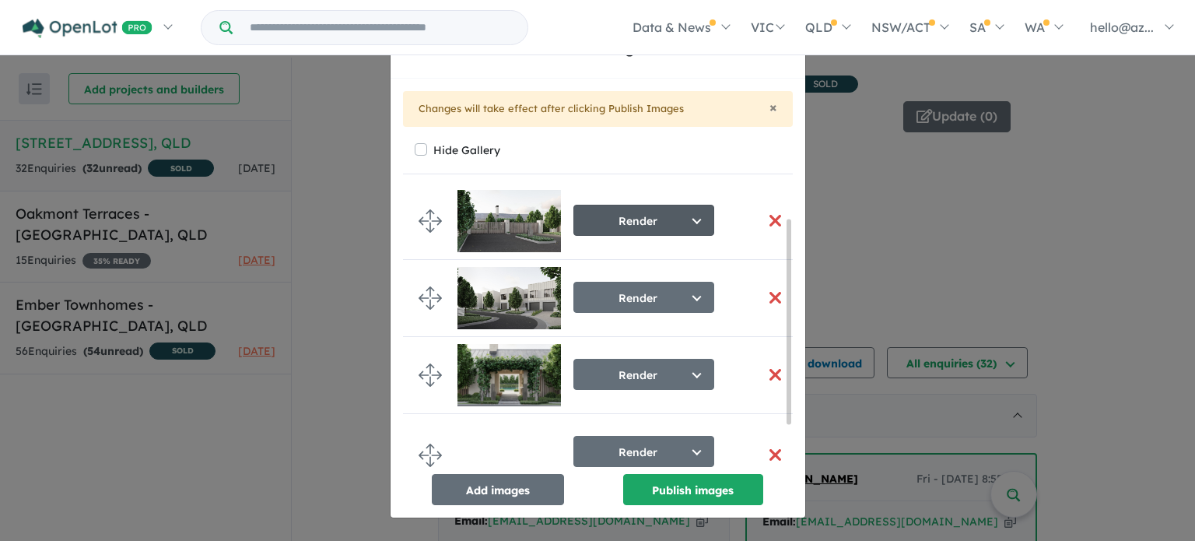
scroll to position [96, 0]
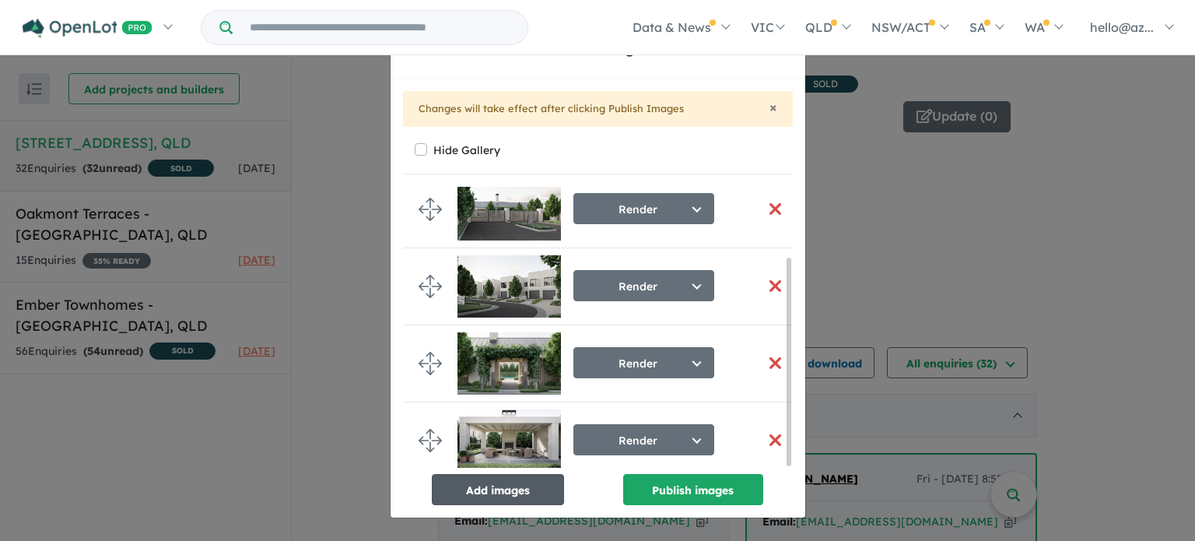
click at [498, 488] on button "Add images" at bounding box center [498, 489] width 132 height 31
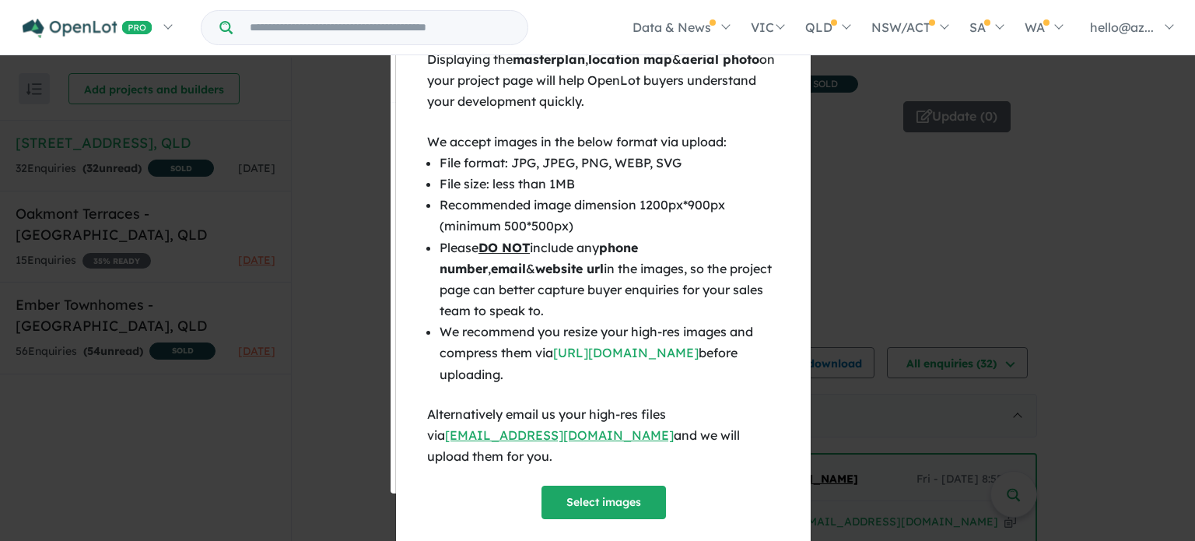
scroll to position [93, 0]
click at [617, 485] on button "Select images" at bounding box center [603, 501] width 124 height 33
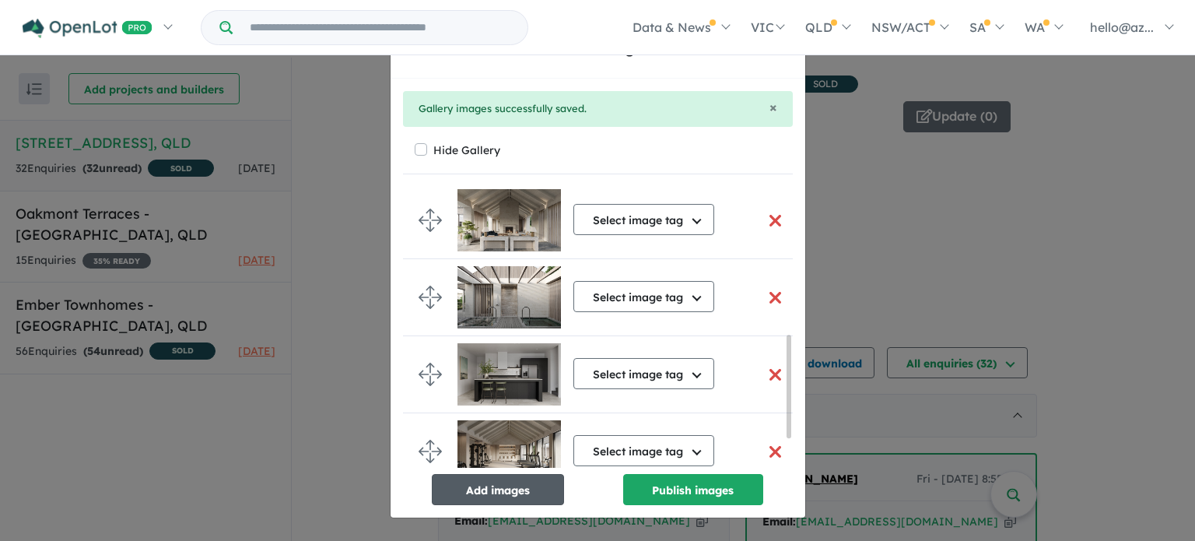
scroll to position [409, 0]
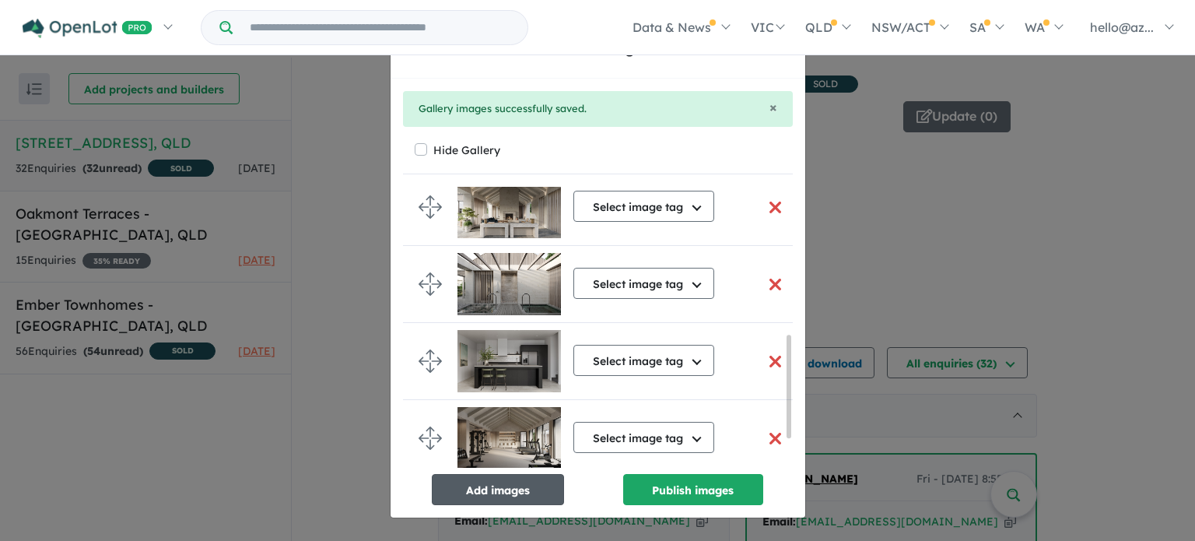
click at [506, 486] on button "Add images" at bounding box center [498, 489] width 132 height 31
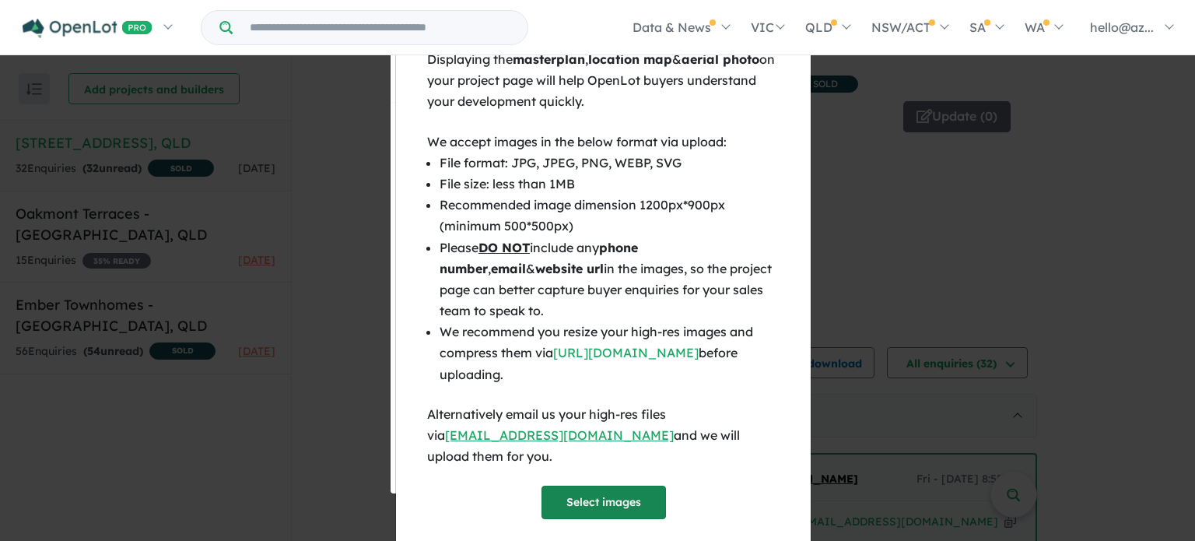
click at [601, 489] on button "Select images" at bounding box center [603, 501] width 124 height 33
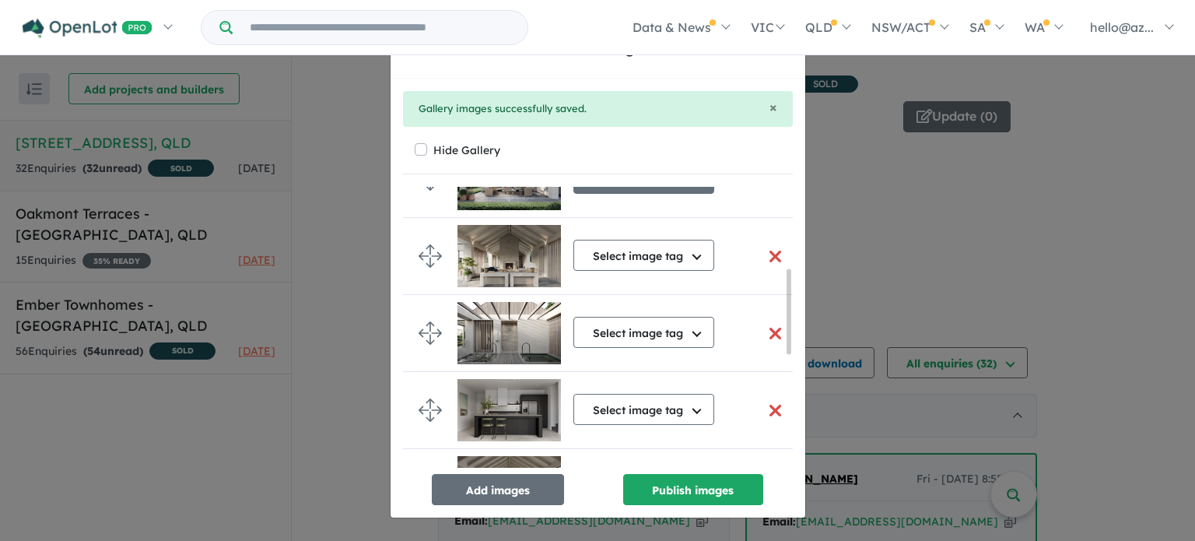
scroll to position [274, 0]
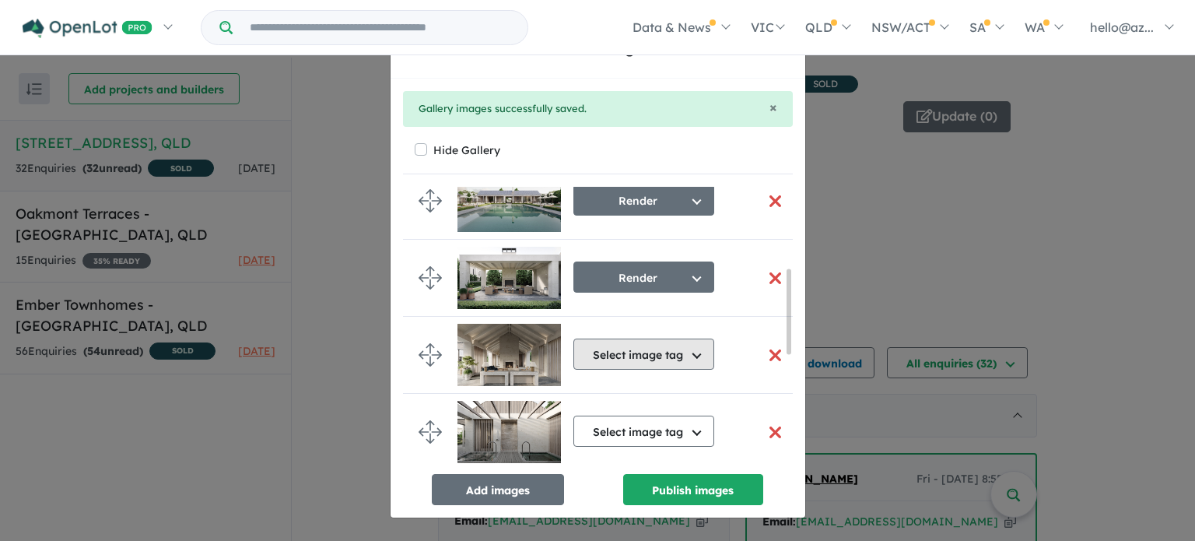
click at [669, 341] on button "Select image tag" at bounding box center [643, 353] width 141 height 31
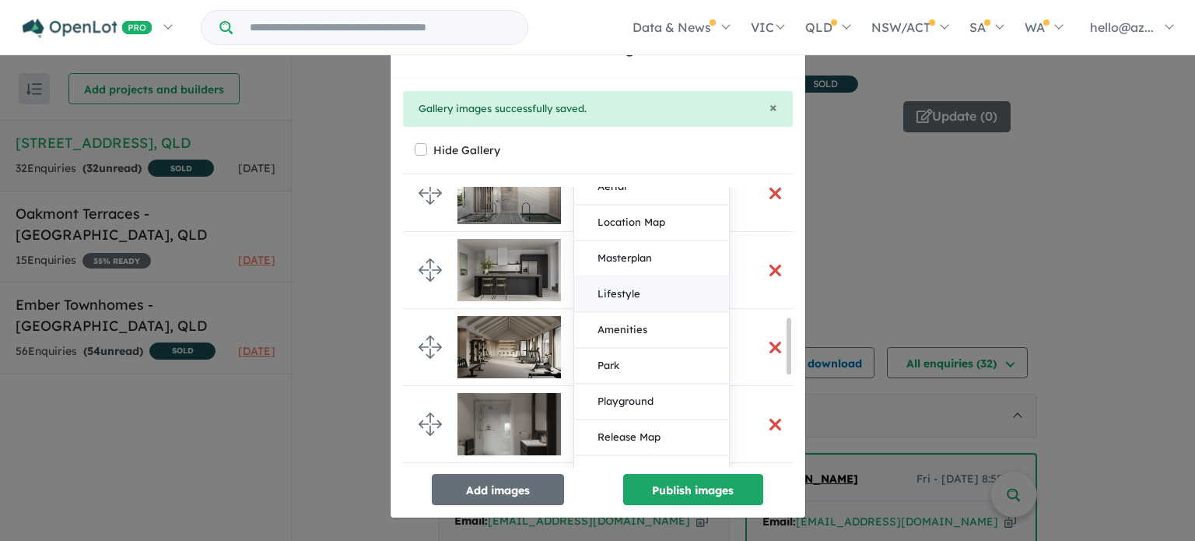
scroll to position [663, 0]
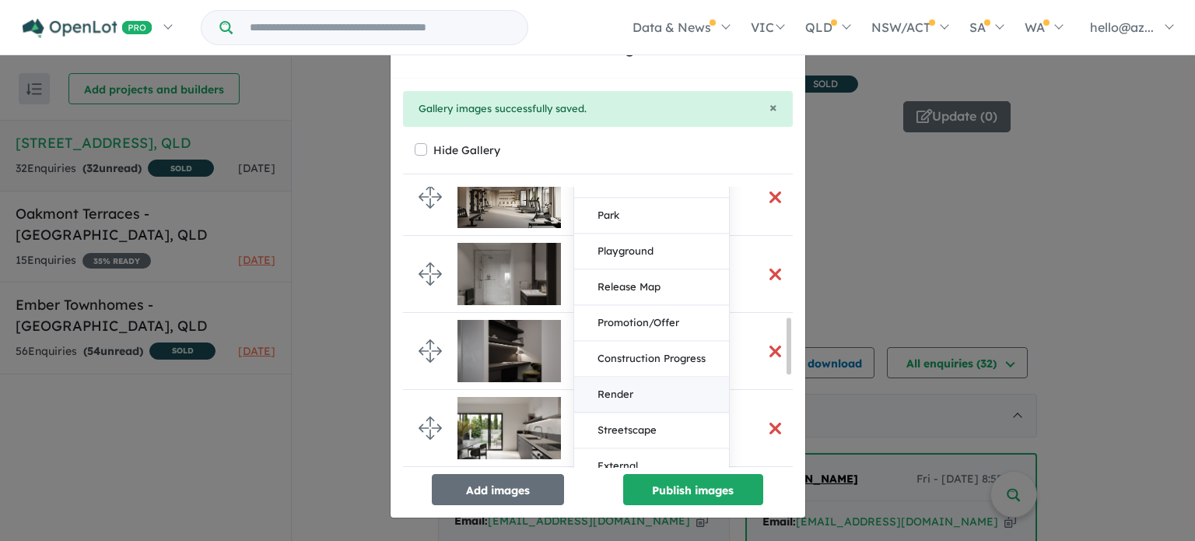
click at [639, 382] on button "Render" at bounding box center [651, 395] width 155 height 36
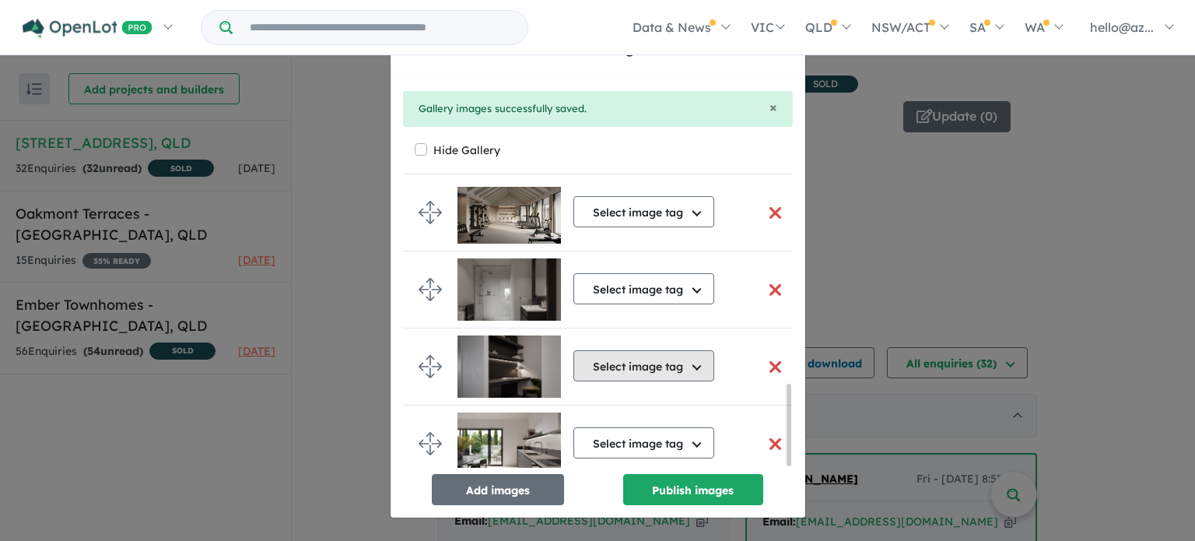
scroll to position [685, 0]
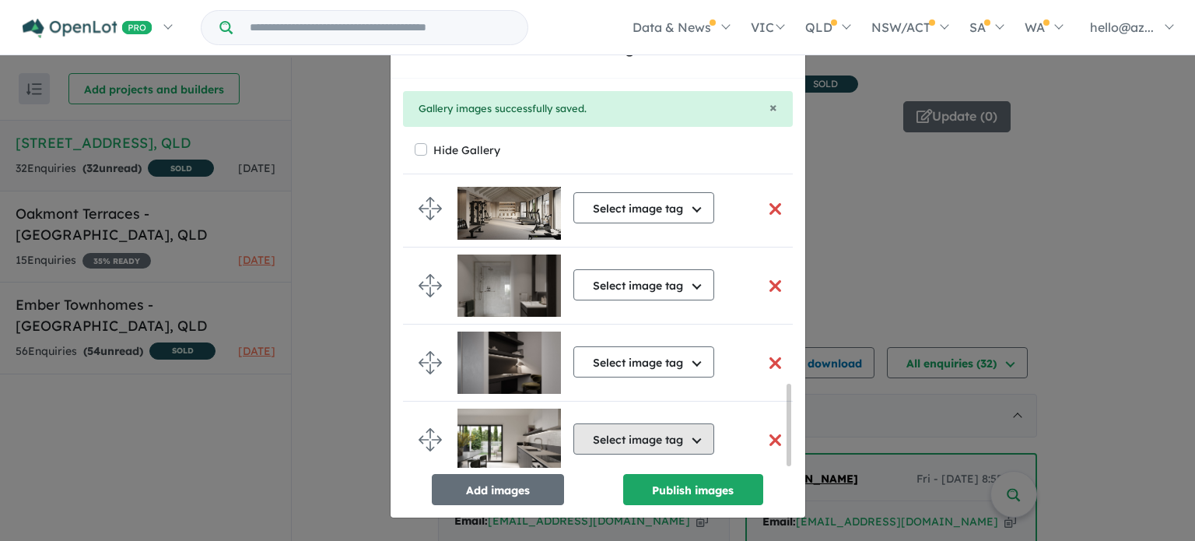
click at [660, 429] on button "Select image tag" at bounding box center [643, 438] width 141 height 31
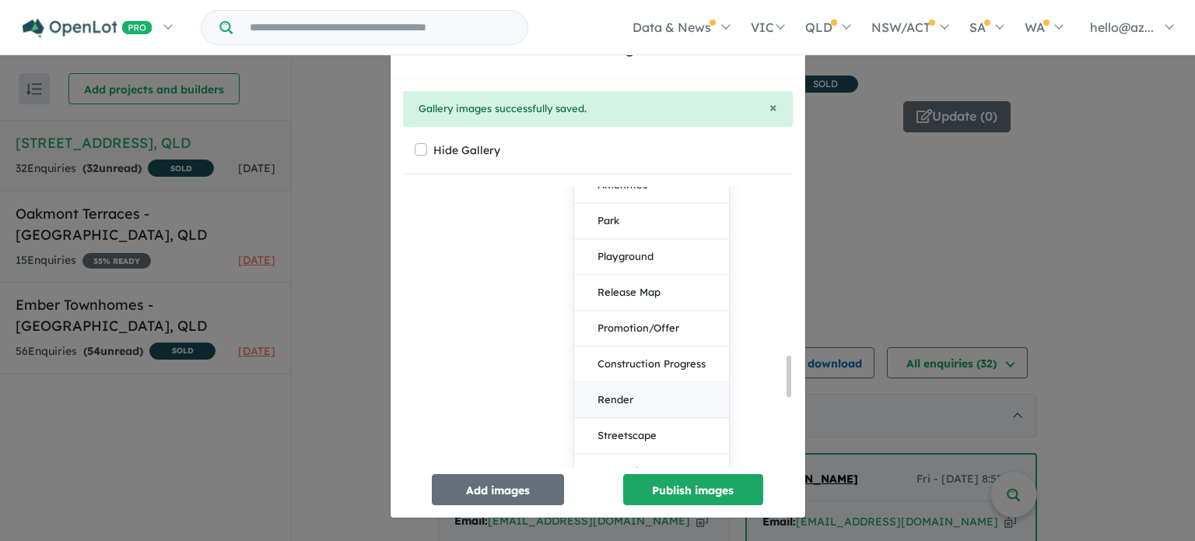
click at [636, 387] on button "Render" at bounding box center [651, 401] width 155 height 36
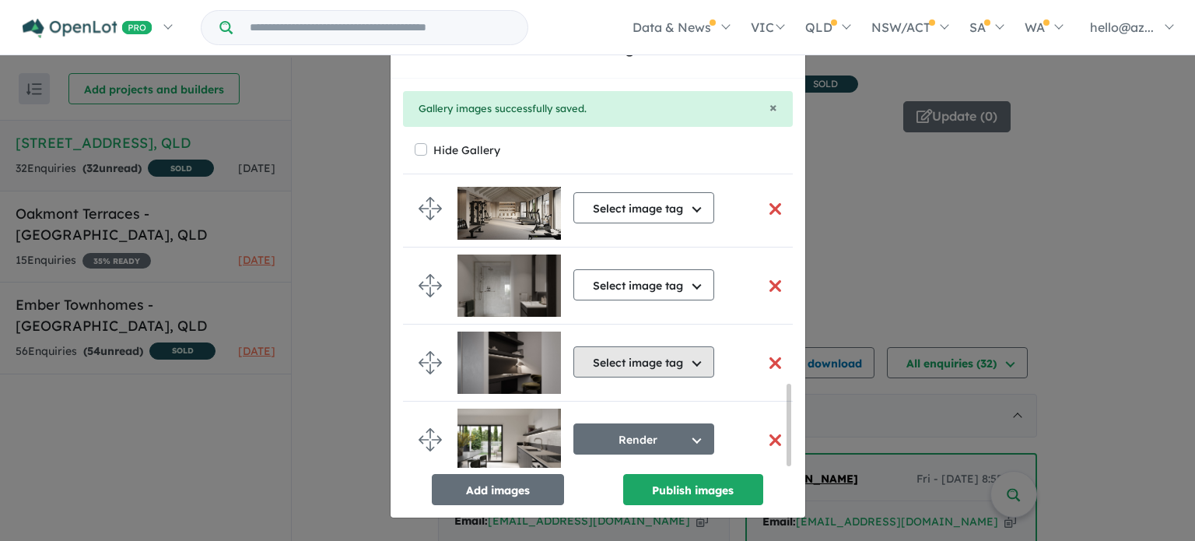
click at [660, 360] on button "Select image tag" at bounding box center [643, 361] width 141 height 31
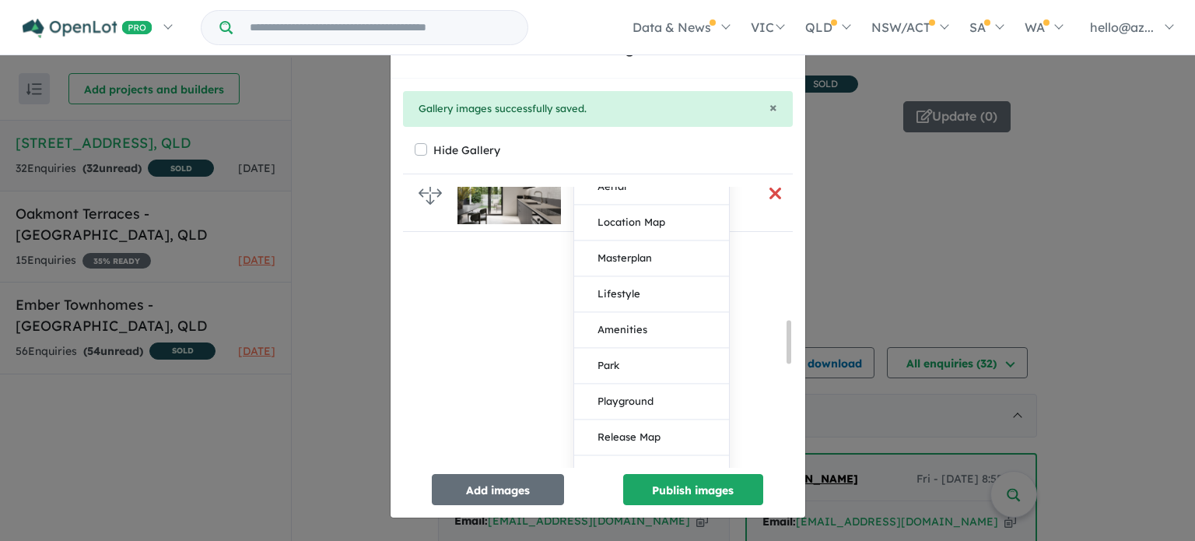
scroll to position [996, 0]
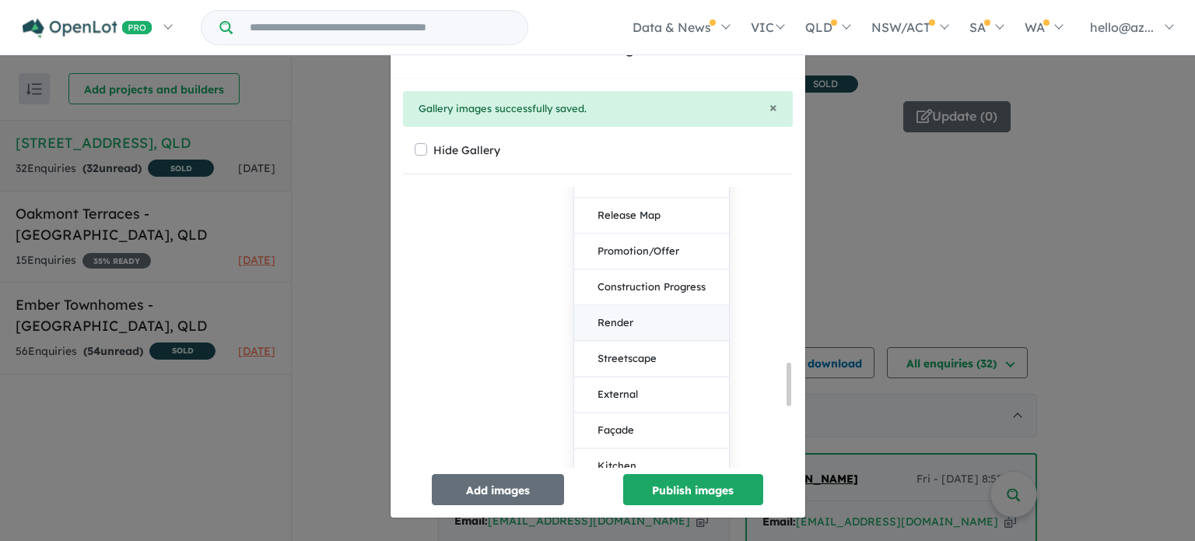
click at [638, 323] on button "Render" at bounding box center [651, 324] width 155 height 36
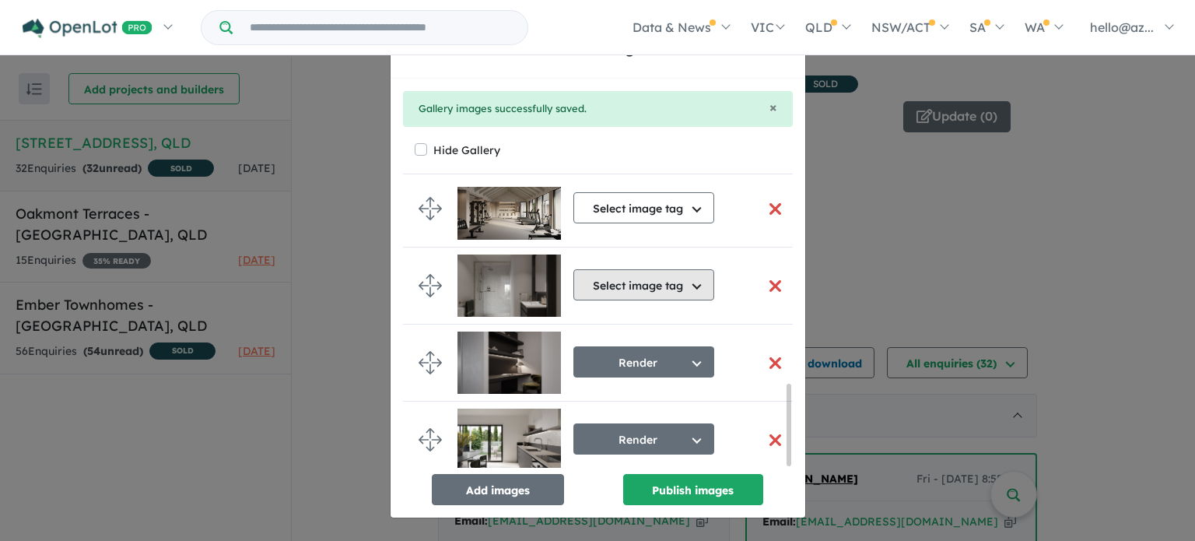
click at [657, 275] on button "Select image tag" at bounding box center [643, 284] width 141 height 31
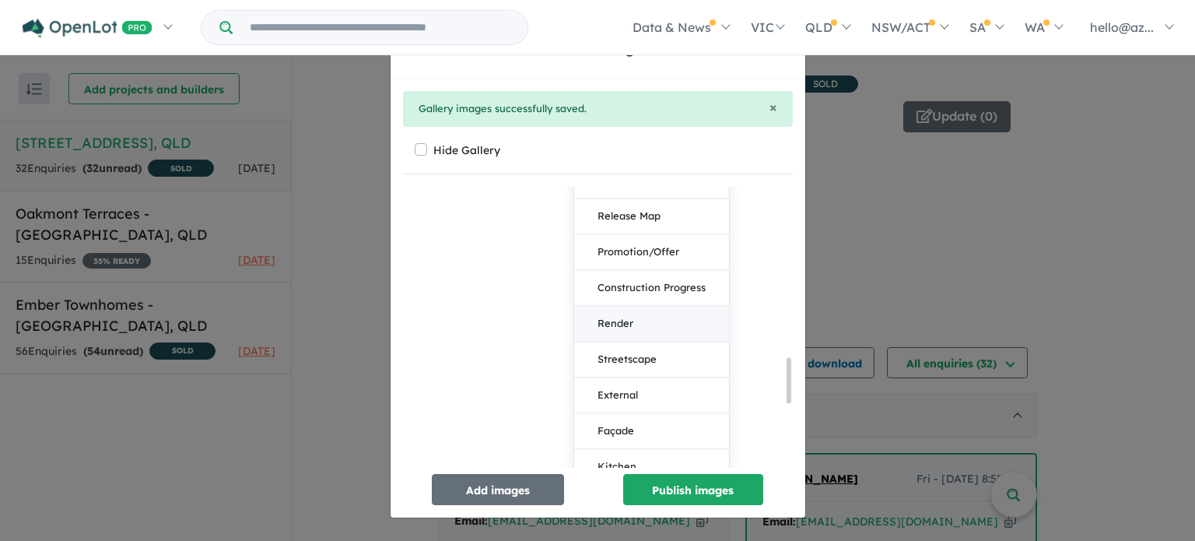
click at [630, 320] on button "Render" at bounding box center [651, 324] width 155 height 36
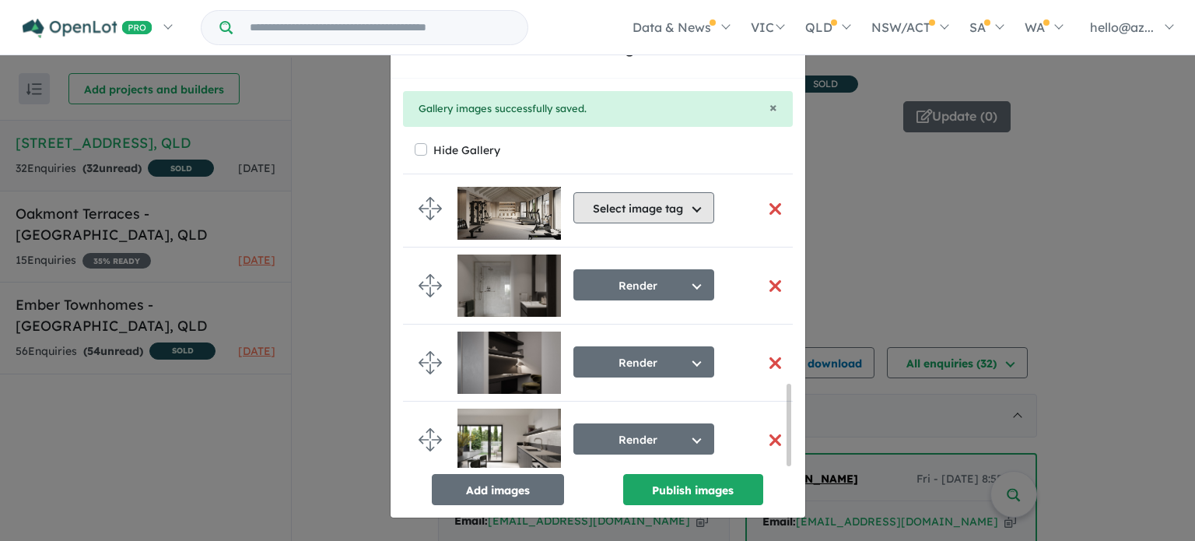
click at [650, 196] on button "Select image tag" at bounding box center [643, 207] width 141 height 31
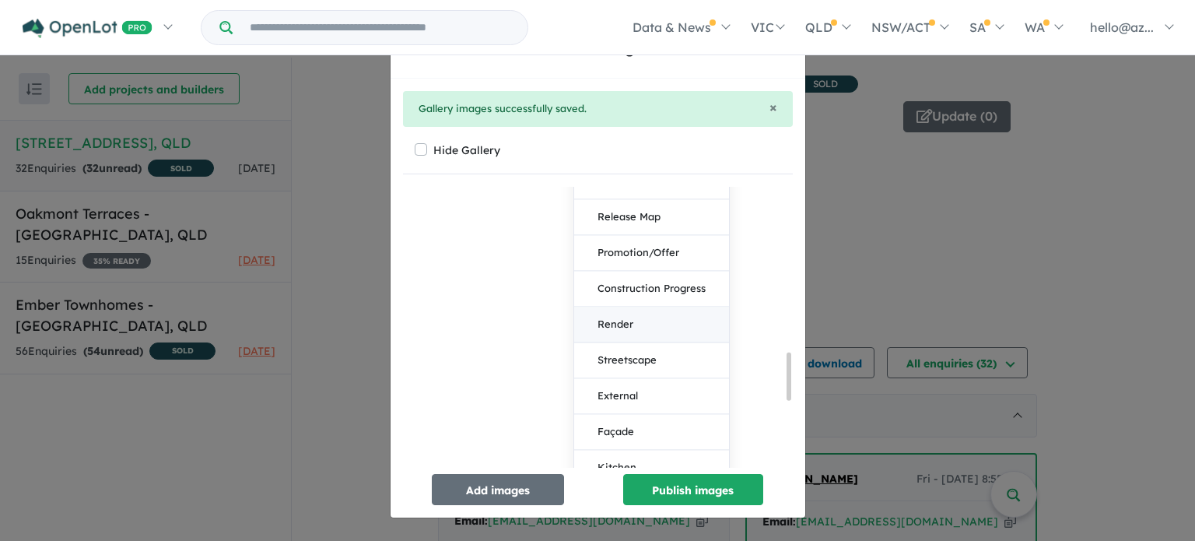
click at [644, 313] on button "Render" at bounding box center [651, 325] width 155 height 36
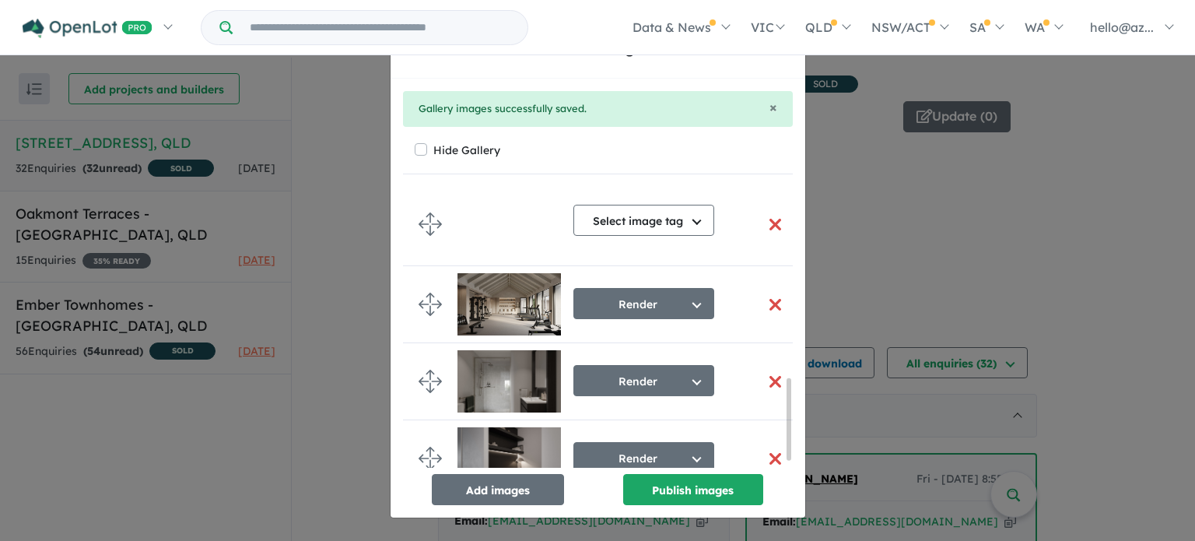
scroll to position [523, 0]
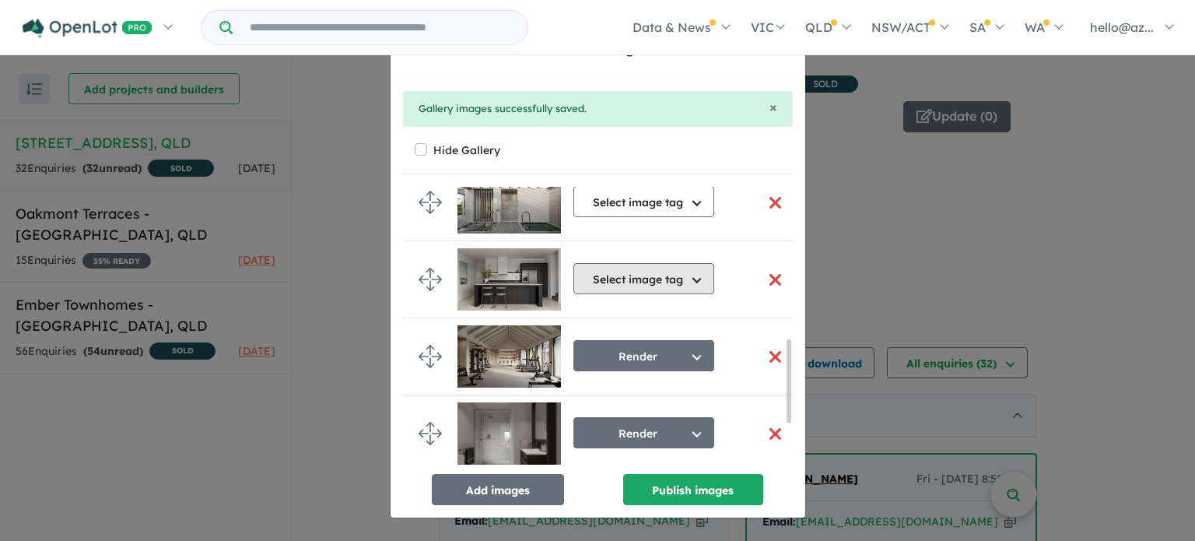
click at [649, 272] on button "Select image tag" at bounding box center [643, 278] width 141 height 31
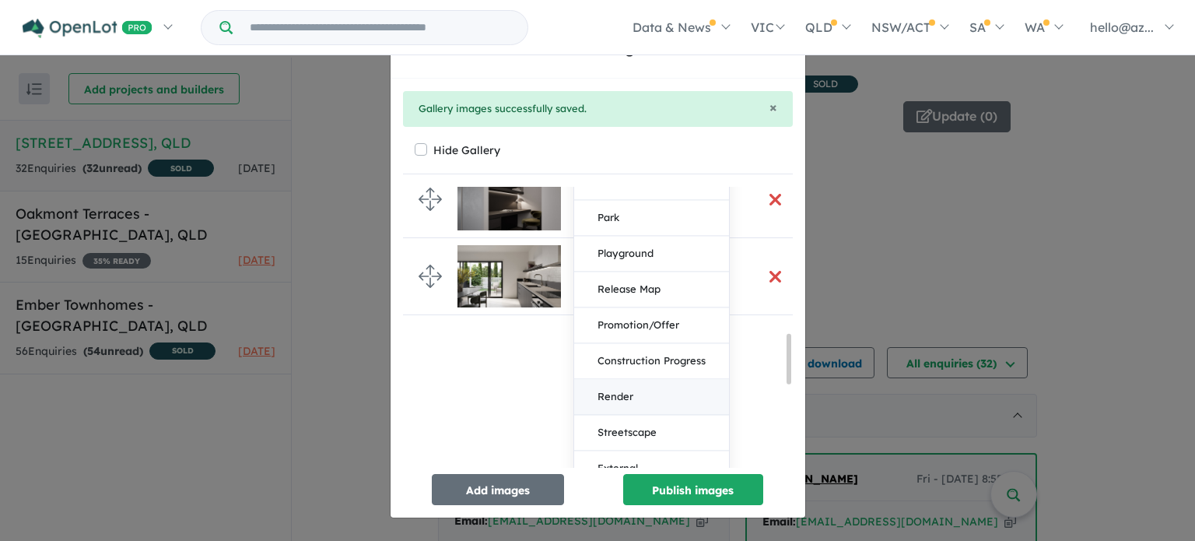
click at [639, 388] on button "Render" at bounding box center [651, 397] width 155 height 36
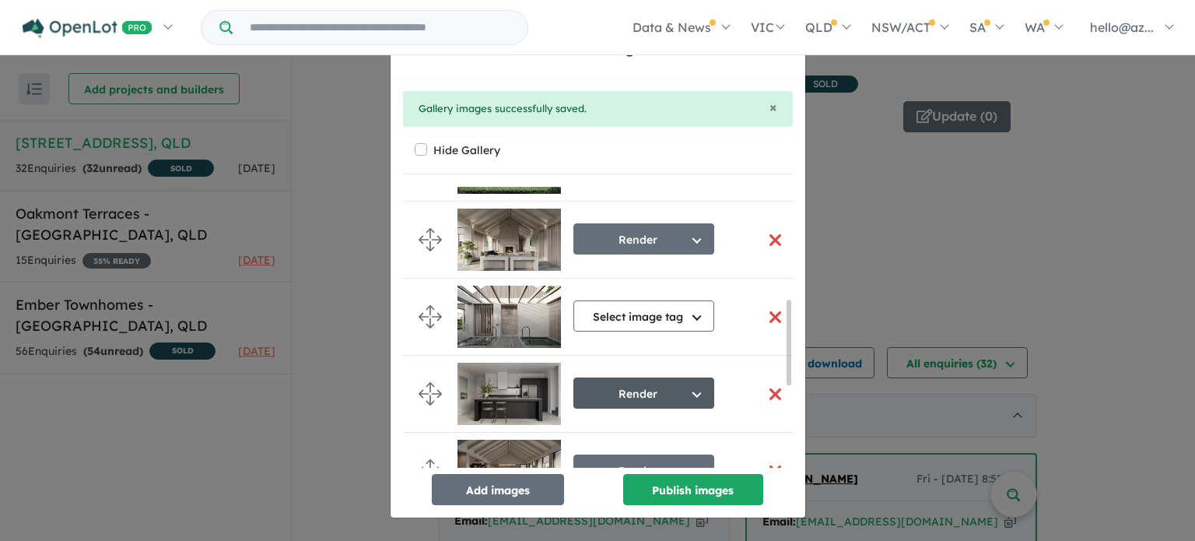
scroll to position [385, 0]
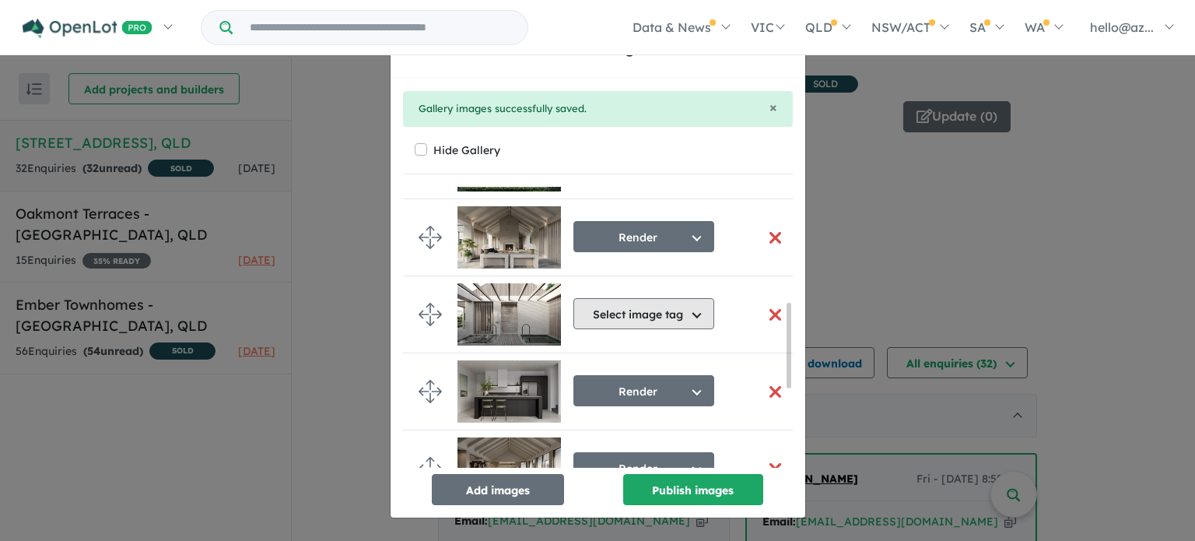
click at [643, 313] on button "Select image tag" at bounding box center [643, 313] width 141 height 31
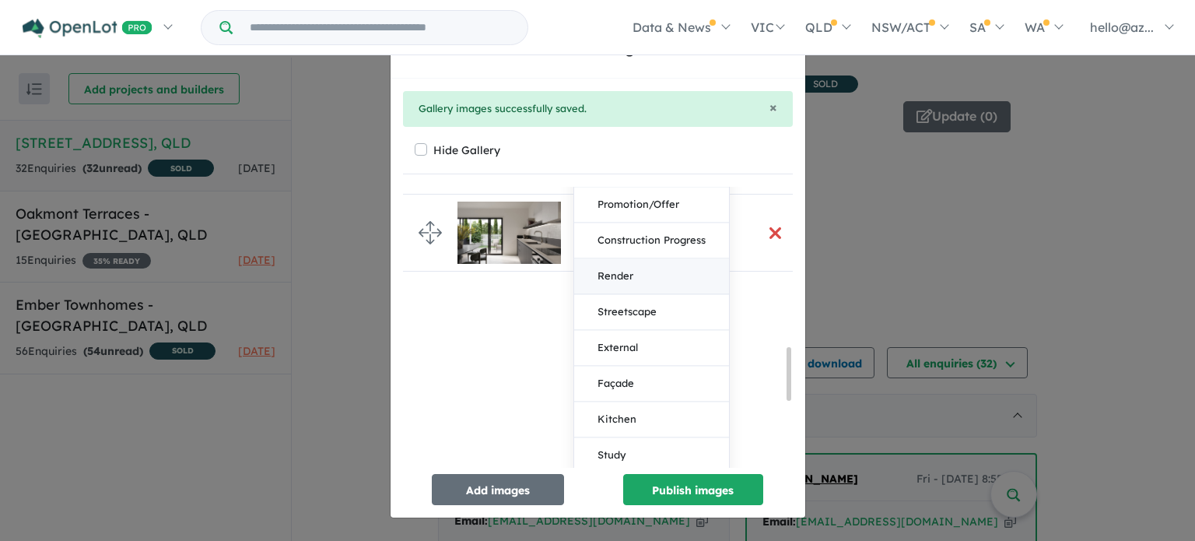
click at [627, 276] on button "Render" at bounding box center [651, 277] width 155 height 36
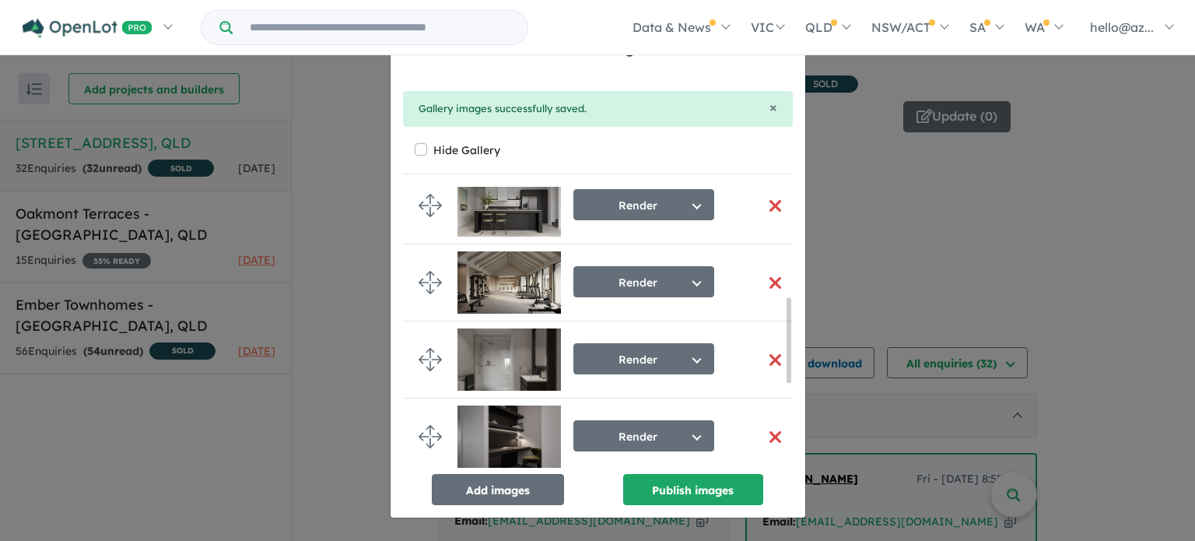
scroll to position [647, 0]
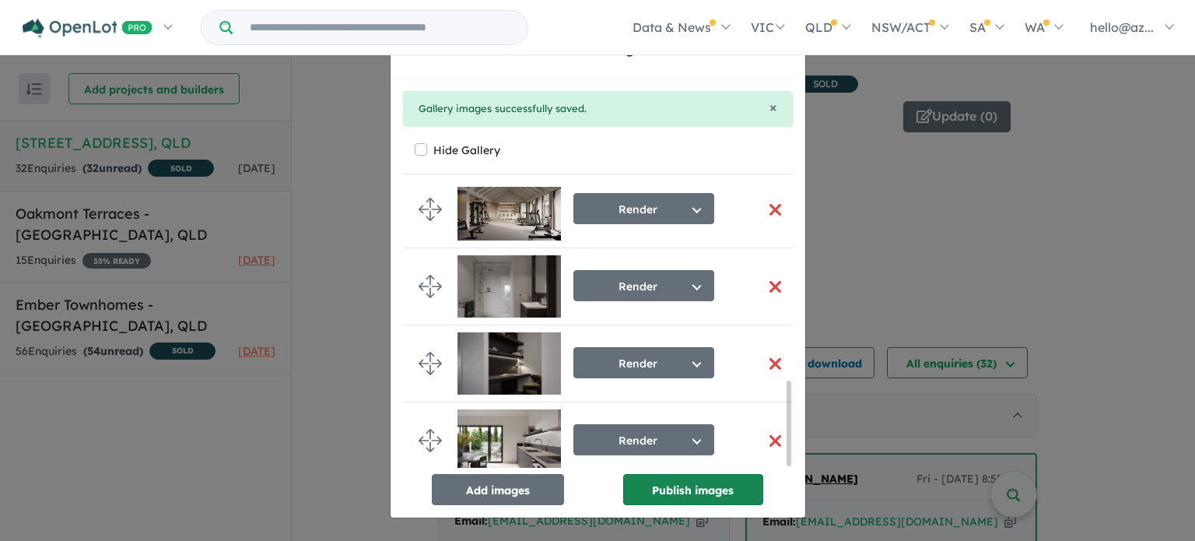
click at [682, 495] on button "Publish images" at bounding box center [693, 489] width 140 height 31
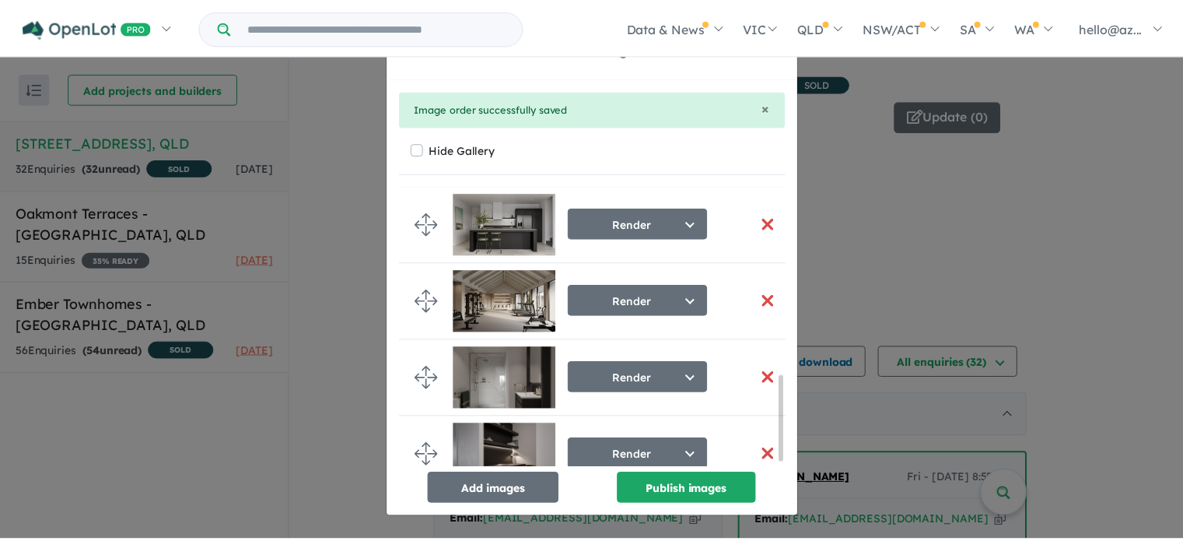
scroll to position [635, 0]
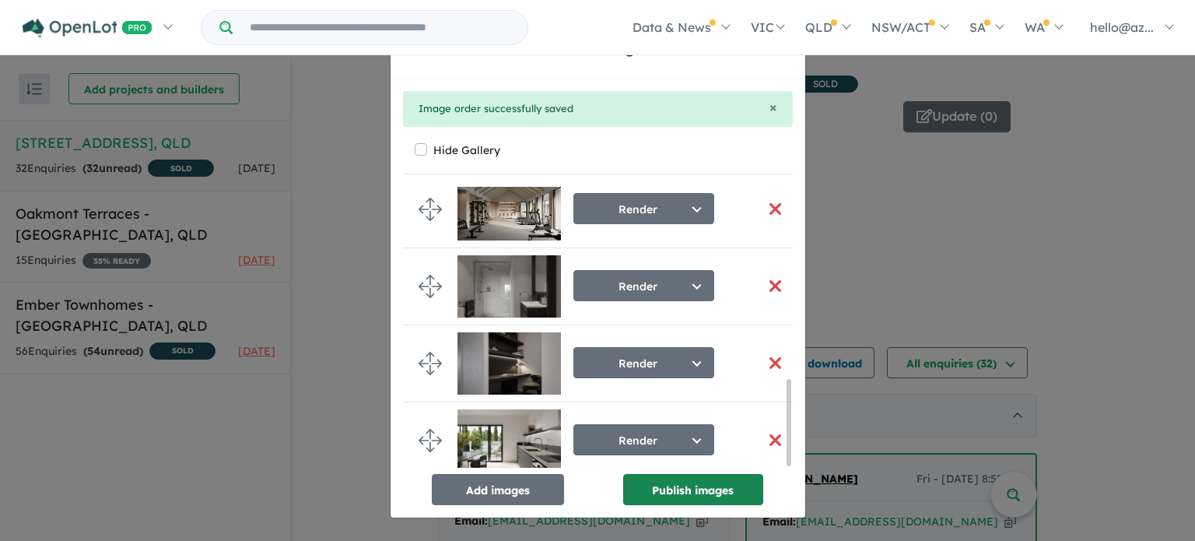
click at [704, 485] on button "Publish images" at bounding box center [693, 489] width 140 height 31
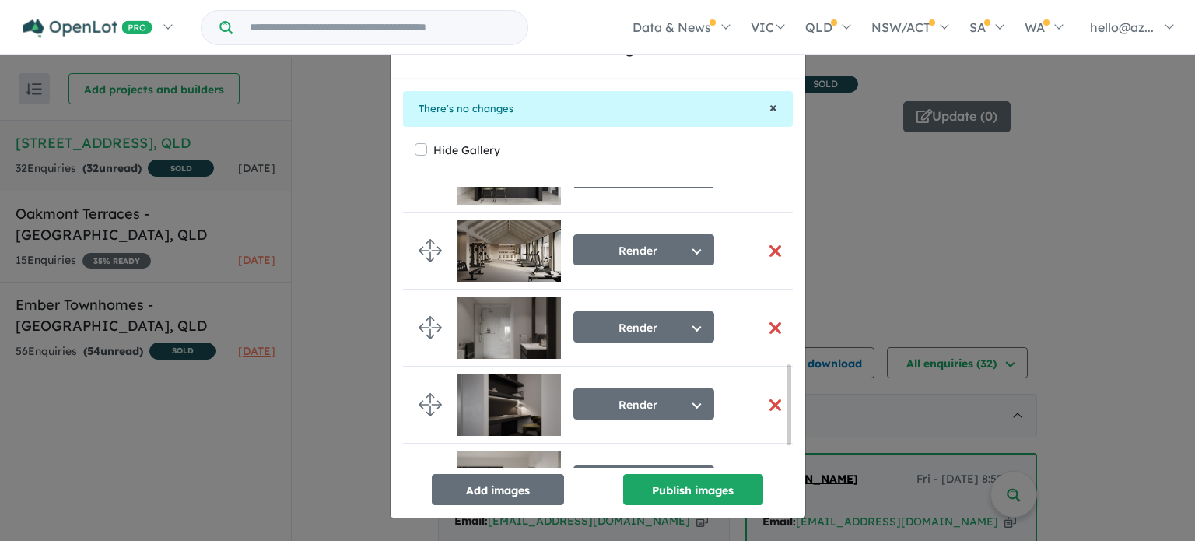
click at [775, 106] on span "×" at bounding box center [773, 107] width 8 height 18
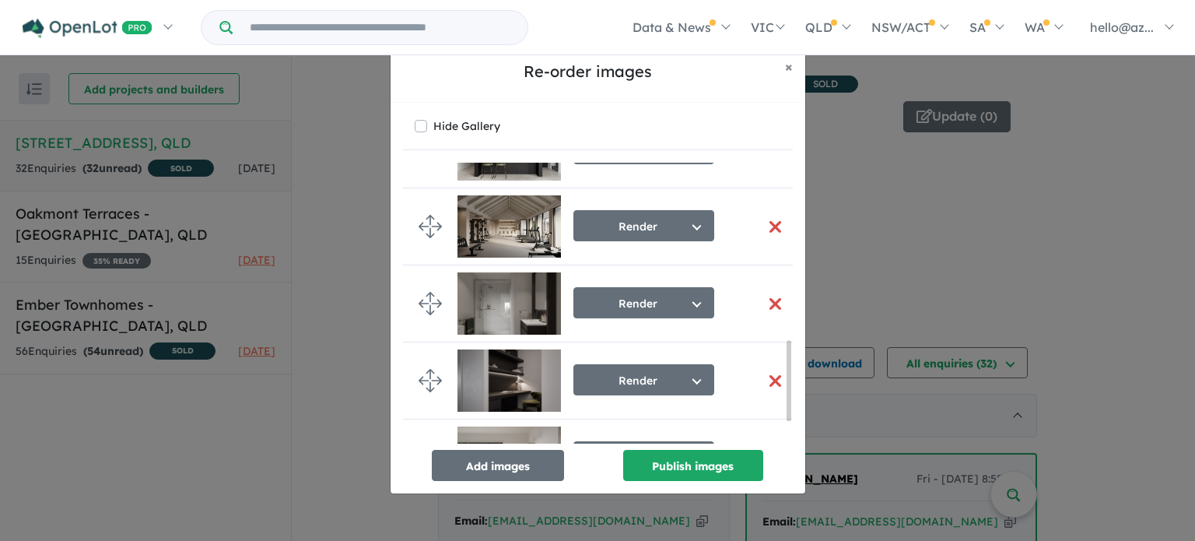
click at [940, 189] on div "Re-order images × Close Hide Gallery Render Select image tag Aerial Location Ma…" at bounding box center [597, 270] width 1195 height 541
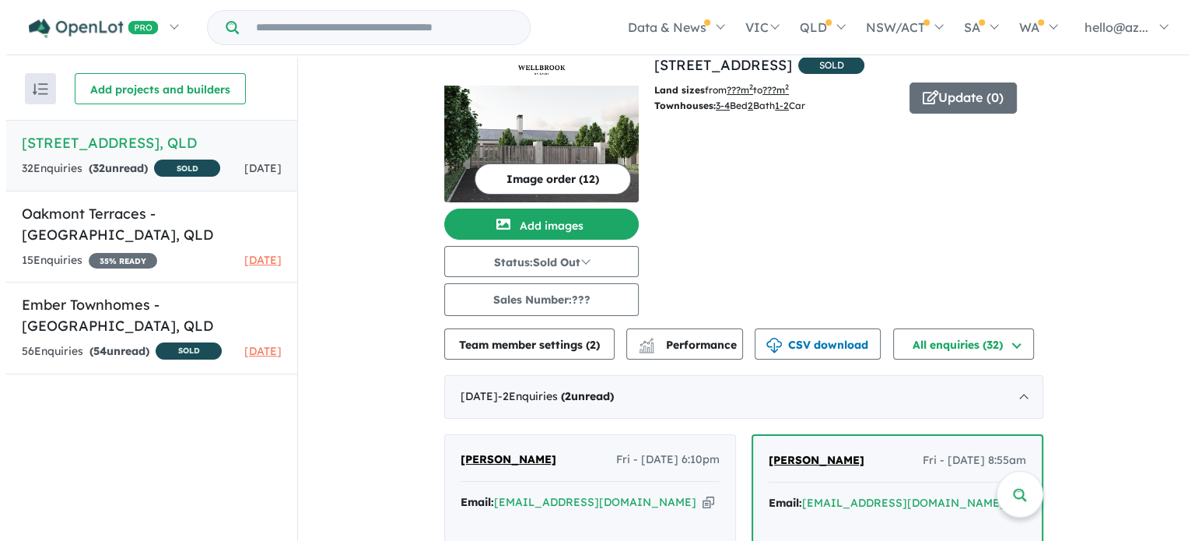
scroll to position [0, 0]
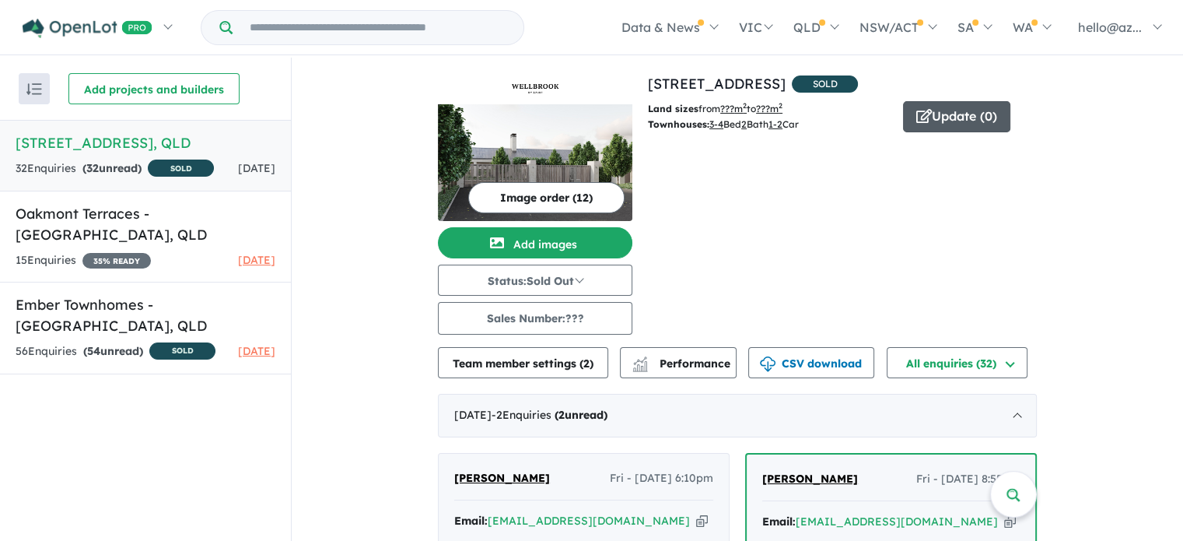
click at [961, 107] on button "Update ( 0 )" at bounding box center [956, 116] width 107 height 31
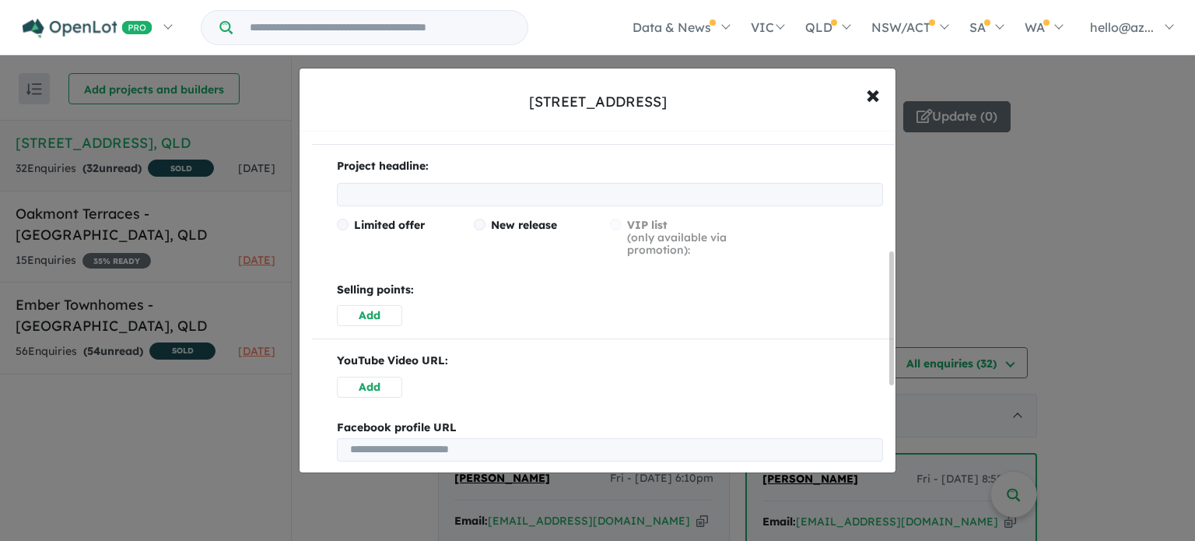
scroll to position [233, 0]
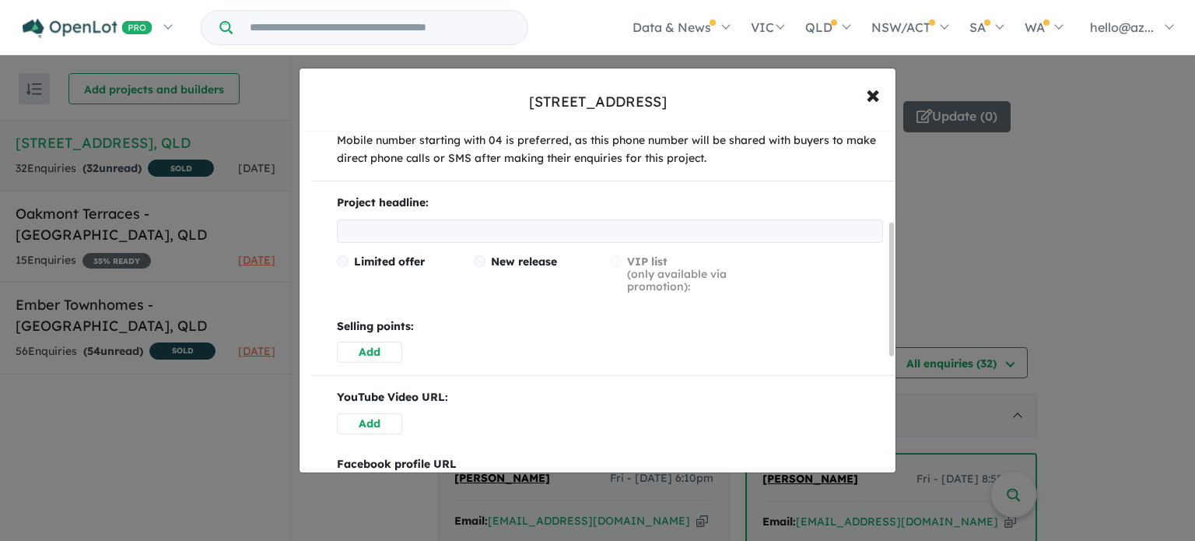
click at [384, 219] on input "text" at bounding box center [610, 230] width 546 height 23
click at [615, 180] on hr at bounding box center [603, 180] width 583 height 1
click at [870, 100] on span "×" at bounding box center [873, 93] width 14 height 33
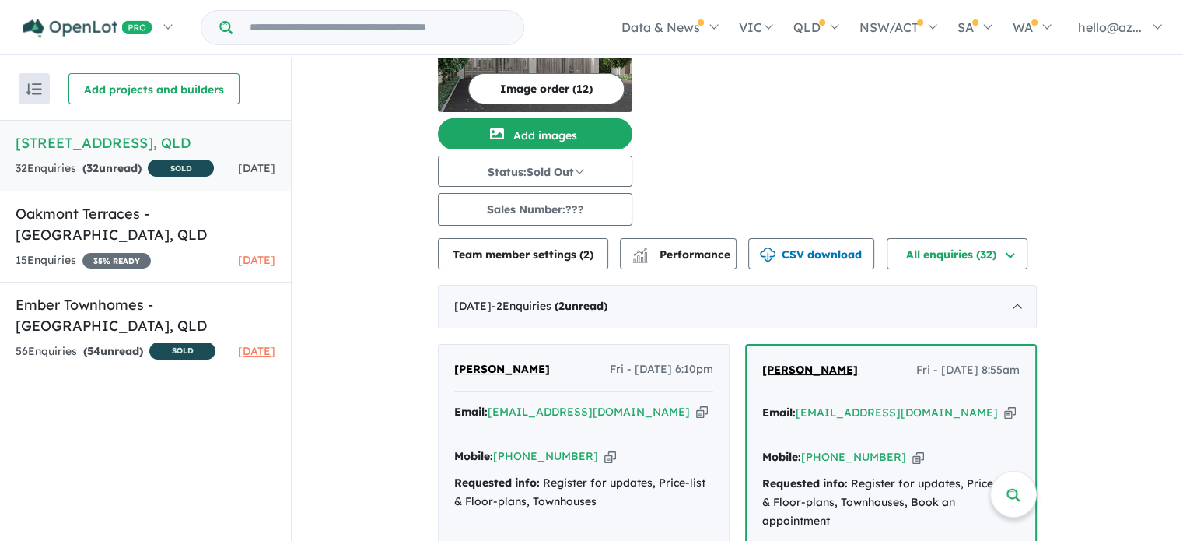
scroll to position [156, 0]
